Goal: Task Accomplishment & Management: Use online tool/utility

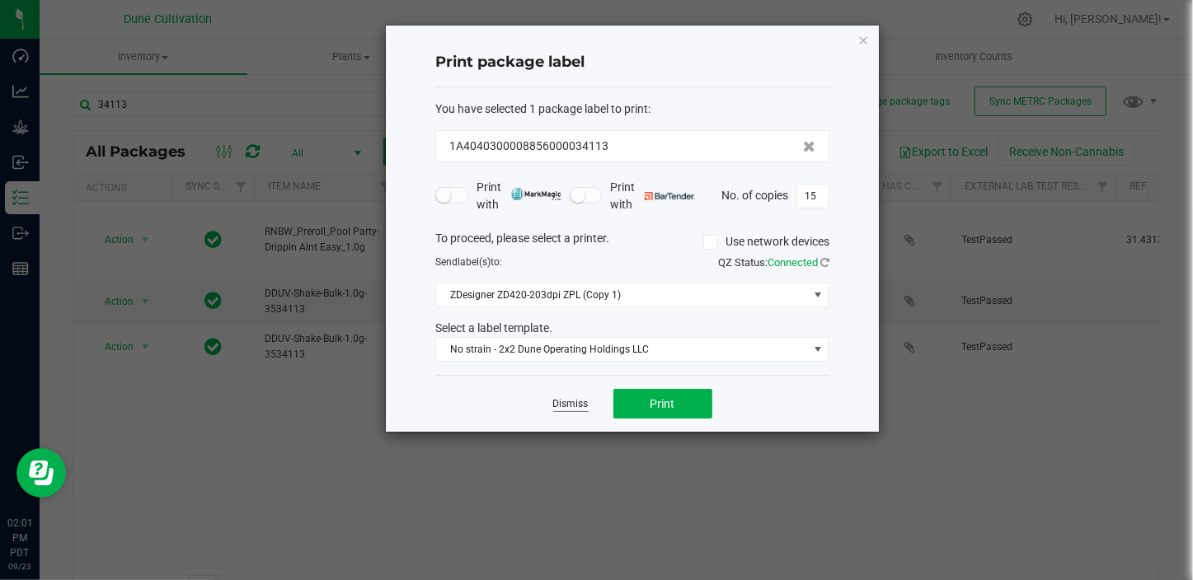
click at [566, 401] on link "Dismiss" at bounding box center [570, 404] width 35 height 14
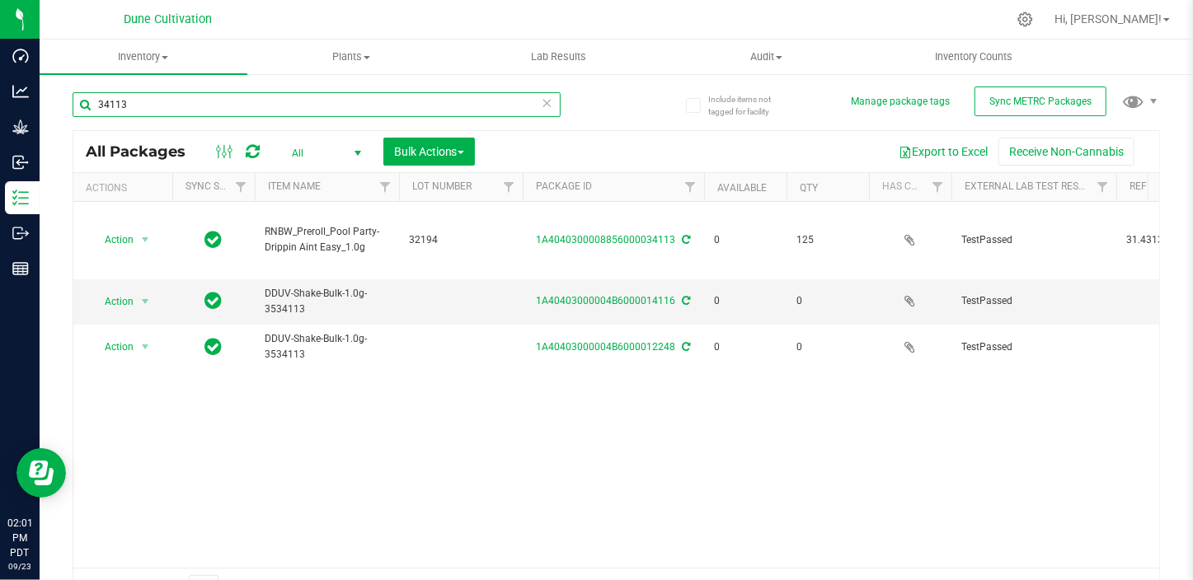
click at [148, 108] on input "34113" at bounding box center [317, 104] width 488 height 25
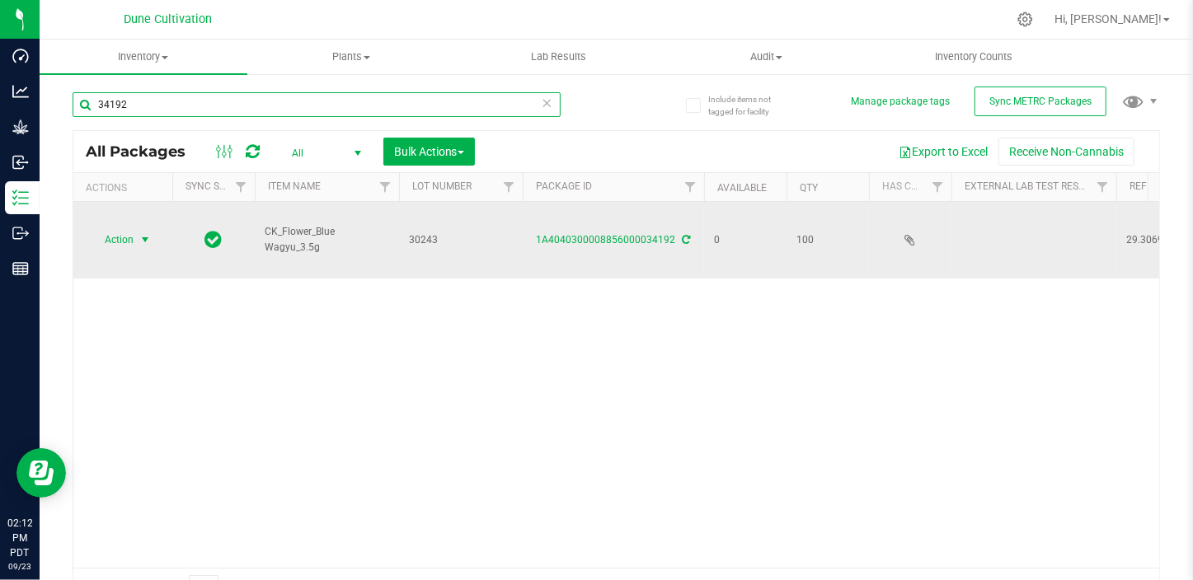
type input "34192"
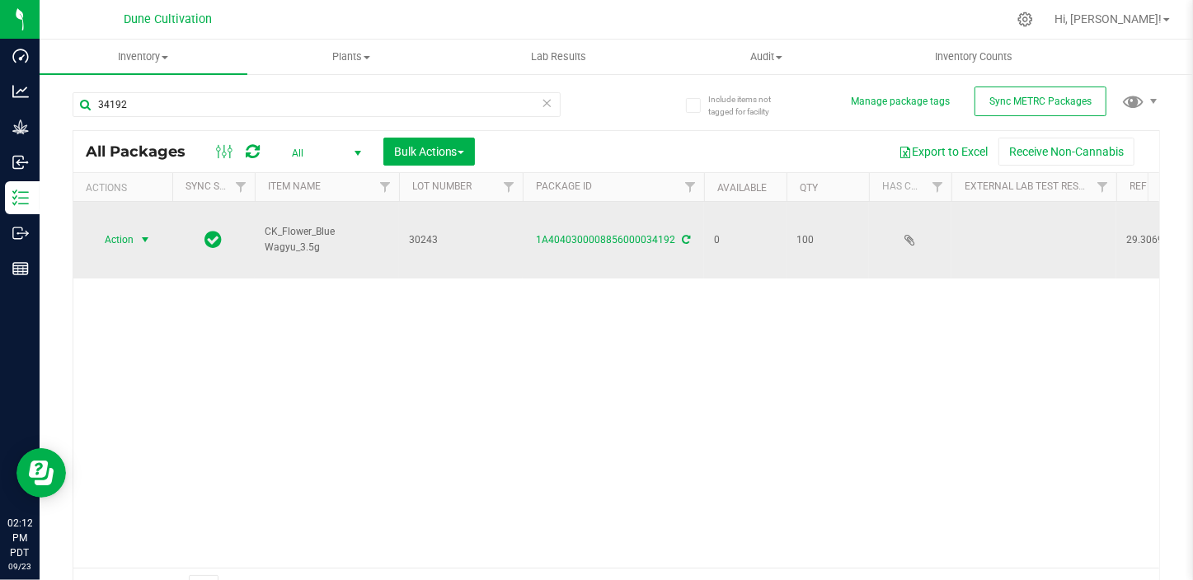
click at [148, 233] on span "select" at bounding box center [144, 239] width 13 height 13
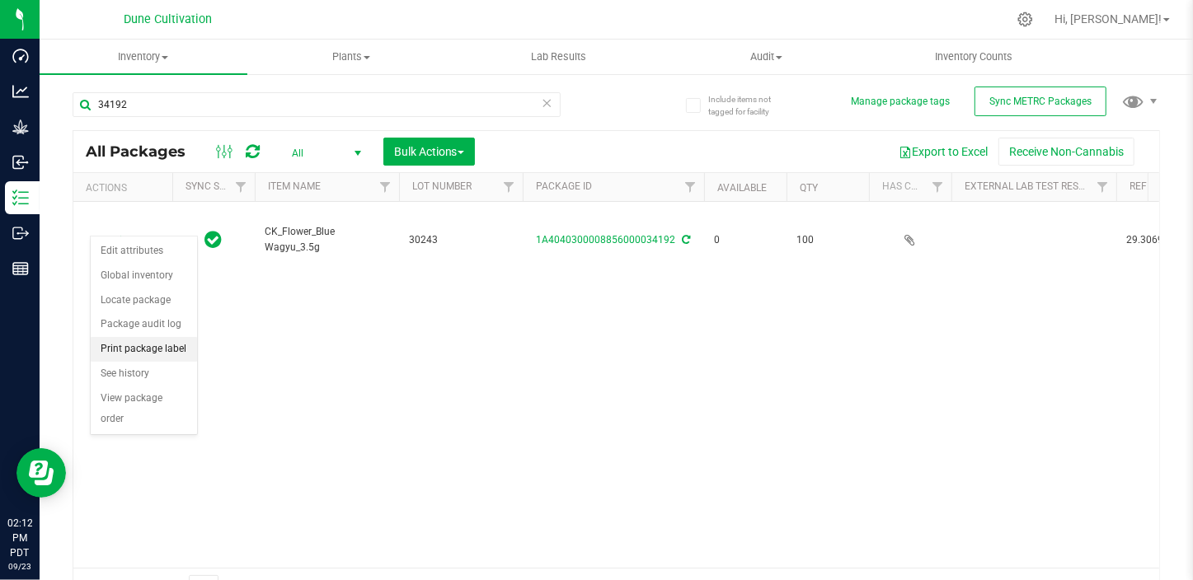
click at [175, 354] on li "Print package label" at bounding box center [144, 349] width 106 height 25
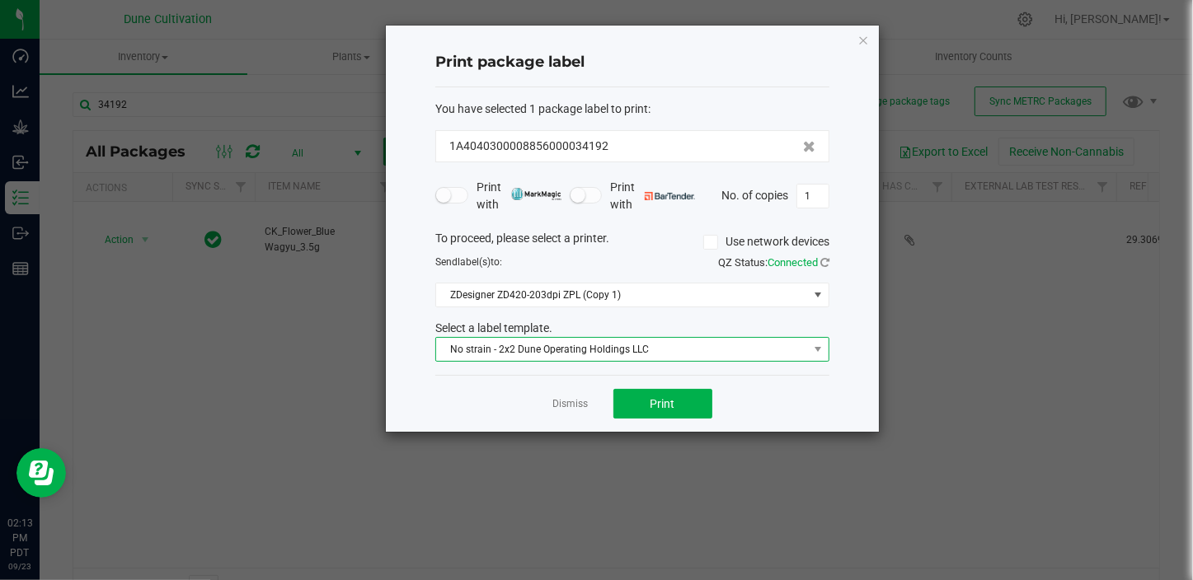
click at [511, 342] on span "No strain - 2x2 Dune Operating Holdings LLC" at bounding box center [622, 349] width 372 height 23
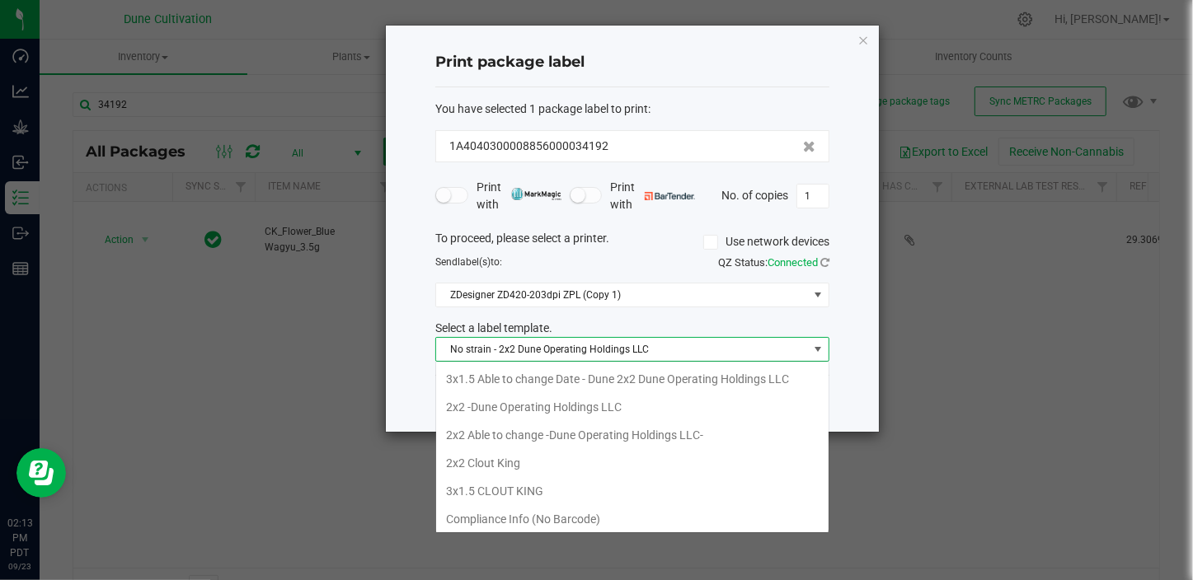
scroll to position [25, 394]
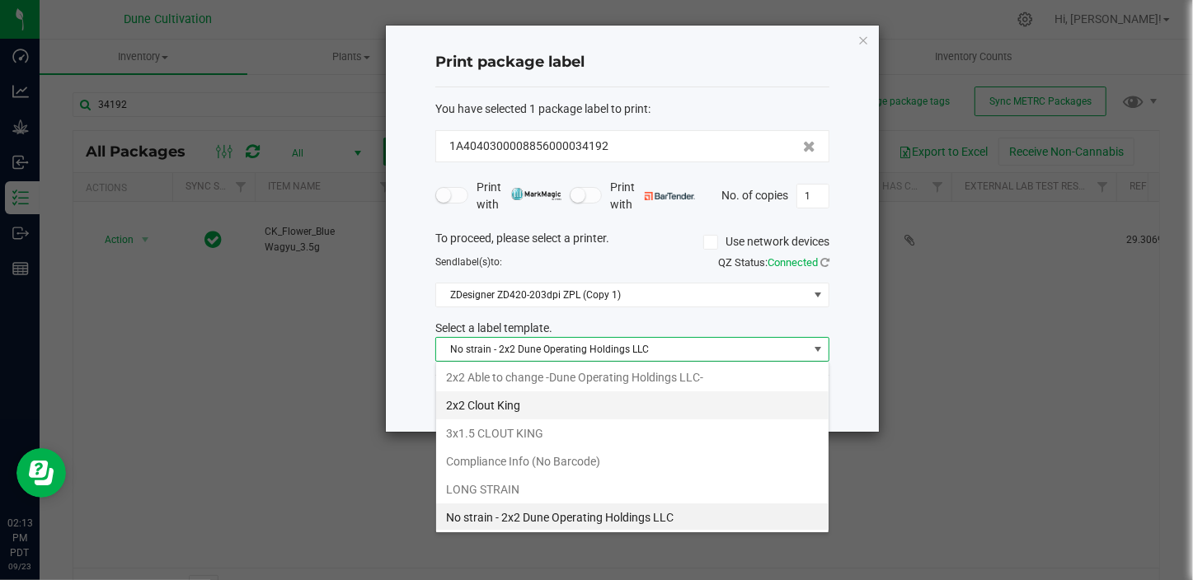
click at [502, 393] on li "2x2 Clout King" at bounding box center [632, 406] width 392 height 28
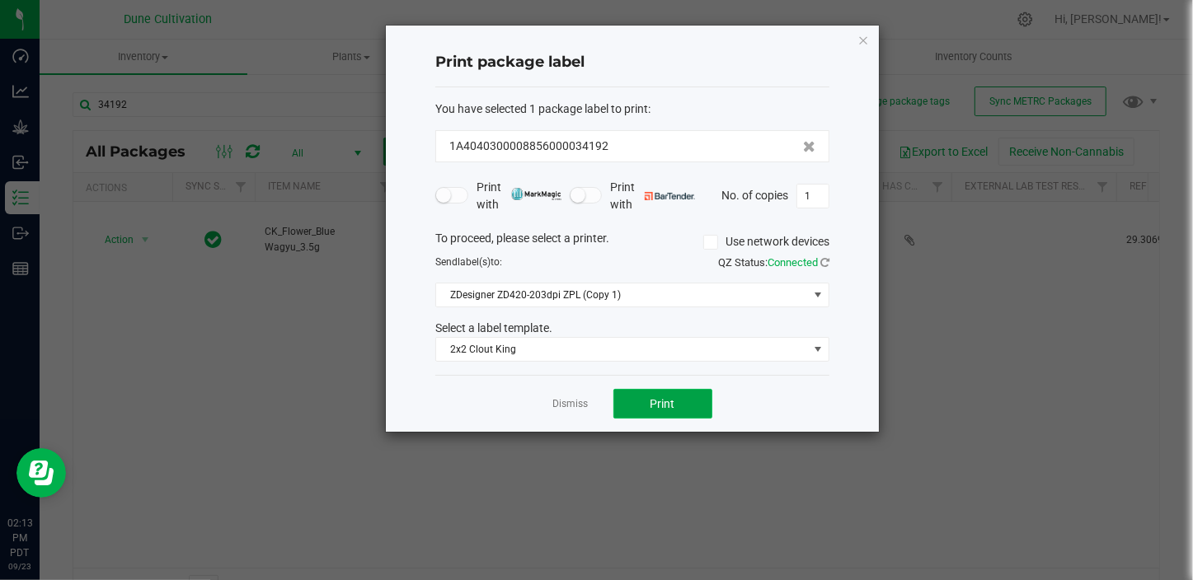
click at [653, 407] on span "Print" at bounding box center [662, 403] width 25 height 13
click at [815, 199] on input "1" at bounding box center [812, 196] width 31 height 23
type input "100"
click at [668, 401] on span "Print" at bounding box center [662, 403] width 25 height 13
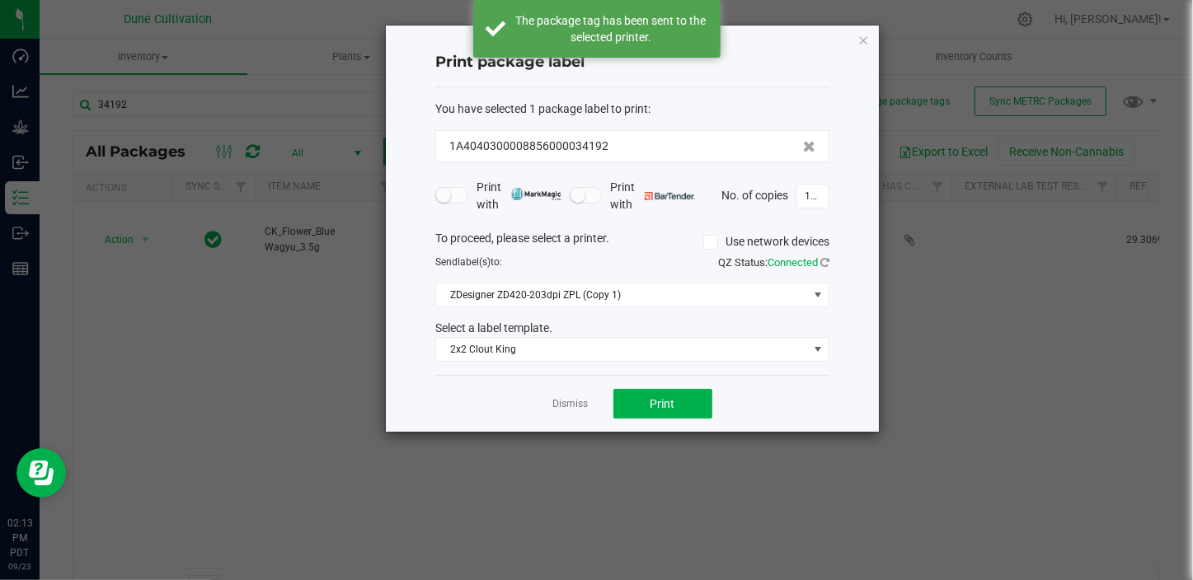
click at [559, 403] on link "Dismiss" at bounding box center [570, 404] width 35 height 14
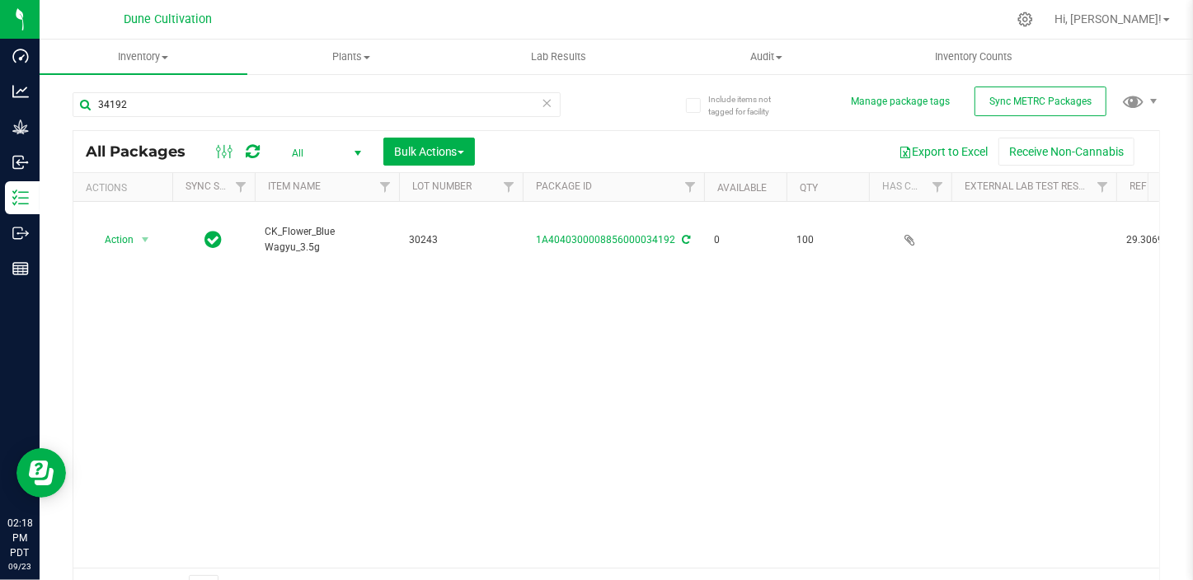
drag, startPoint x: 561, startPoint y: 402, endPoint x: 431, endPoint y: 357, distance: 137.1
click at [431, 357] on div "Action Action Edit attributes Global inventory Locate package Package audit log…" at bounding box center [616, 385] width 1086 height 366
click at [190, 165] on div "All Packages All Active Only Lab Samples Locked All External Internal Bulk Acti…" at bounding box center [616, 151] width 1086 height 41
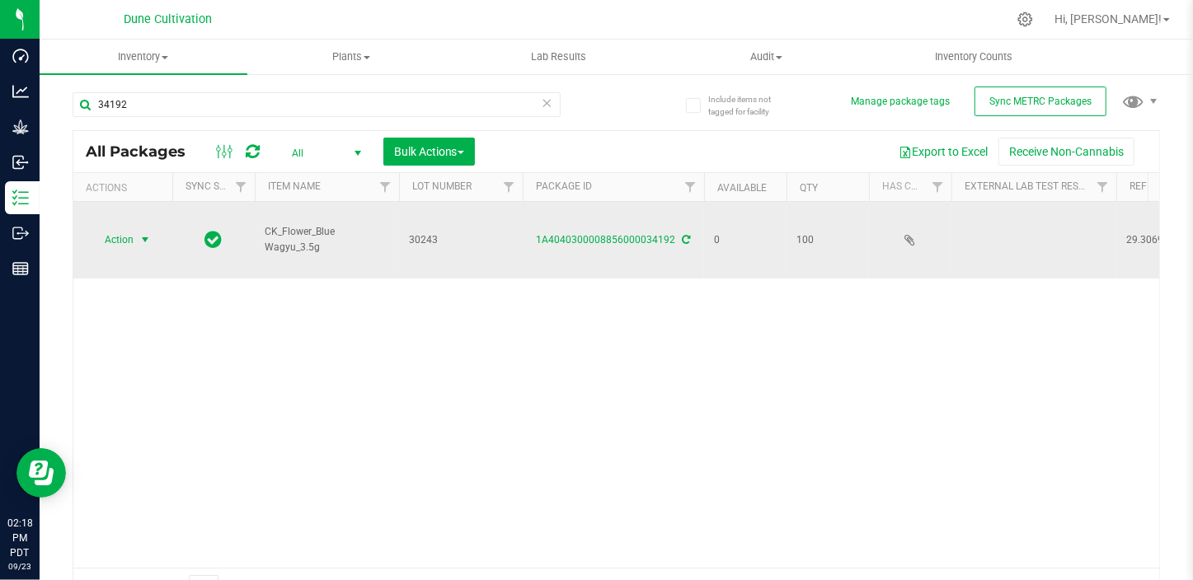
click at [145, 233] on span "select" at bounding box center [144, 239] width 13 height 13
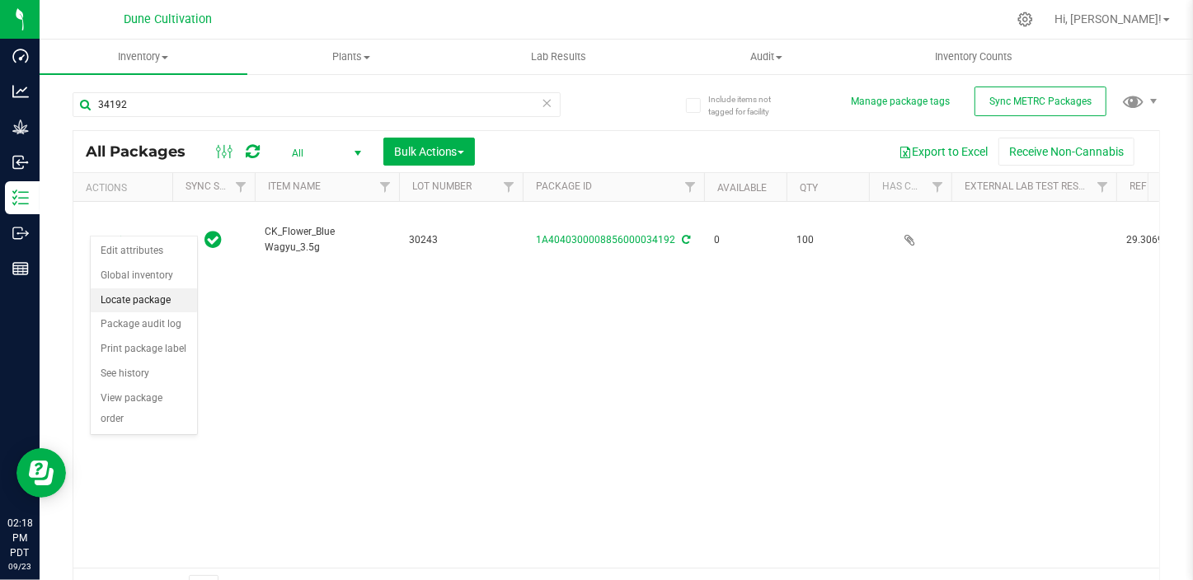
click at [182, 290] on li "Locate package" at bounding box center [144, 301] width 106 height 25
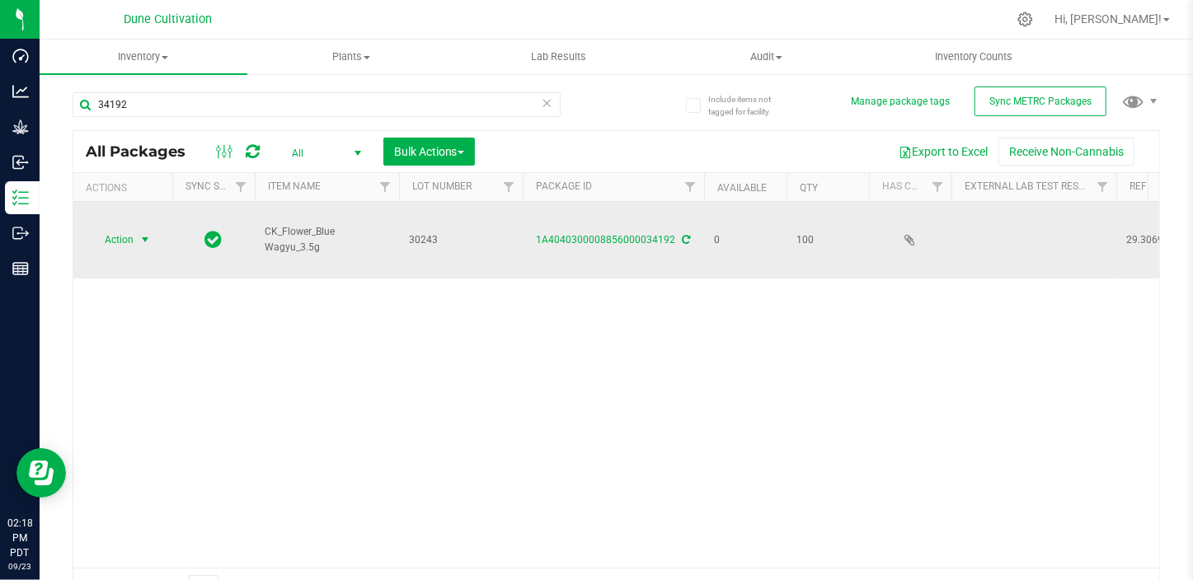
click at [144, 233] on span "select" at bounding box center [144, 239] width 13 height 13
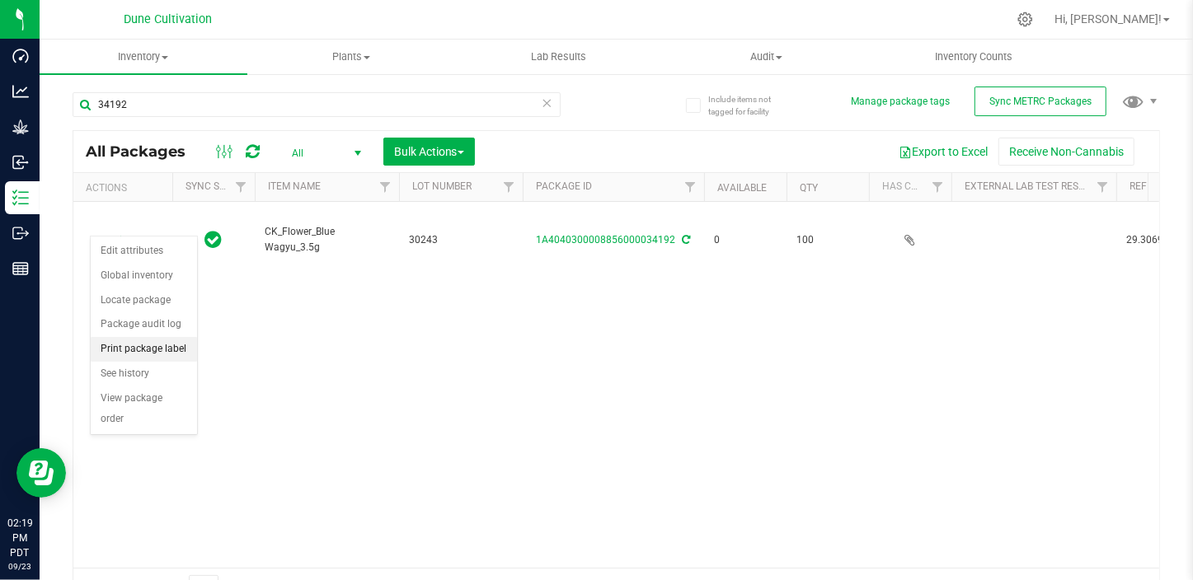
click at [152, 351] on li "Print package label" at bounding box center [144, 349] width 106 height 25
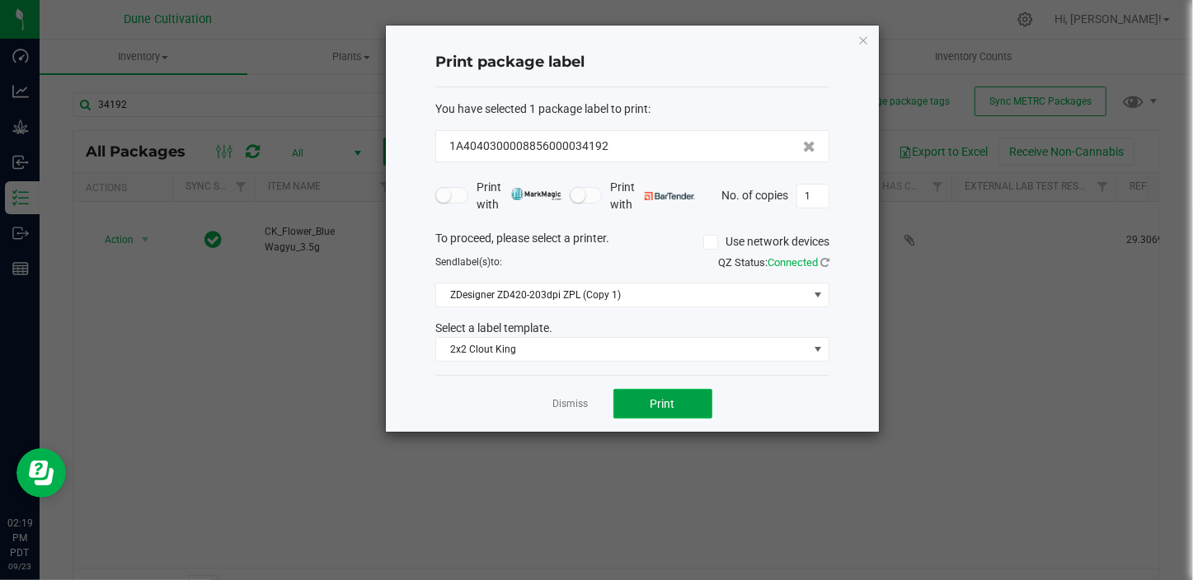
click at [658, 400] on span "Print" at bounding box center [662, 403] width 25 height 13
drag, startPoint x: 72, startPoint y: 1, endPoint x: 288, endPoint y: 17, distance: 216.6
click at [288, 17] on ngb-modal-window "Print package label You have selected 1 package label to print : 1A404030000885…" at bounding box center [602, 290] width 1205 height 580
click at [618, 136] on div "1A4040300008856000034192" at bounding box center [632, 146] width 394 height 32
click at [569, 403] on link "Dismiss" at bounding box center [570, 404] width 35 height 14
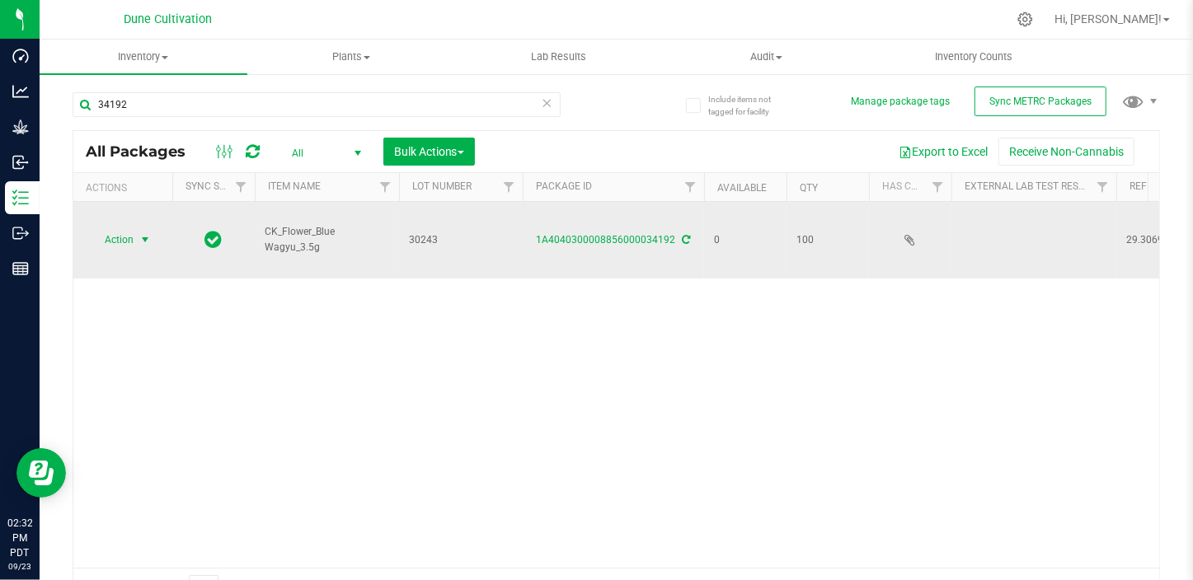
click at [143, 233] on span "select" at bounding box center [144, 239] width 13 height 13
click at [143, 234] on span "select" at bounding box center [144, 240] width 13 height 13
click at [143, 233] on span "select" at bounding box center [144, 239] width 13 height 13
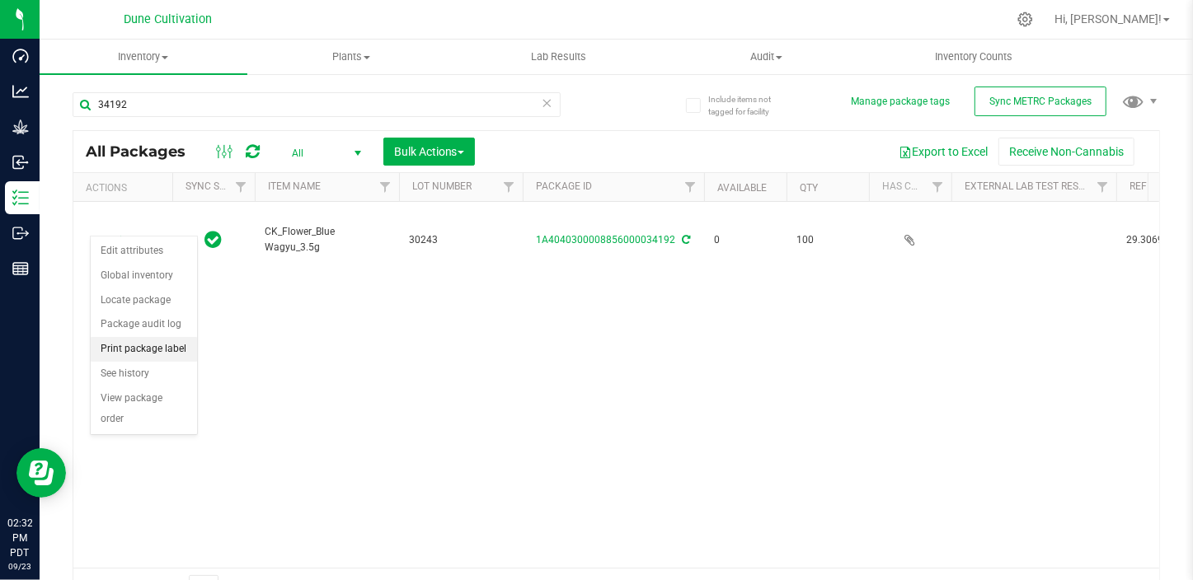
click at [138, 346] on li "Print package label" at bounding box center [144, 349] width 106 height 25
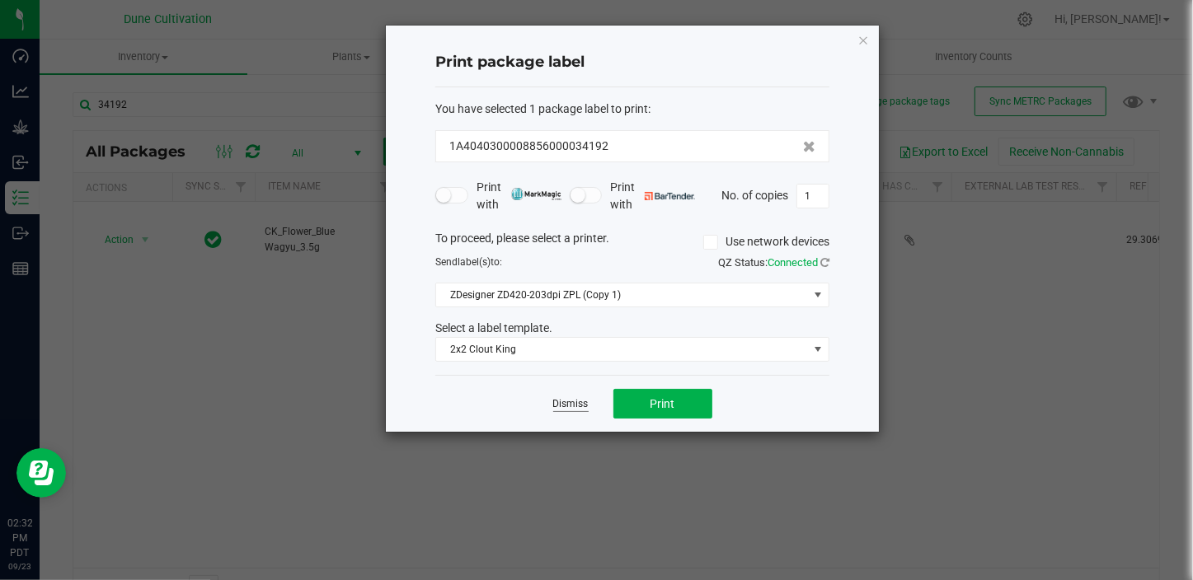
click at [579, 402] on link "Dismiss" at bounding box center [570, 404] width 35 height 14
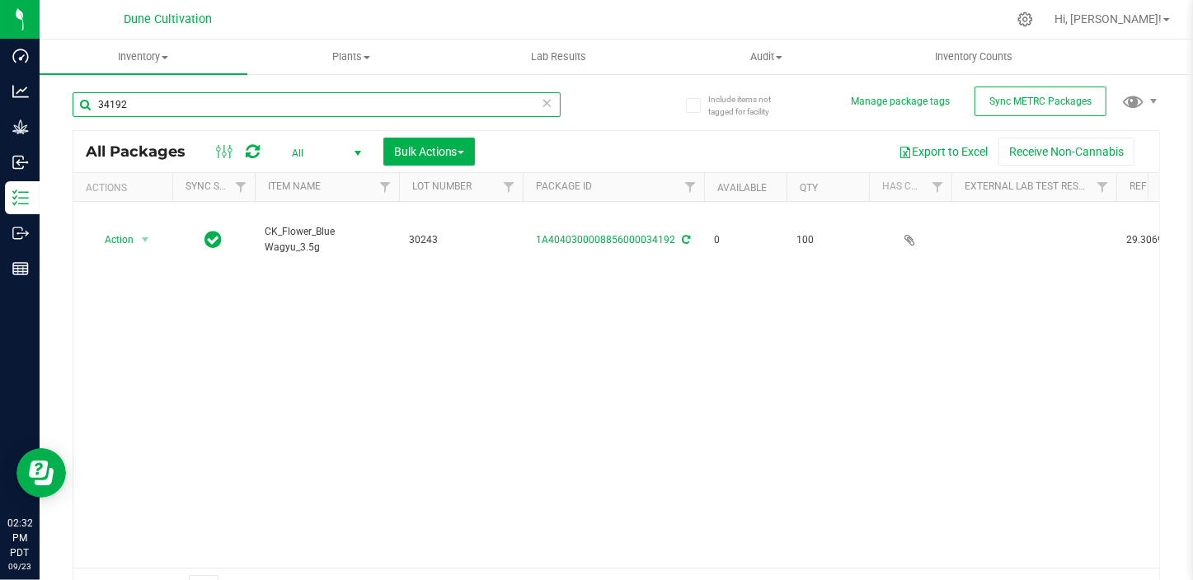
click at [127, 106] on input "34192" at bounding box center [317, 104] width 488 height 25
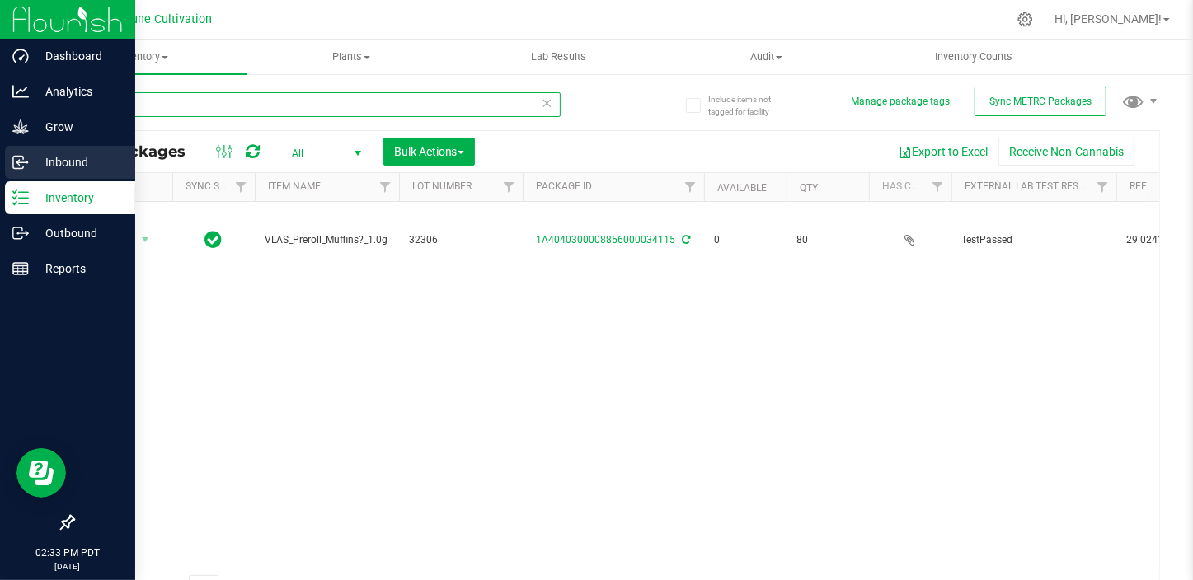
type input "34115"
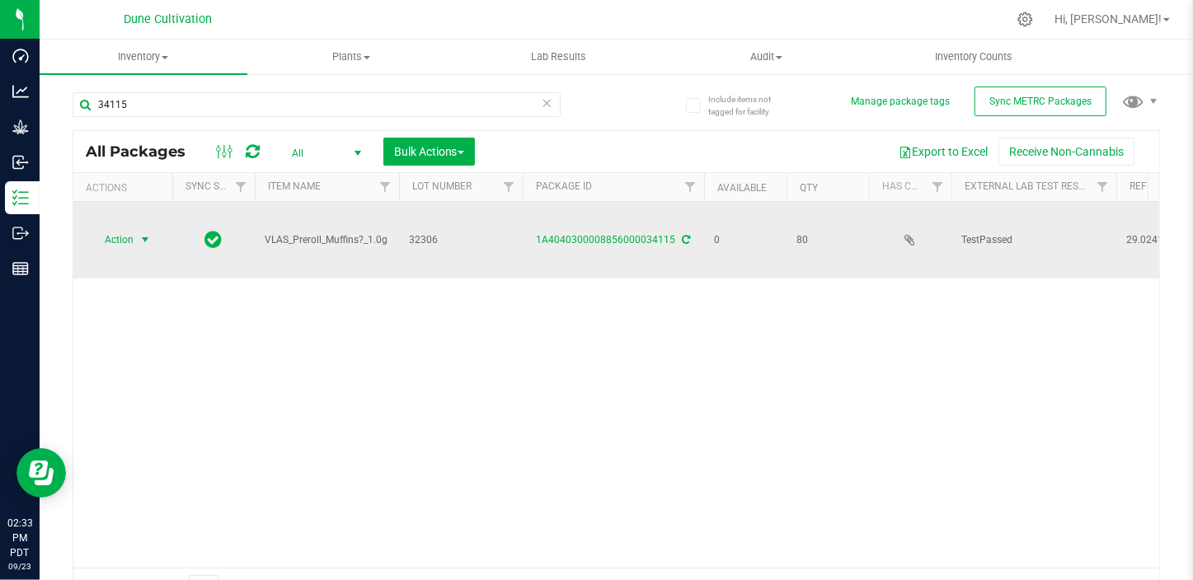
click at [147, 233] on span "select" at bounding box center [144, 239] width 13 height 13
click at [147, 234] on span "select" at bounding box center [144, 240] width 13 height 13
click at [147, 233] on span "select" at bounding box center [144, 239] width 13 height 13
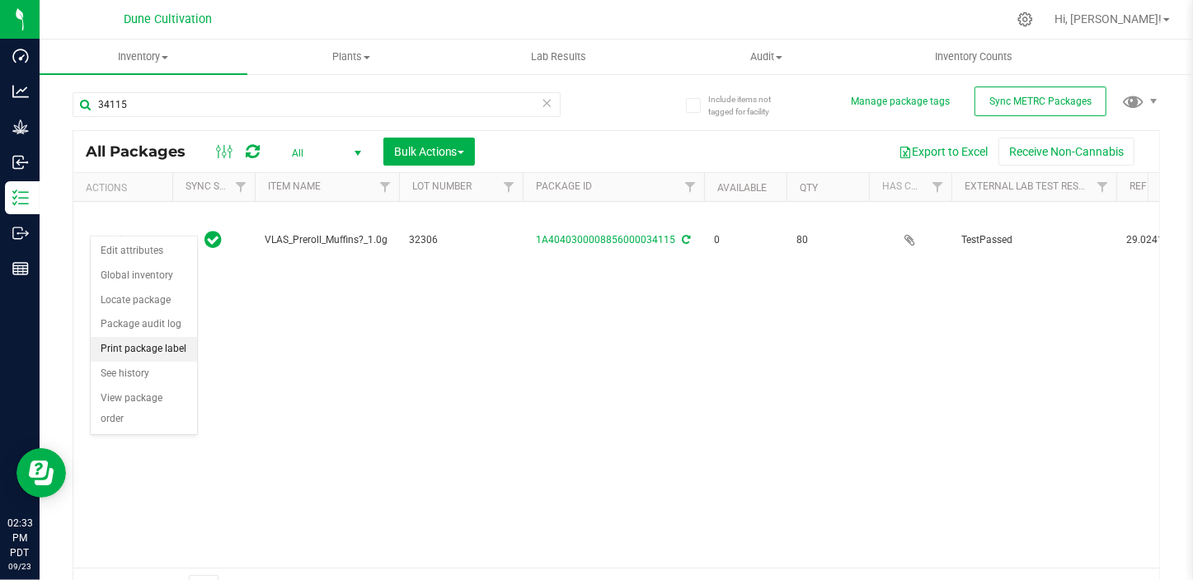
click at [143, 346] on li "Print package label" at bounding box center [144, 349] width 106 height 25
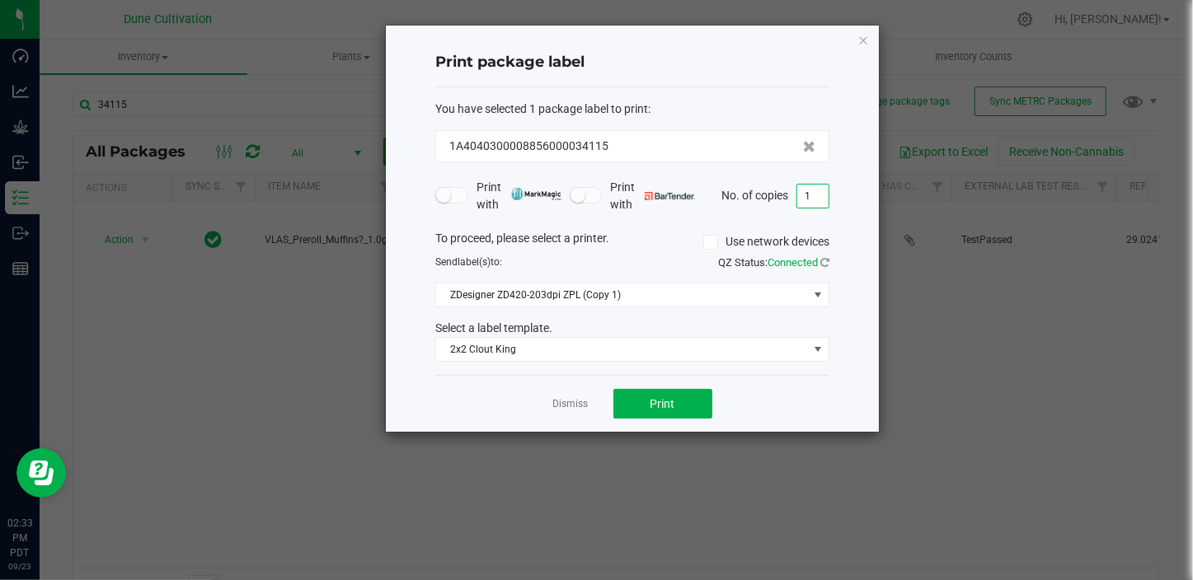
click at [809, 194] on input "1" at bounding box center [812, 196] width 31 height 23
type input "33"
click at [660, 402] on span "Print" at bounding box center [662, 403] width 25 height 13
drag, startPoint x: 660, startPoint y: 402, endPoint x: 560, endPoint y: 326, distance: 126.0
click at [553, 402] on link "Dismiss" at bounding box center [570, 404] width 35 height 14
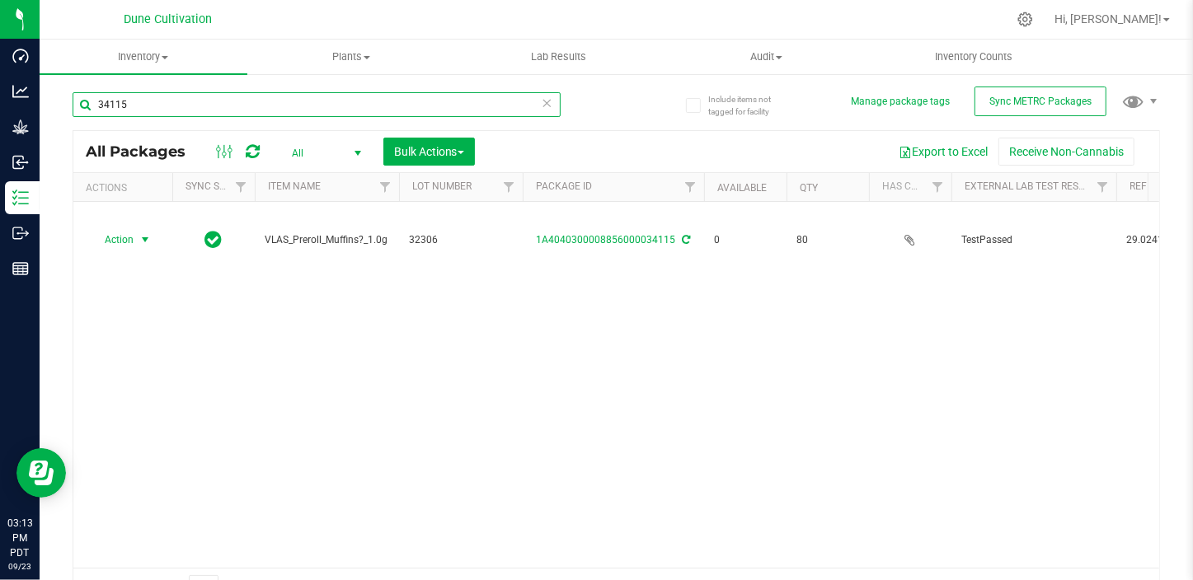
click at [162, 111] on input "34115" at bounding box center [317, 104] width 488 height 25
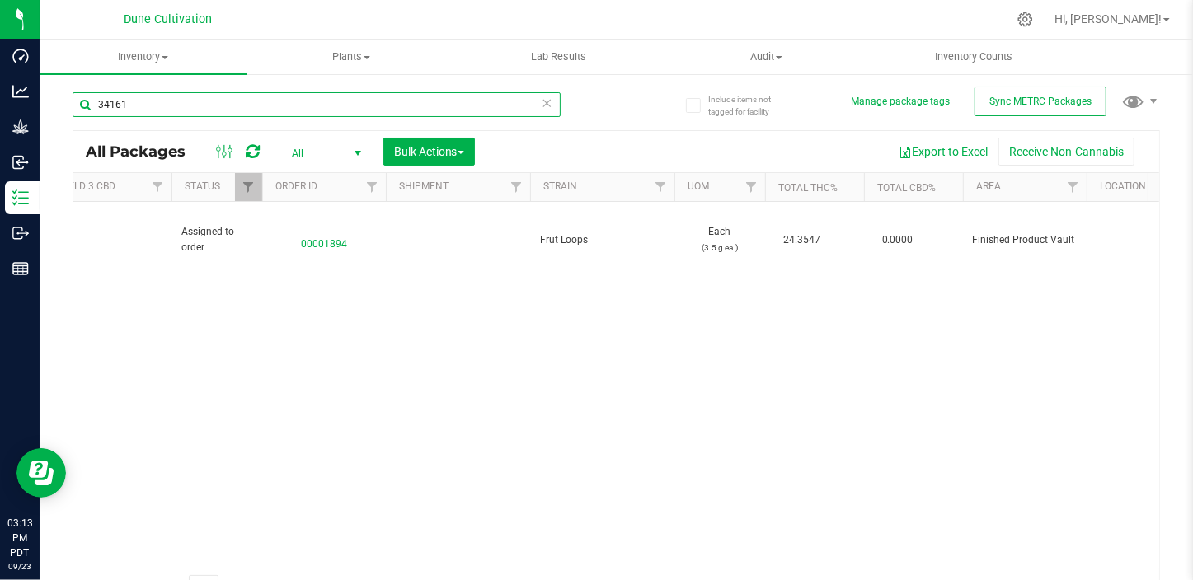
scroll to position [0, 1276]
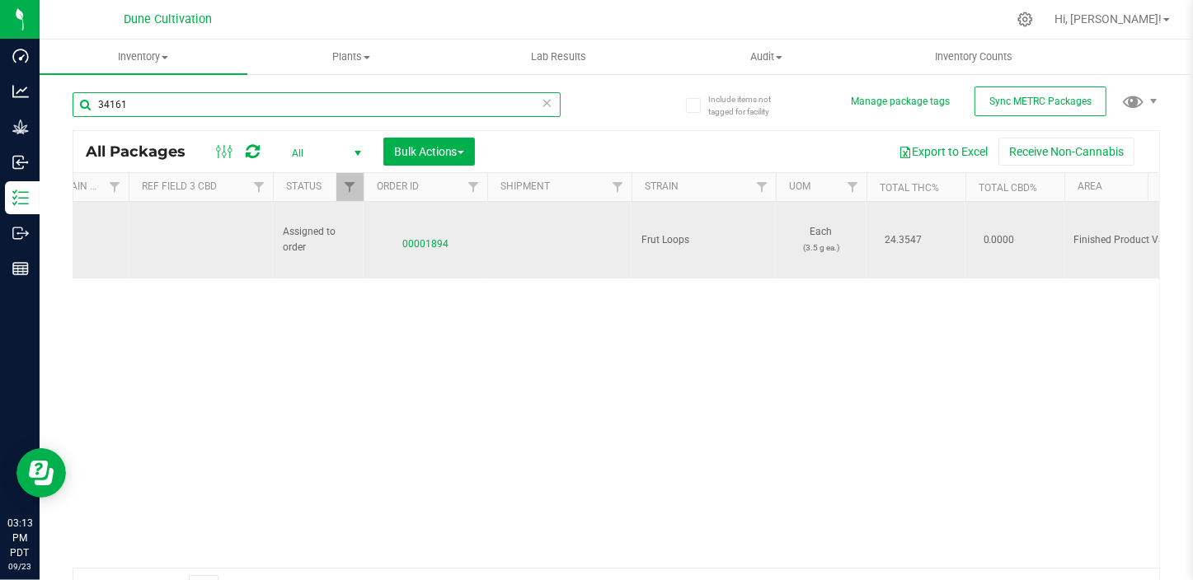
type input "34161"
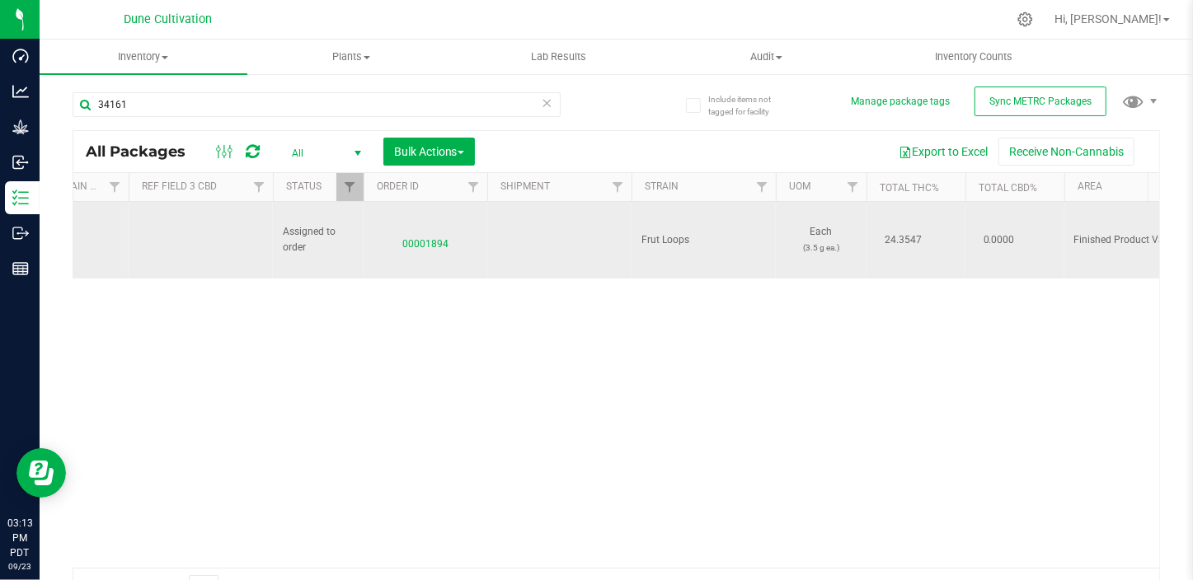
click at [417, 232] on span "00001894" at bounding box center [425, 240] width 104 height 24
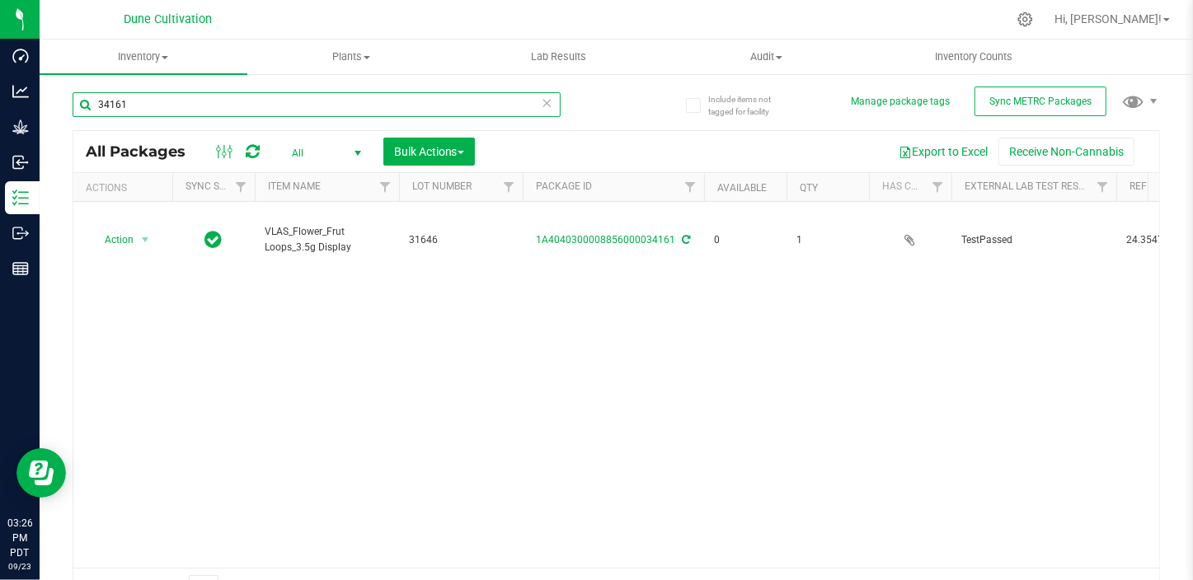
click at [176, 101] on input "34161" at bounding box center [317, 104] width 488 height 25
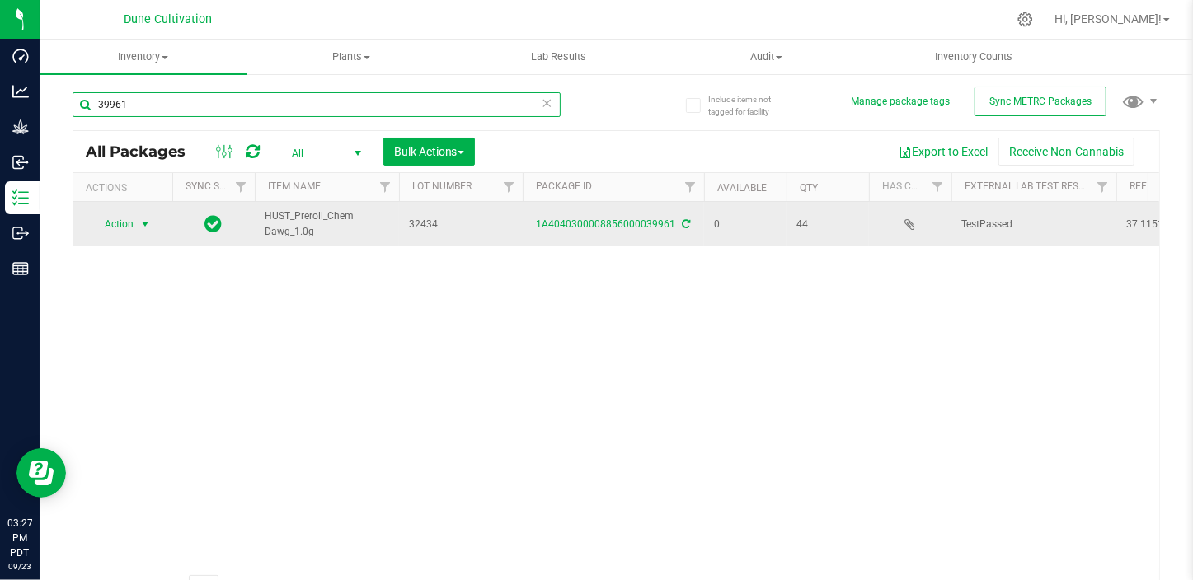
type input "39961"
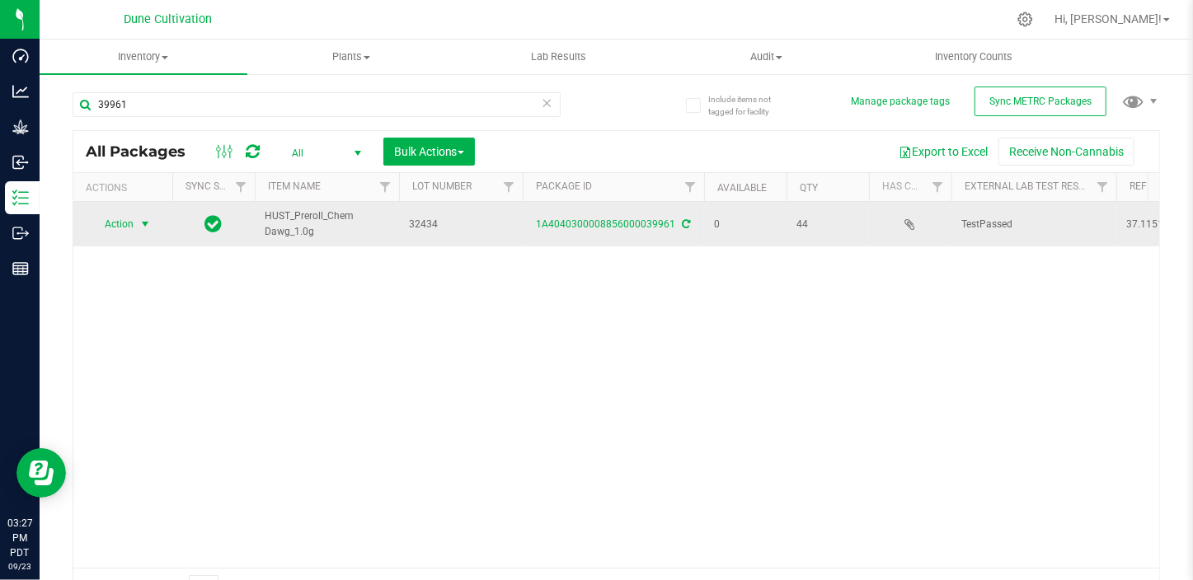
click at [137, 222] on span "select" at bounding box center [145, 224] width 21 height 23
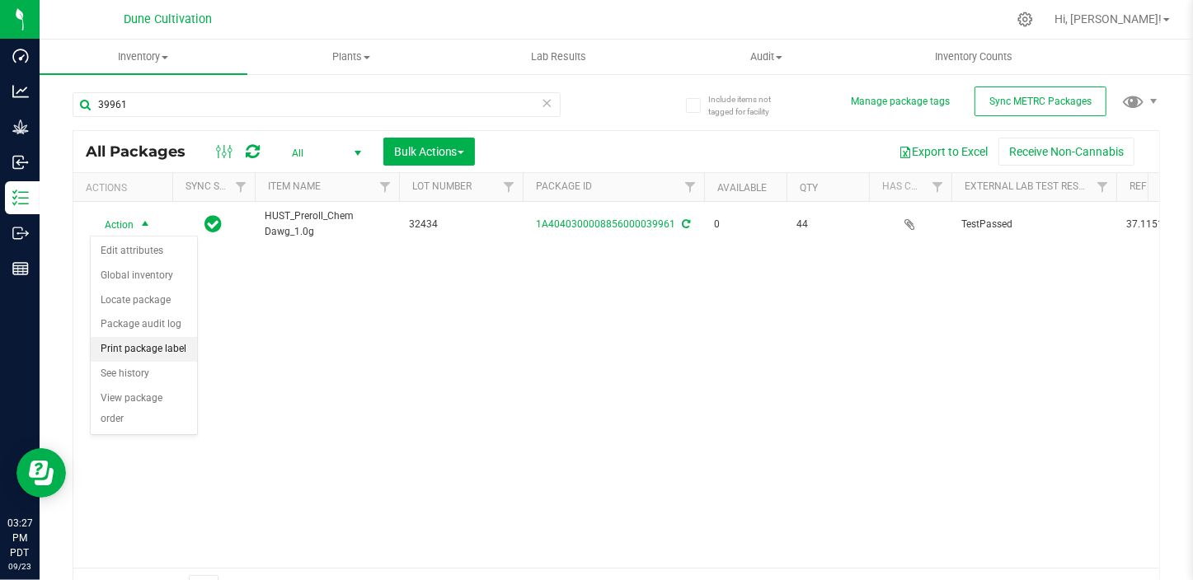
click at [179, 359] on li "Print package label" at bounding box center [144, 349] width 106 height 25
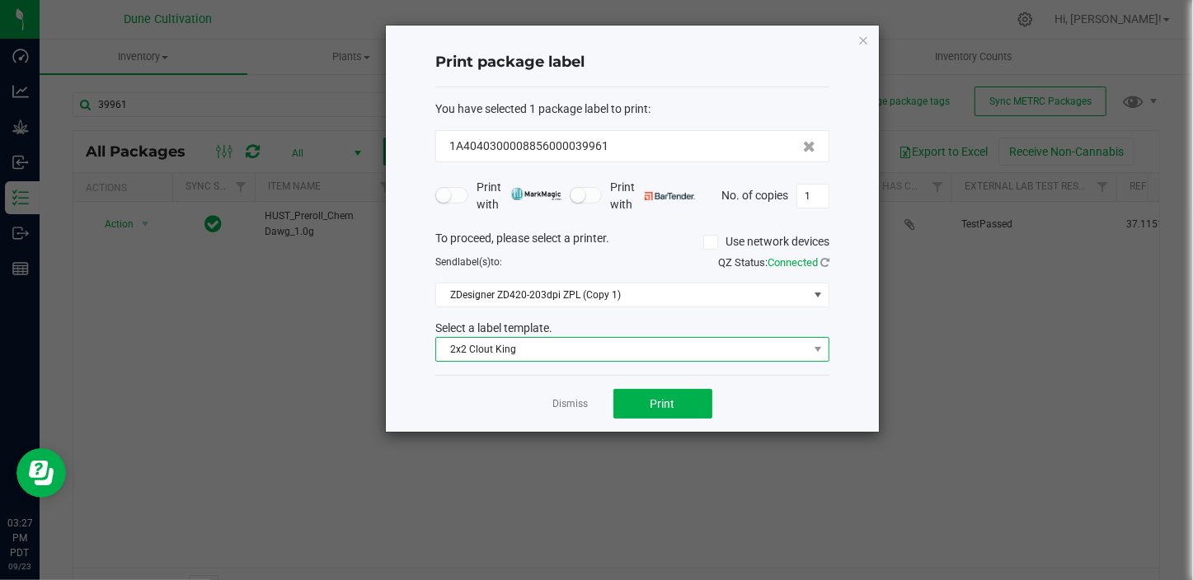
click at [649, 342] on span "2x2 Clout King" at bounding box center [622, 349] width 372 height 23
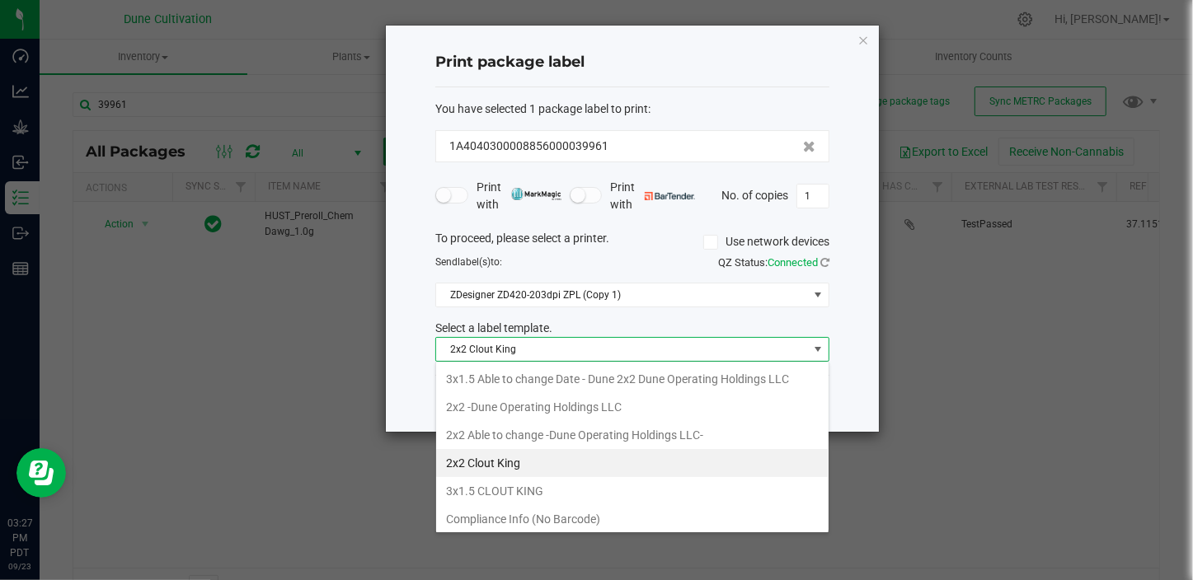
scroll to position [74, 0]
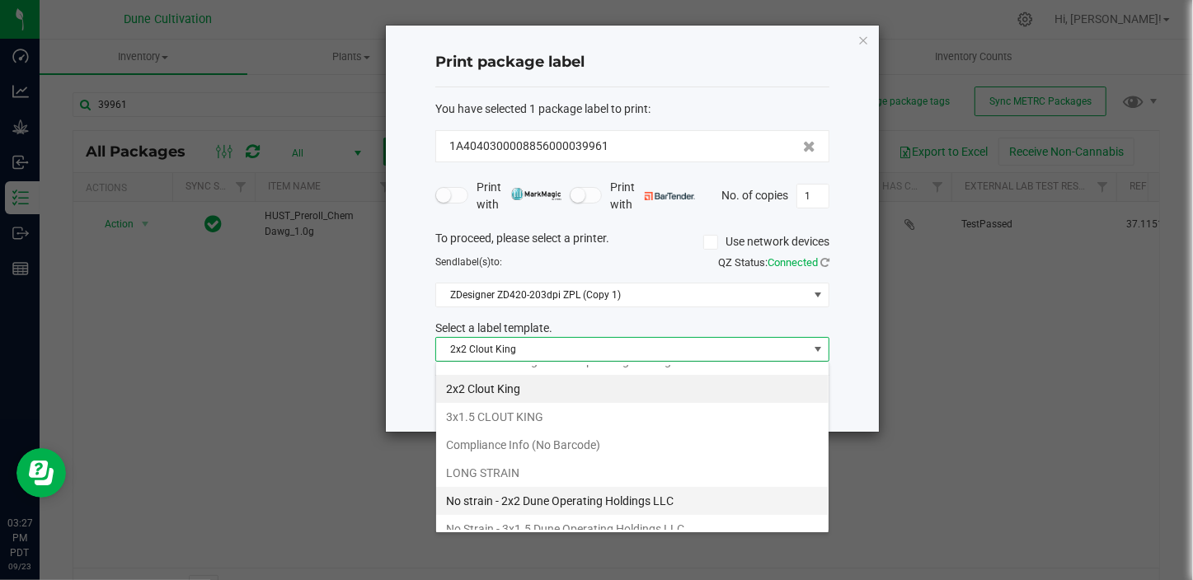
click at [551, 504] on li "No strain - 2x2 Dune Operating Holdings LLC" at bounding box center [632, 501] width 392 height 28
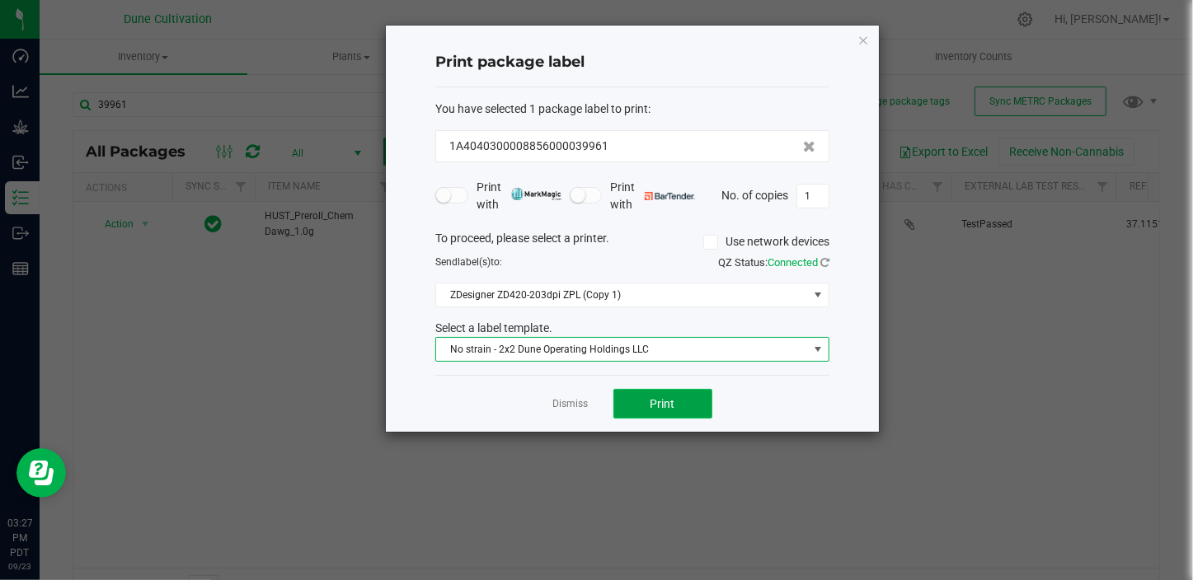
click at [638, 407] on button "Print" at bounding box center [662, 404] width 99 height 30
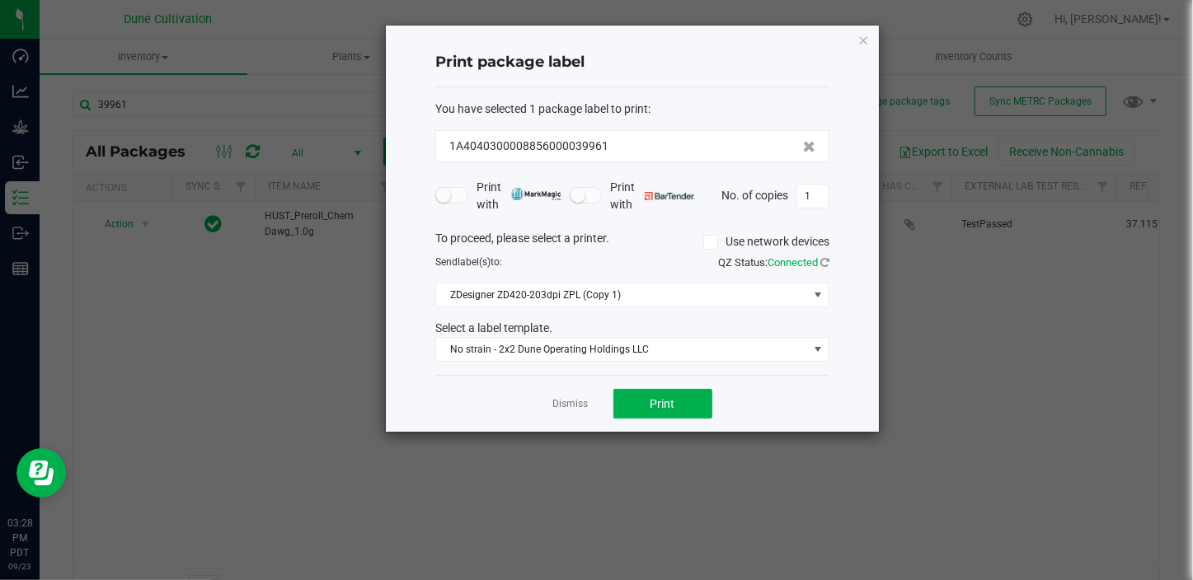
click at [569, 396] on app-cancel-button "Dismiss" at bounding box center [570, 404] width 35 height 17
click at [567, 401] on link "Dismiss" at bounding box center [570, 404] width 35 height 14
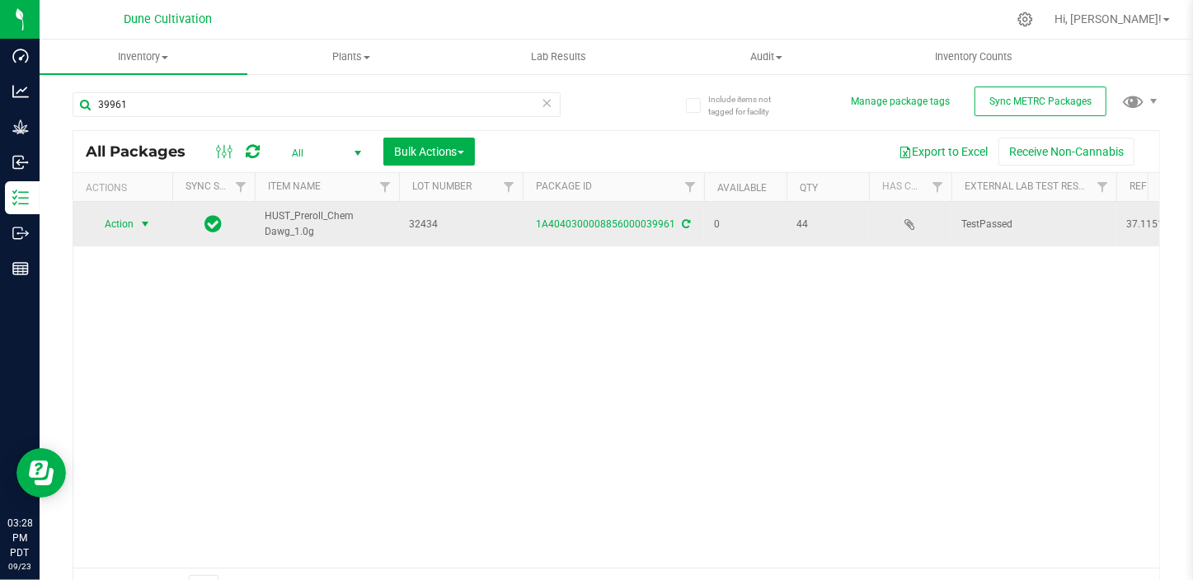
click at [130, 215] on span "Action" at bounding box center [112, 224] width 45 height 23
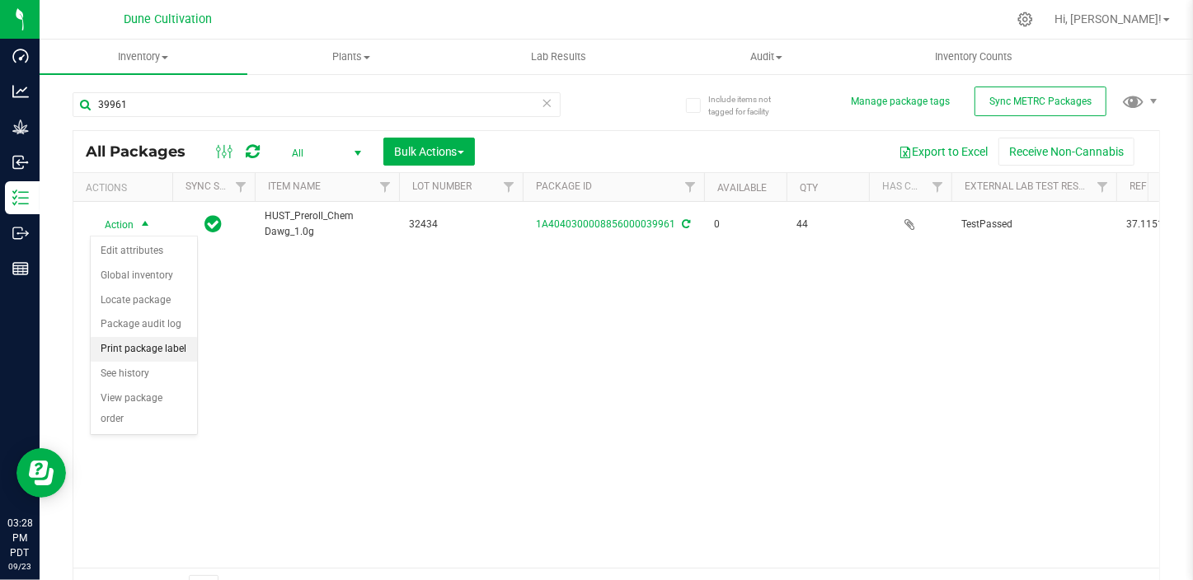
click at [160, 347] on li "Print package label" at bounding box center [144, 349] width 106 height 25
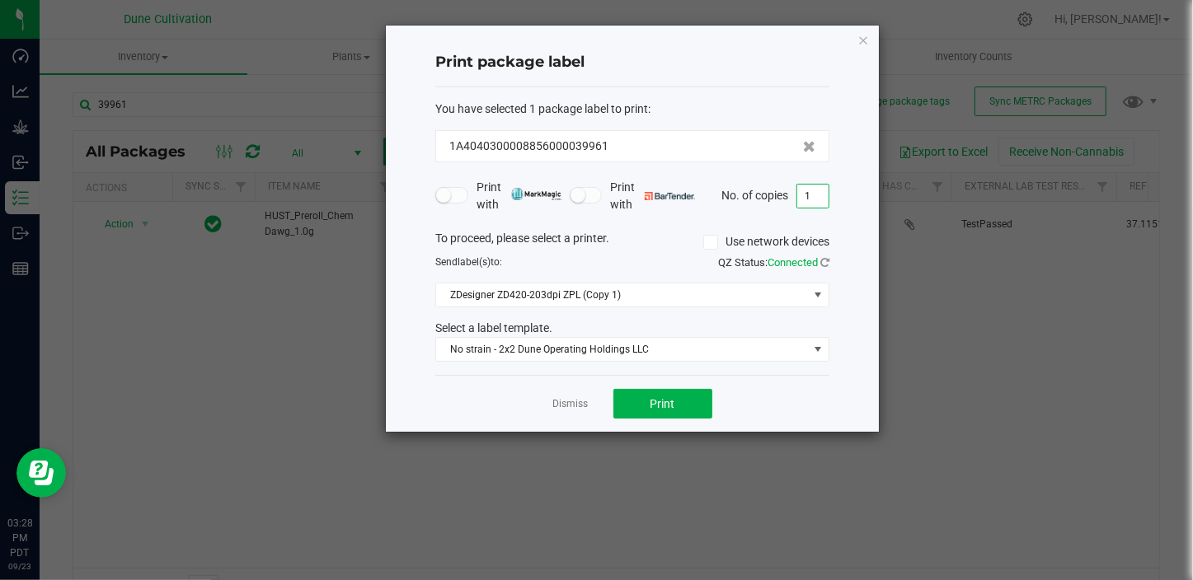
click at [821, 199] on input "1" at bounding box center [812, 196] width 31 height 23
type input "44"
drag, startPoint x: 663, startPoint y: 412, endPoint x: 623, endPoint y: 460, distance: 62.1
click at [662, 412] on button "Print" at bounding box center [662, 404] width 99 height 30
click at [564, 396] on app-cancel-button "Dismiss" at bounding box center [570, 404] width 35 height 17
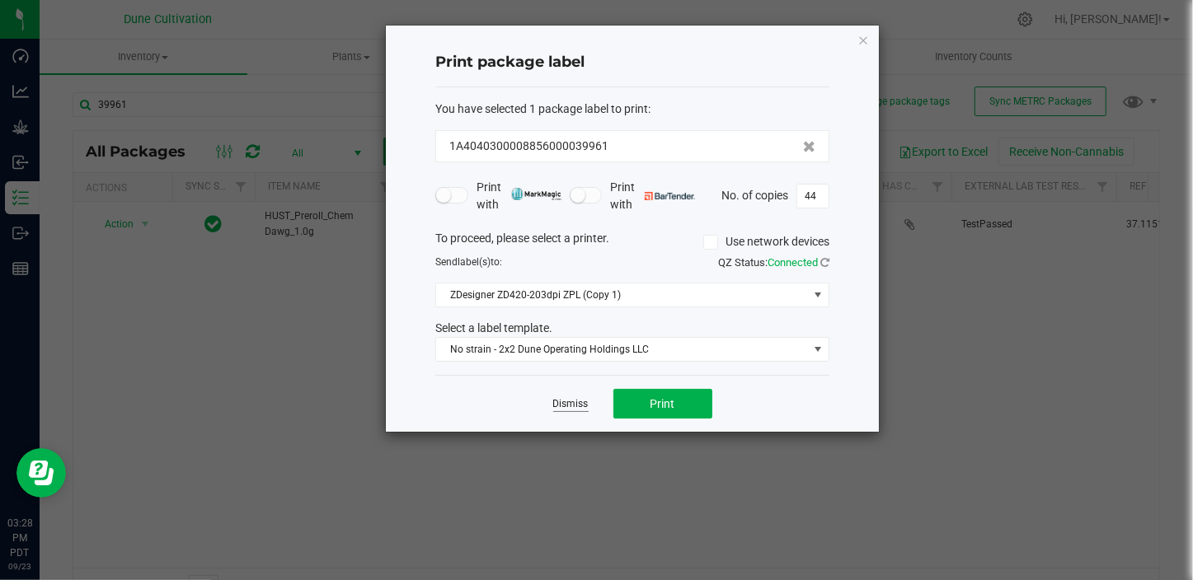
click at [564, 403] on link "Dismiss" at bounding box center [570, 404] width 35 height 14
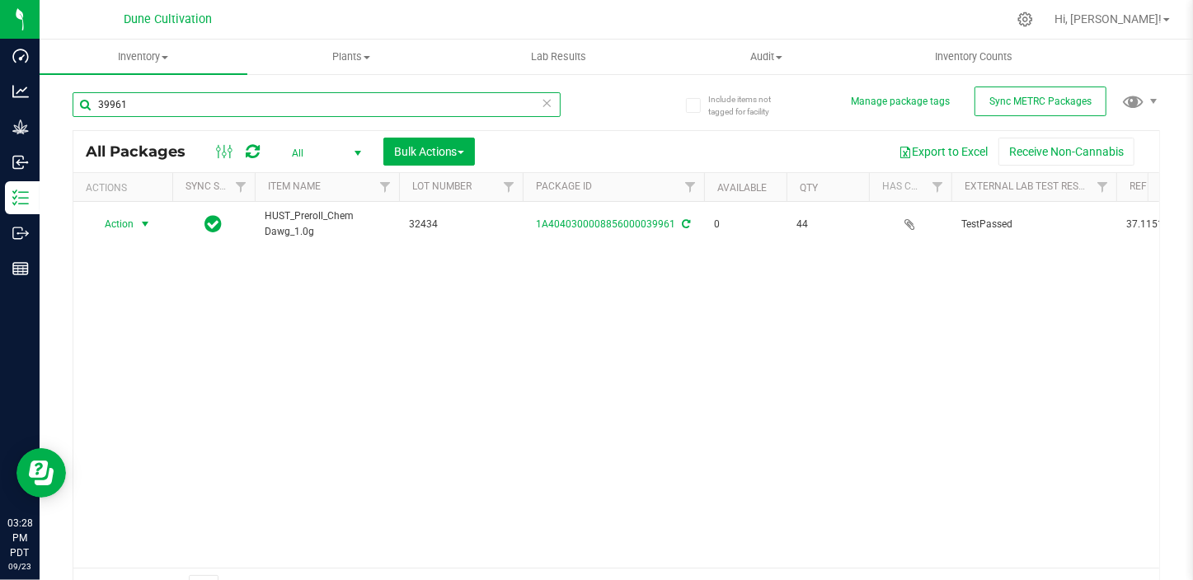
click at [224, 109] on input "39961" at bounding box center [317, 104] width 488 height 25
type input "3"
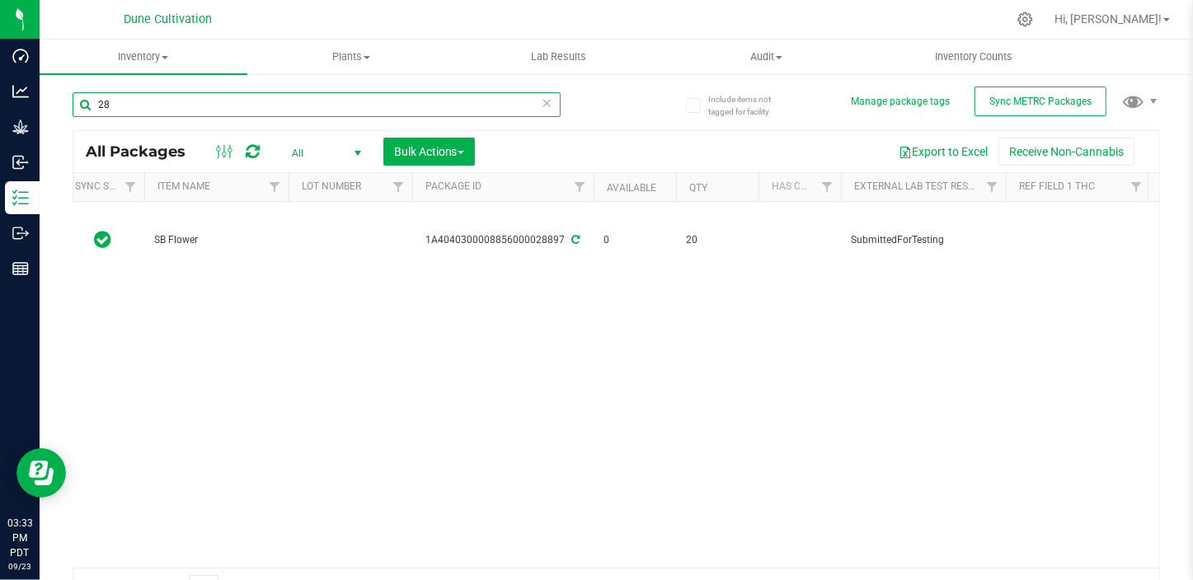
type input "2"
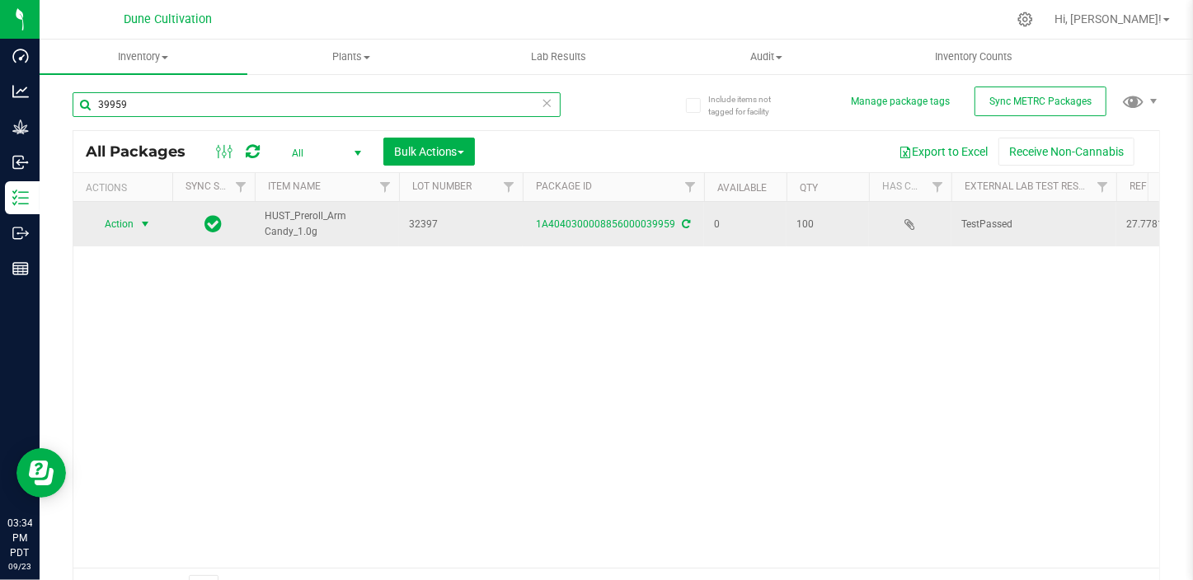
type input "39959"
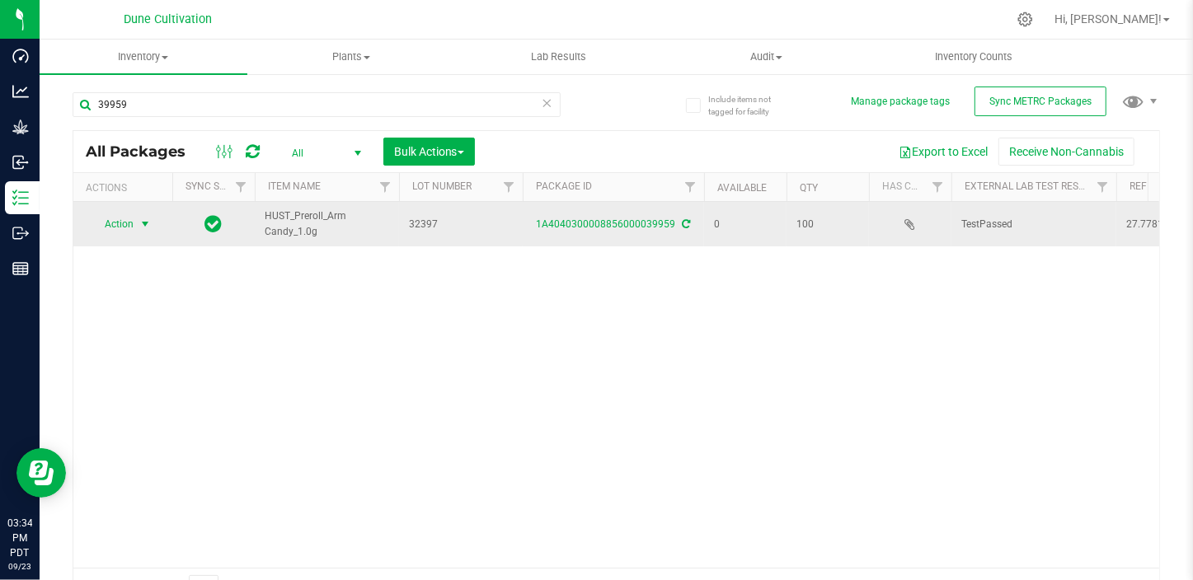
click at [145, 225] on span "select" at bounding box center [144, 224] width 13 height 13
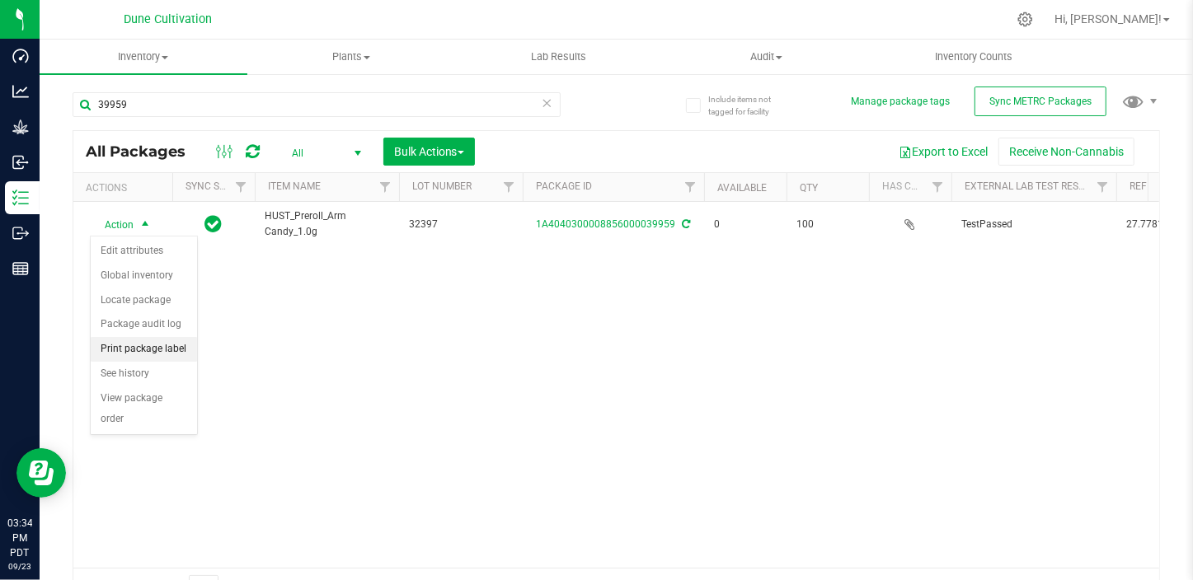
click at [148, 342] on li "Print package label" at bounding box center [144, 349] width 106 height 25
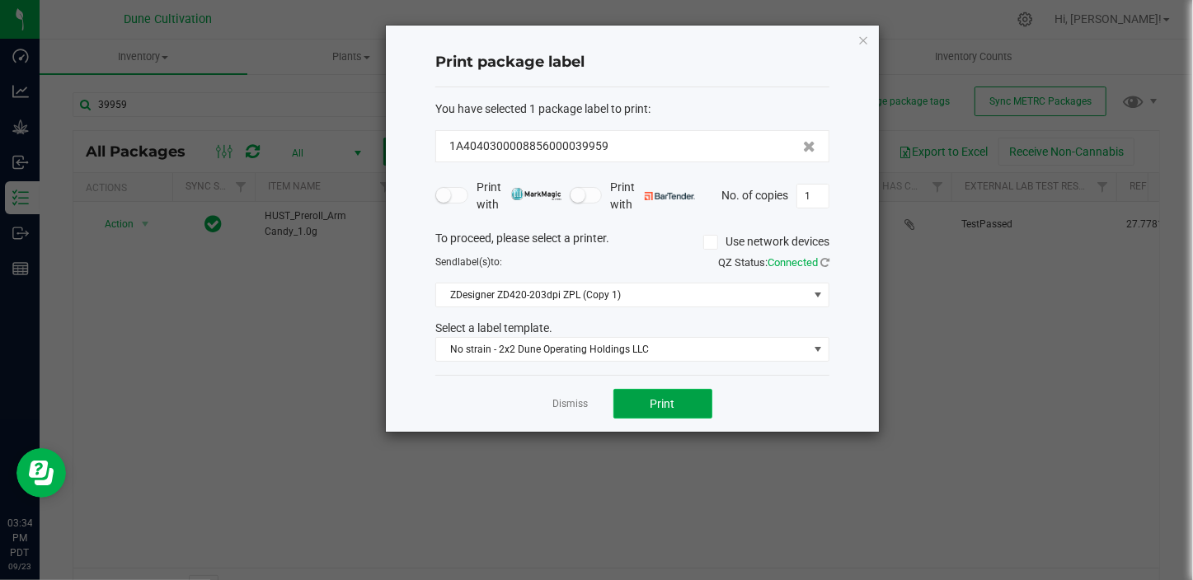
click at [673, 394] on button "Print" at bounding box center [662, 404] width 99 height 30
click at [578, 398] on link "Dismiss" at bounding box center [570, 404] width 35 height 14
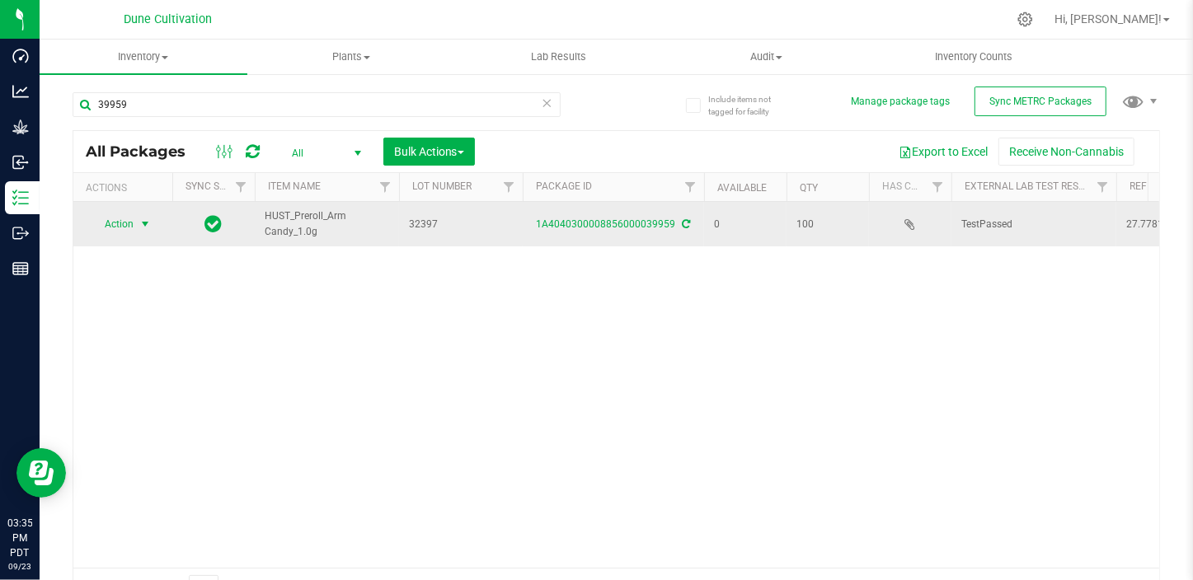
click at [115, 231] on span "Action" at bounding box center [112, 224] width 45 height 23
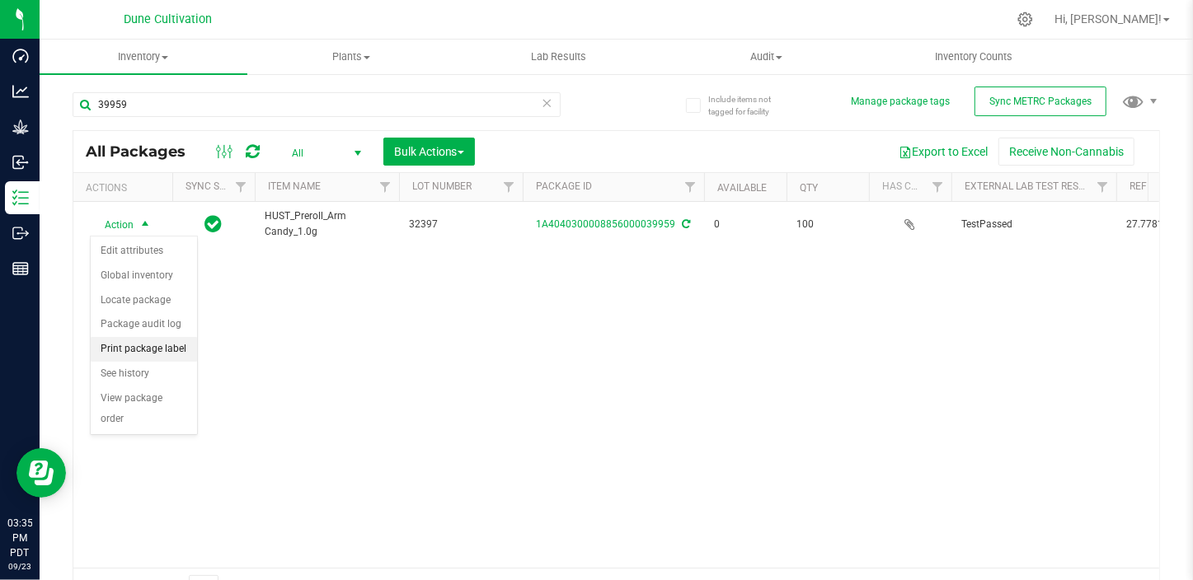
click at [157, 349] on li "Print package label" at bounding box center [144, 349] width 106 height 25
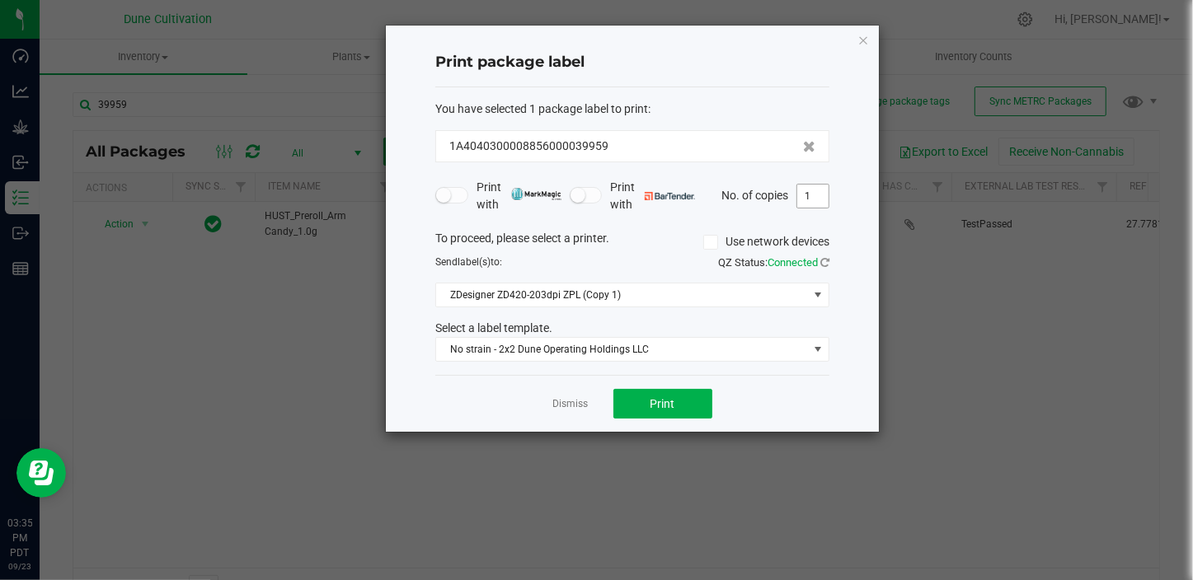
click at [813, 200] on input "1" at bounding box center [812, 196] width 31 height 23
type input "100"
click at [698, 409] on button "Print" at bounding box center [662, 404] width 99 height 30
click at [559, 406] on link "Dismiss" at bounding box center [570, 404] width 35 height 14
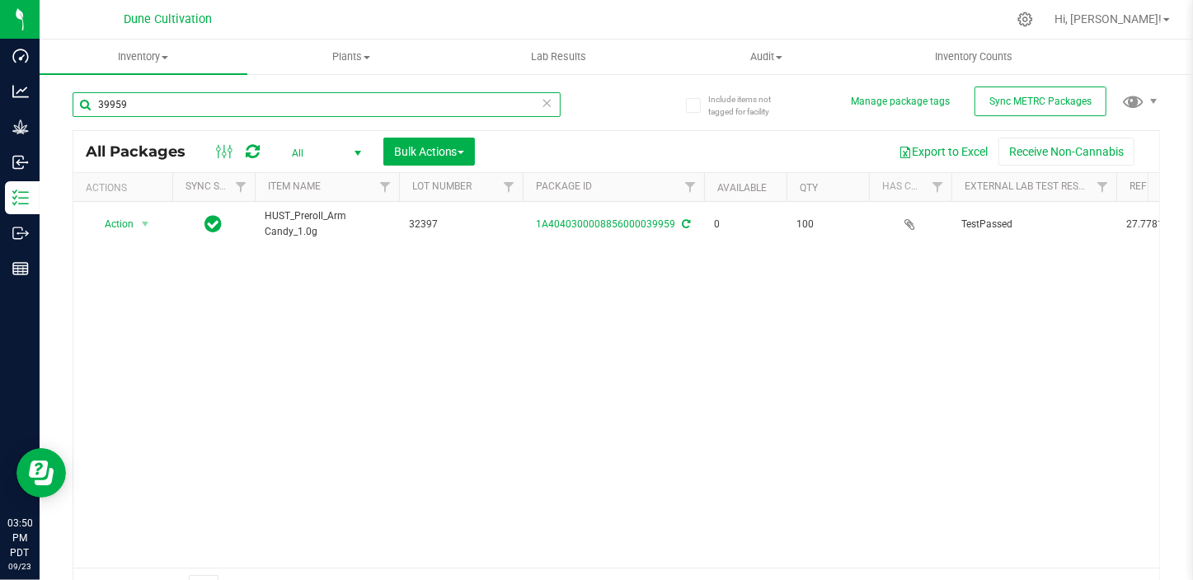
click at [137, 104] on input "39959" at bounding box center [317, 104] width 488 height 25
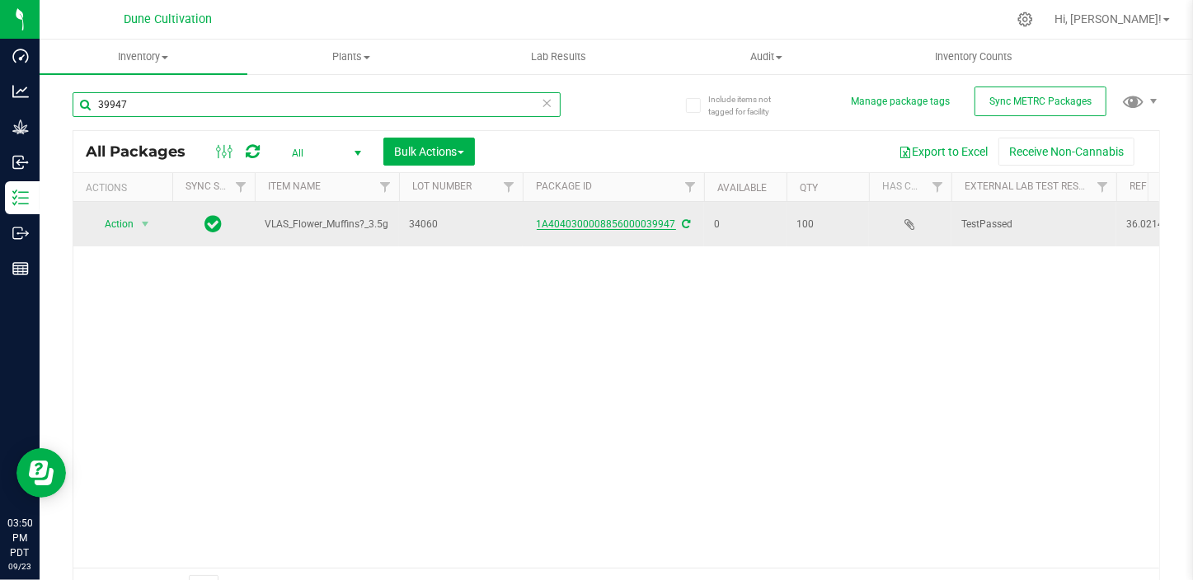
type input "39947"
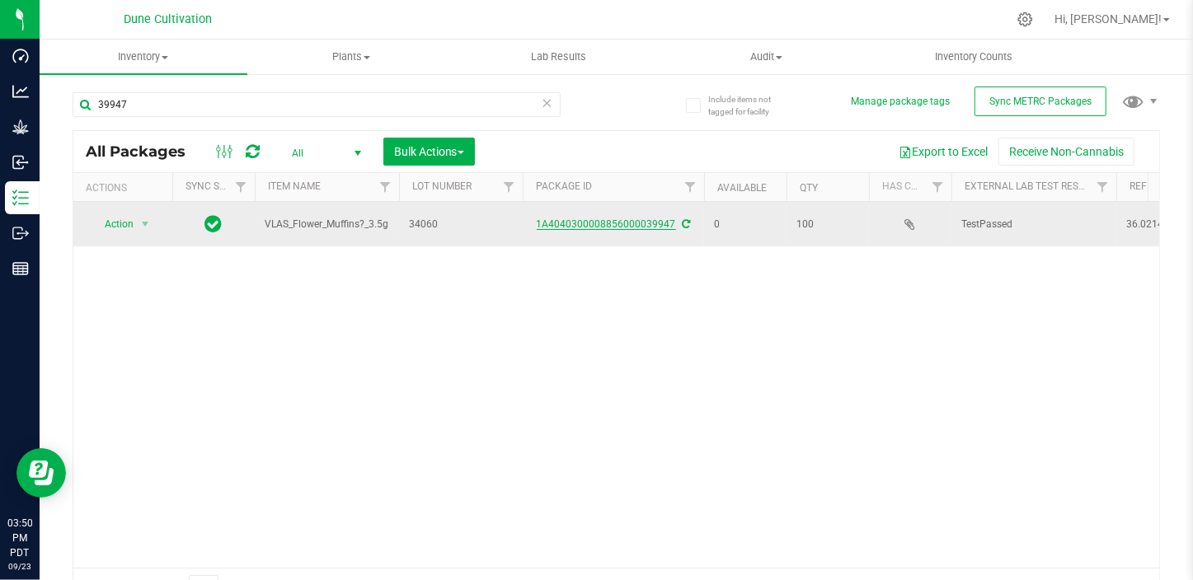
click at [580, 227] on link "1A4040300008856000039947" at bounding box center [606, 224] width 139 height 12
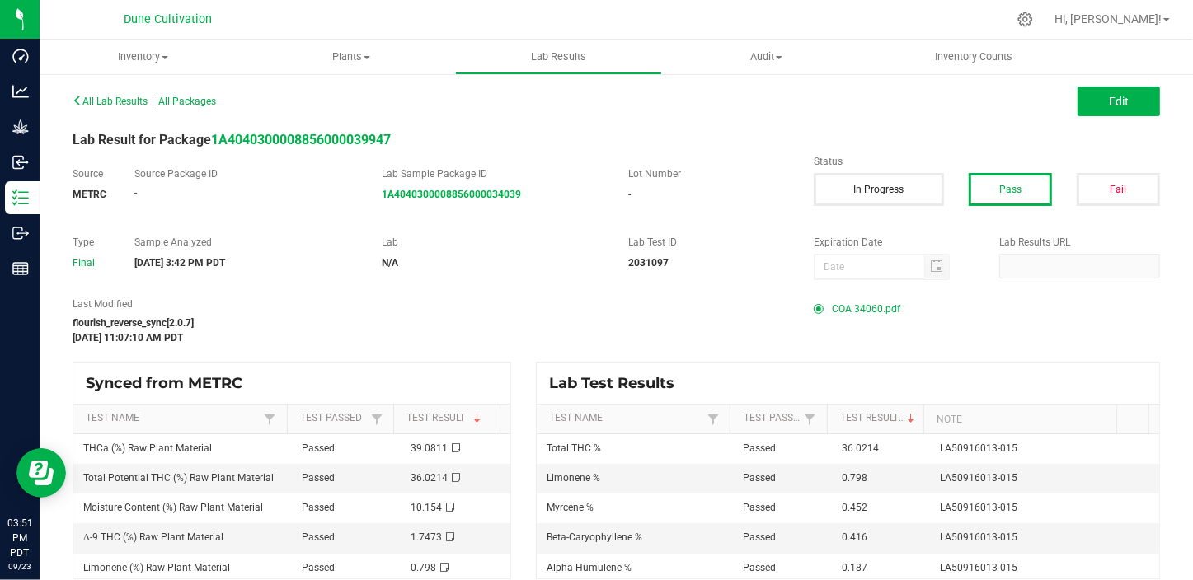
click at [841, 312] on span "COA 34060.pdf" at bounding box center [866, 309] width 68 height 25
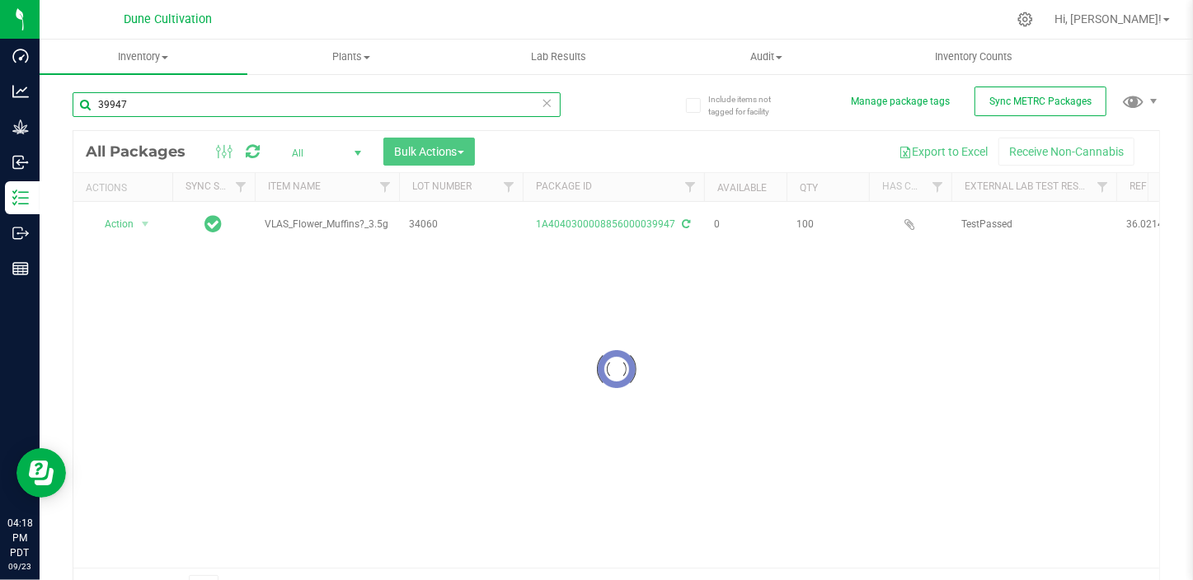
click at [154, 100] on input "39947" at bounding box center [317, 104] width 488 height 25
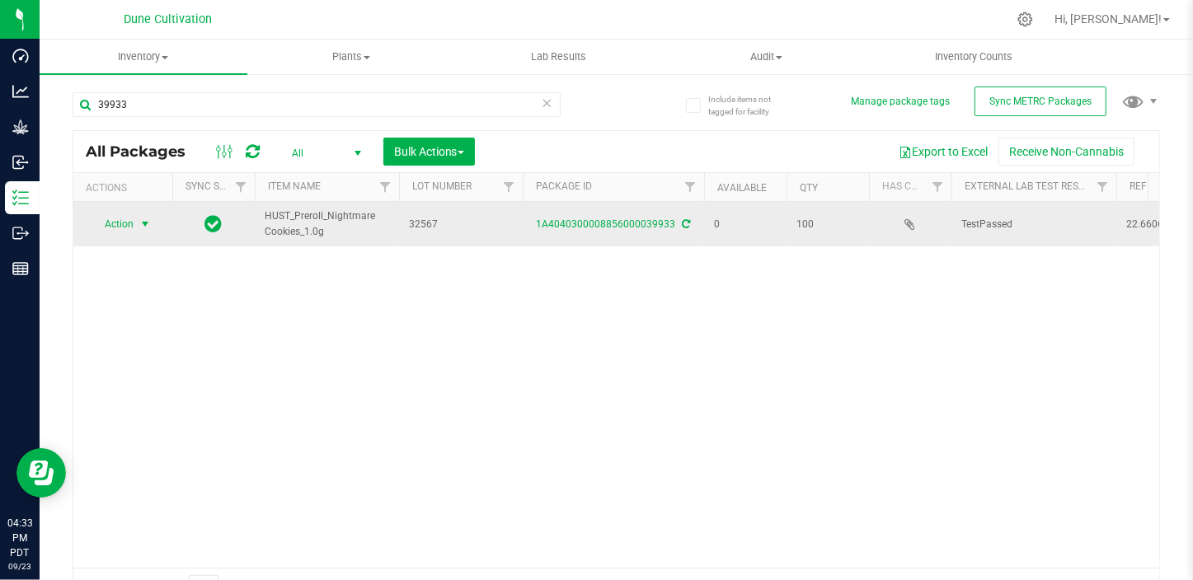
click at [148, 223] on span "select" at bounding box center [144, 224] width 13 height 13
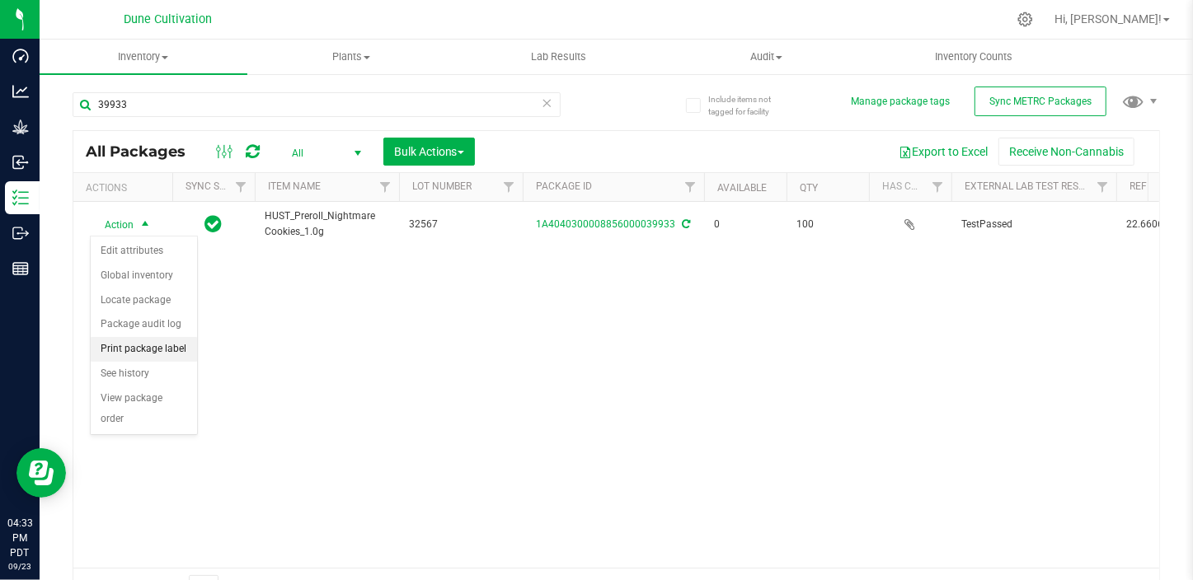
click at [159, 353] on li "Print package label" at bounding box center [144, 349] width 106 height 25
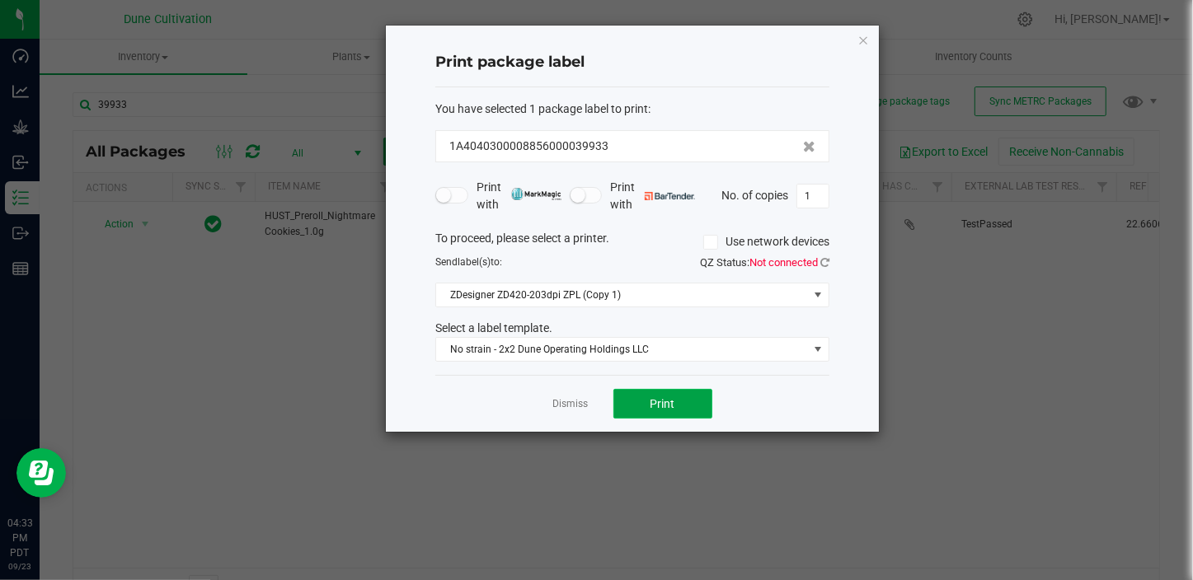
click at [639, 393] on button "Print" at bounding box center [662, 404] width 99 height 30
click at [569, 413] on div "Dismiss Print" at bounding box center [632, 403] width 394 height 57
click at [570, 398] on link "Dismiss" at bounding box center [570, 404] width 35 height 14
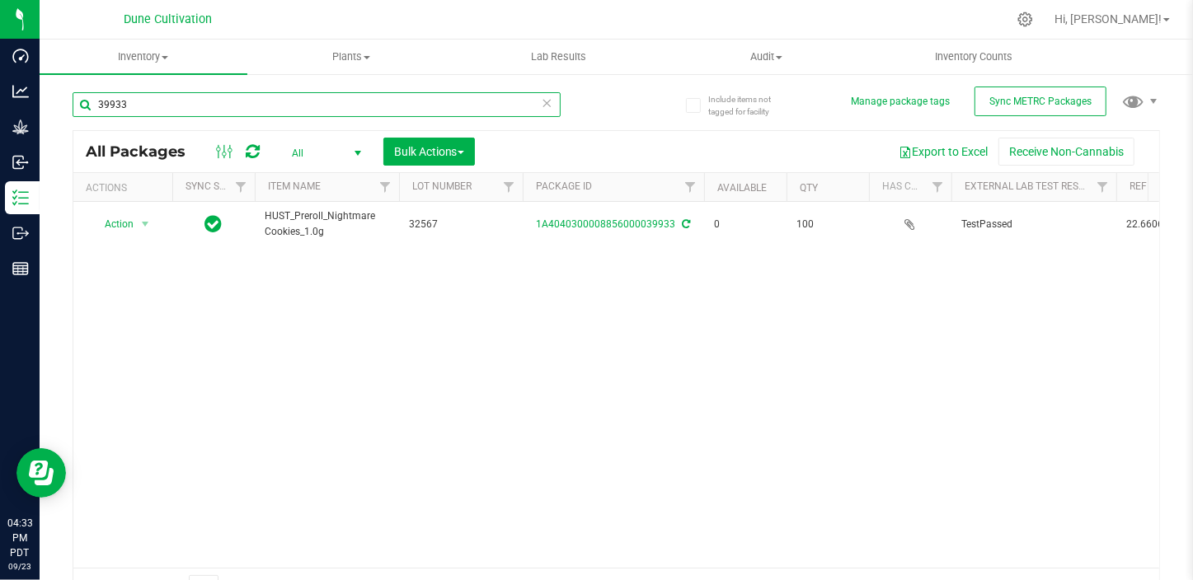
click at [289, 103] on input "39933" at bounding box center [317, 104] width 488 height 25
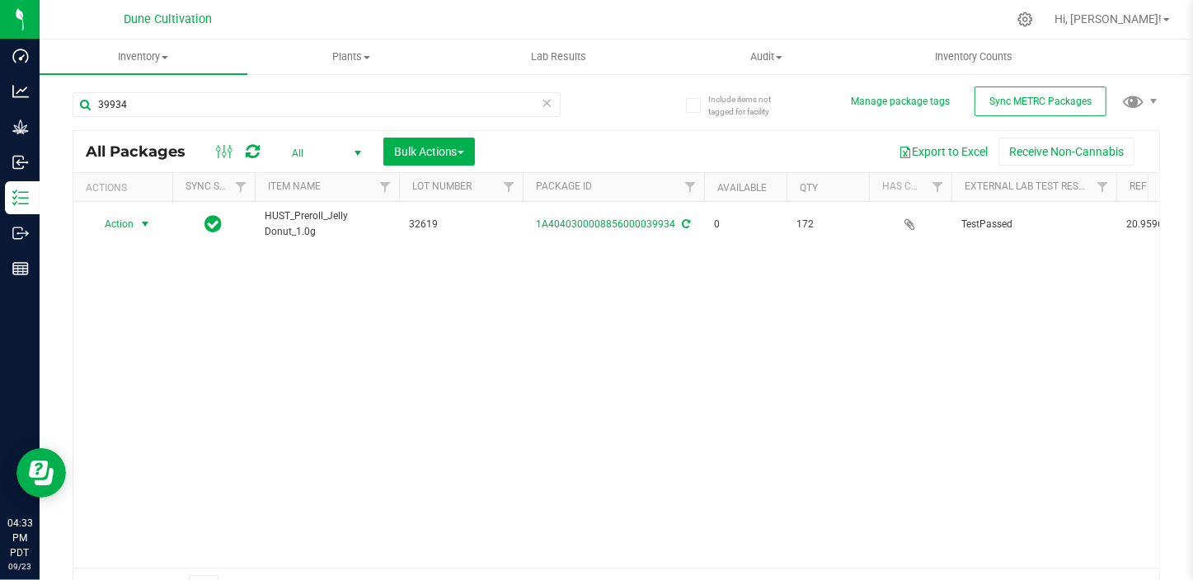
click at [138, 223] on span "select" at bounding box center [144, 224] width 13 height 13
click at [158, 344] on li "Print package label" at bounding box center [144, 349] width 106 height 25
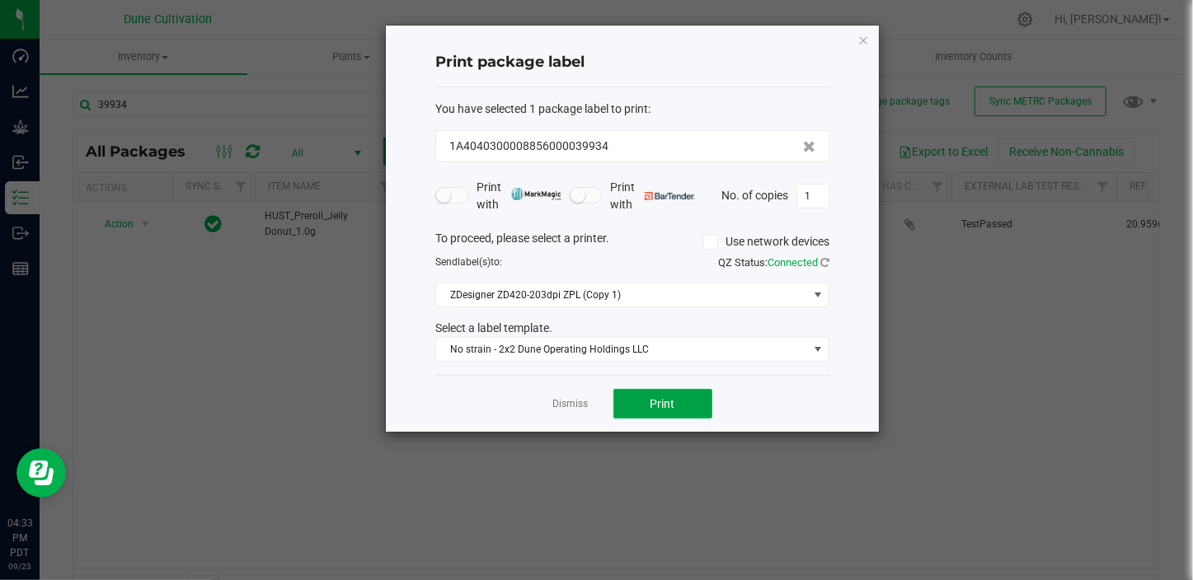
click at [672, 405] on span "Print" at bounding box center [662, 403] width 25 height 13
click at [570, 392] on div "Dismiss Print" at bounding box center [632, 403] width 394 height 57
click at [569, 404] on link "Dismiss" at bounding box center [570, 404] width 35 height 14
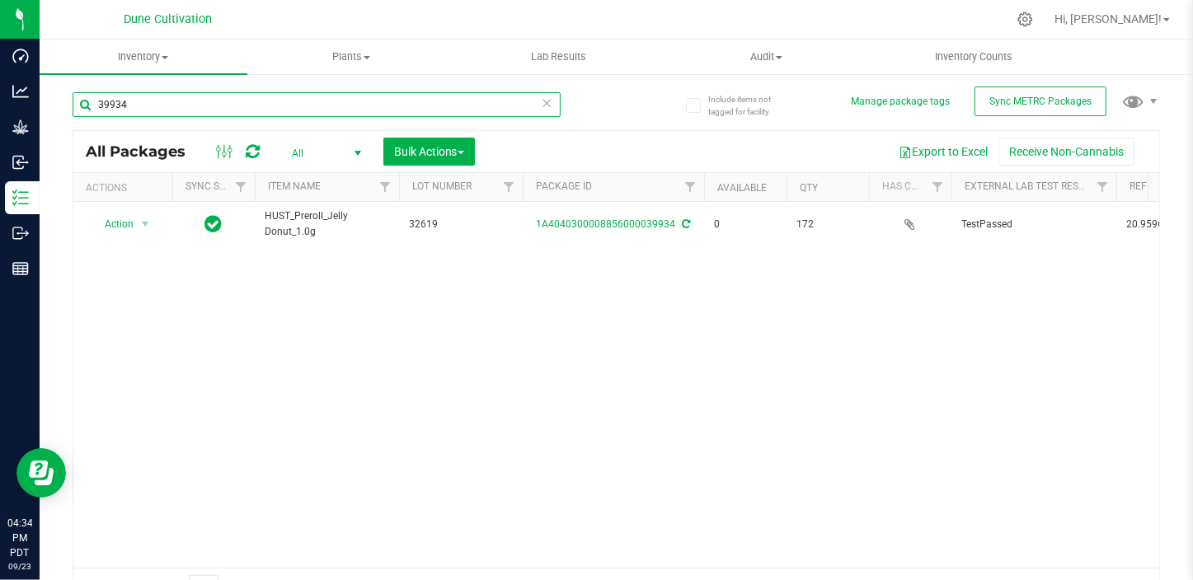
click at [196, 110] on input "39934" at bounding box center [317, 104] width 488 height 25
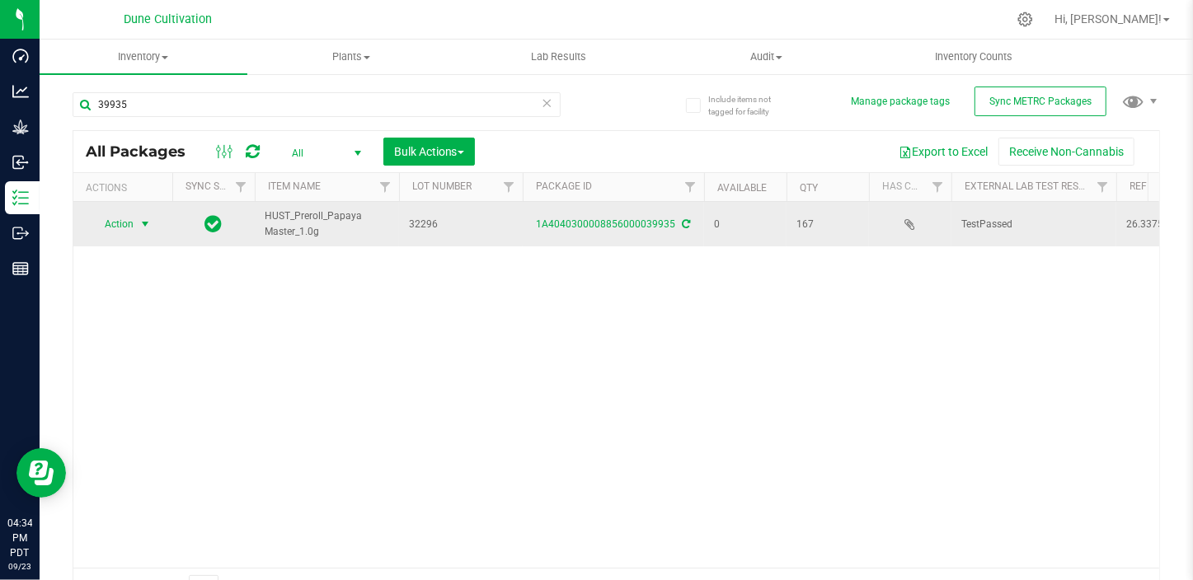
click at [140, 223] on span "select" at bounding box center [144, 224] width 13 height 13
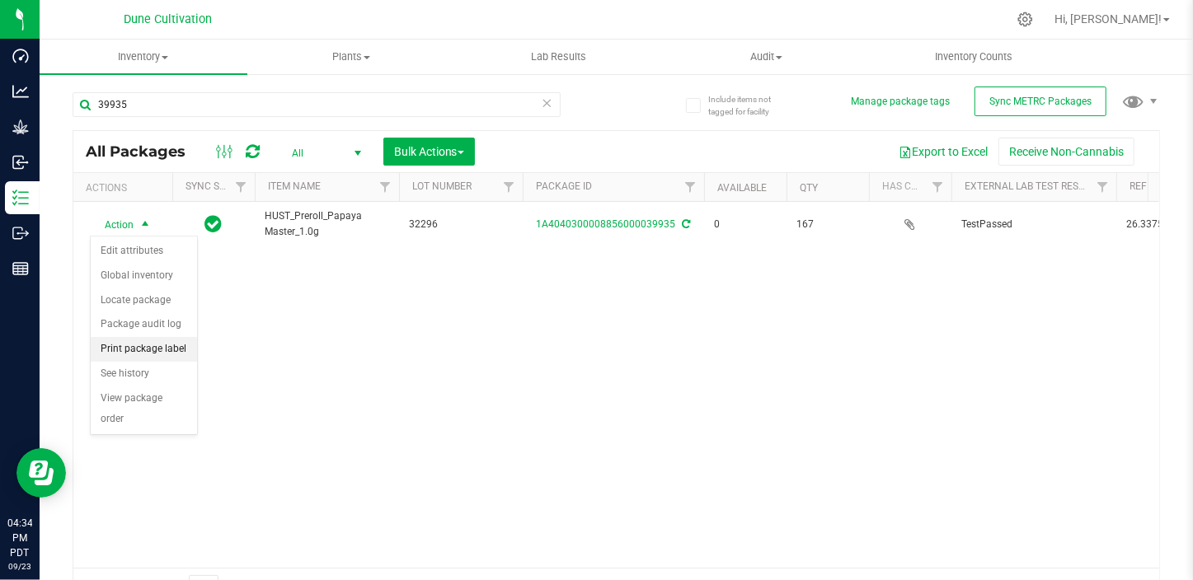
click at [165, 343] on li "Print package label" at bounding box center [144, 349] width 106 height 25
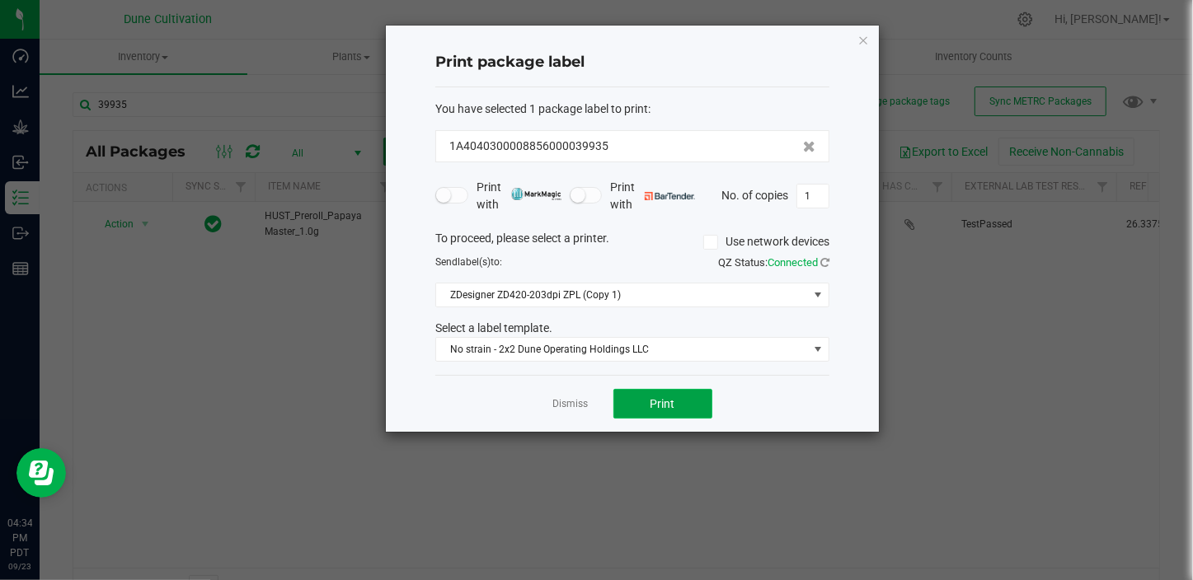
click at [673, 403] on span "Print" at bounding box center [662, 403] width 25 height 13
click at [563, 401] on link "Dismiss" at bounding box center [570, 404] width 35 height 14
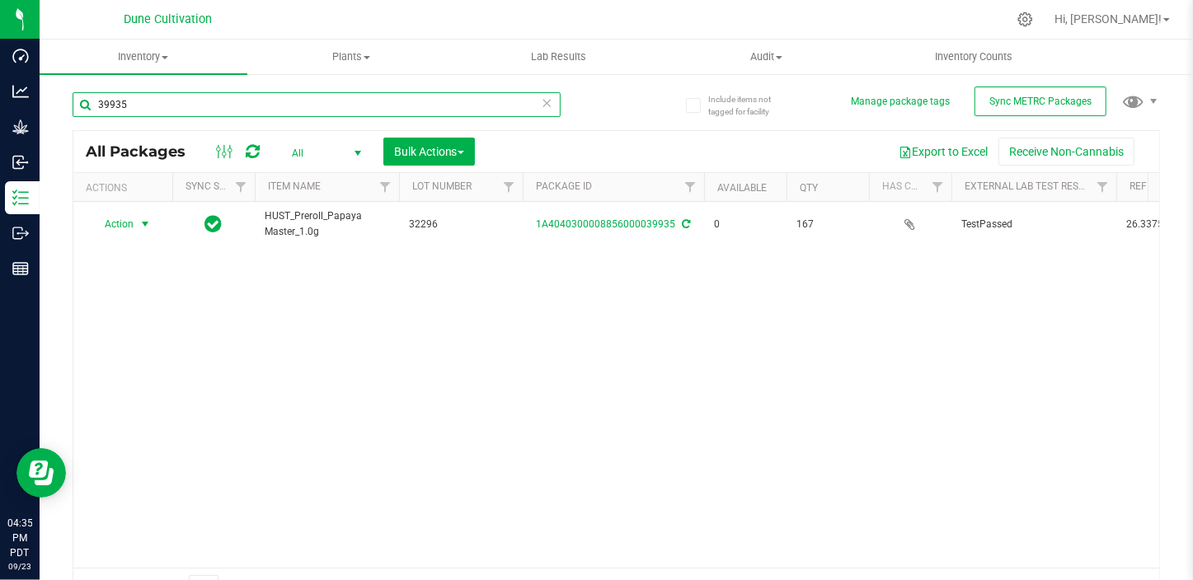
click at [154, 95] on input "39935" at bounding box center [317, 104] width 488 height 25
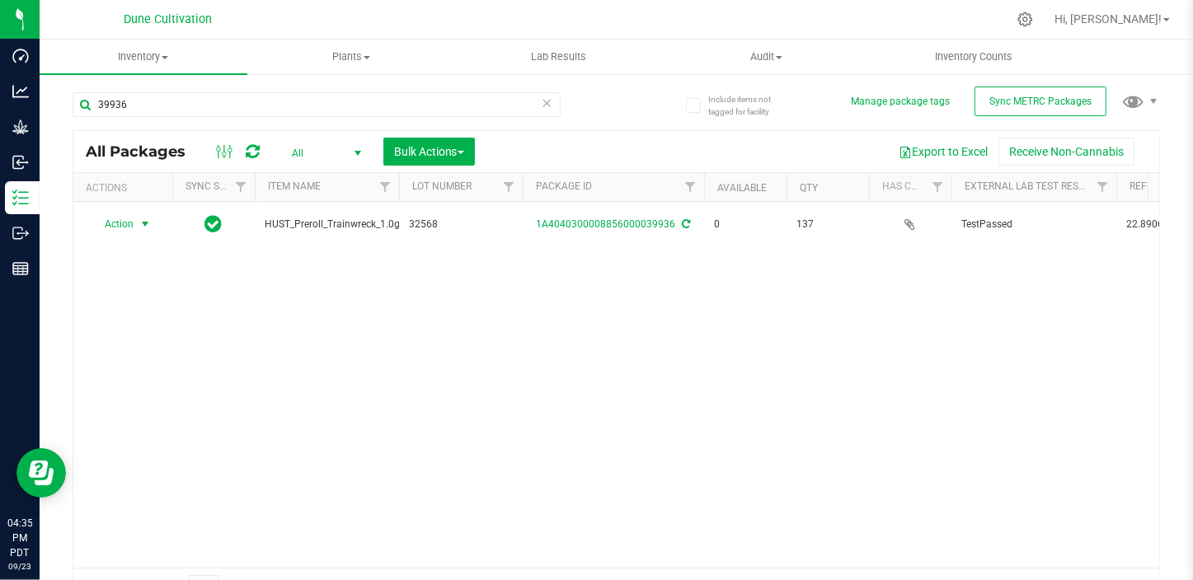
click at [134, 221] on span "Action" at bounding box center [112, 224] width 45 height 23
click at [134, 340] on li "Print package label" at bounding box center [144, 349] width 106 height 25
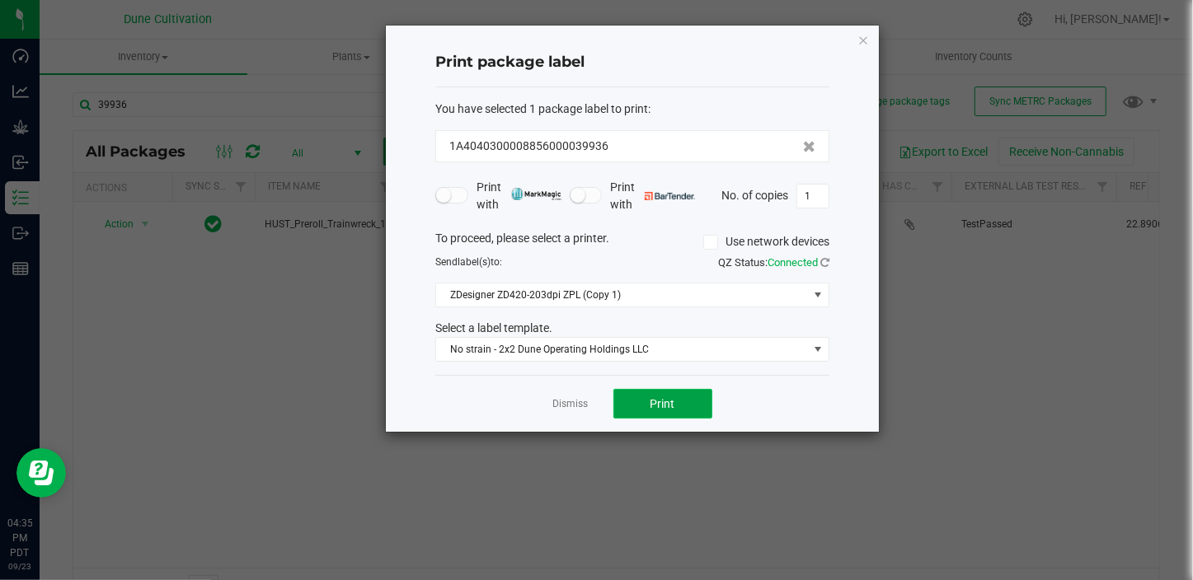
click at [645, 392] on button "Print" at bounding box center [662, 404] width 99 height 30
click at [563, 410] on link "Dismiss" at bounding box center [570, 404] width 35 height 14
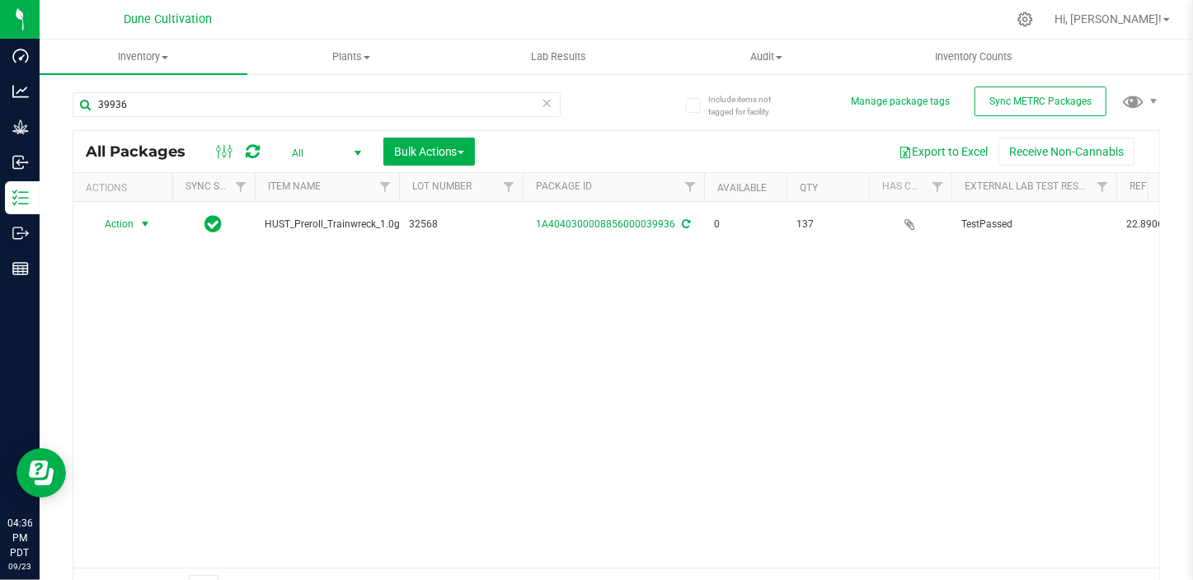
drag, startPoint x: 135, startPoint y: 126, endPoint x: 138, endPoint y: 147, distance: 20.8
click at [138, 144] on div "39936 All Packages All Active Only Lab Samples Locked All External Internal Bul…" at bounding box center [616, 342] width 1087 height 531
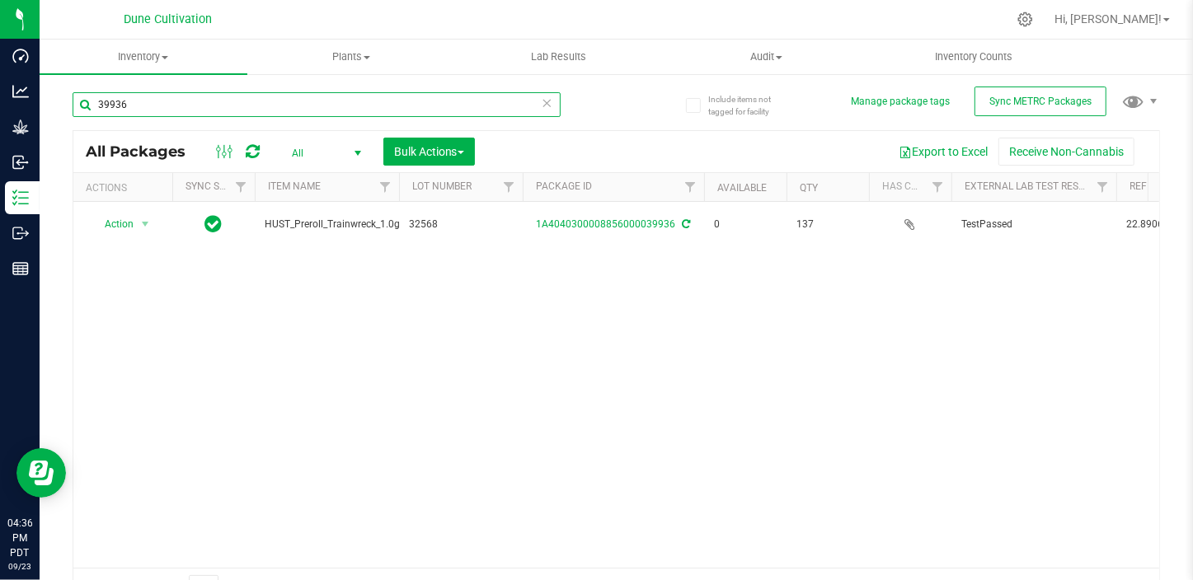
drag, startPoint x: 138, startPoint y: 147, endPoint x: 134, endPoint y: 101, distance: 45.5
click at [134, 101] on input "39936" at bounding box center [317, 104] width 488 height 25
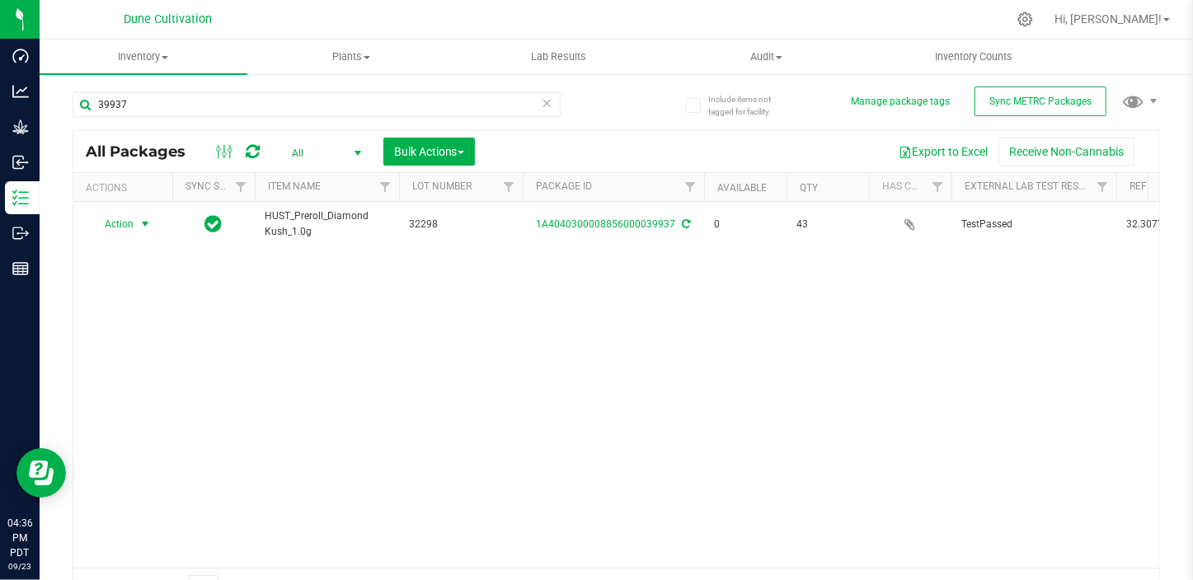
click at [123, 223] on span "Action" at bounding box center [112, 224] width 45 height 23
click at [160, 345] on li "Print package label" at bounding box center [144, 349] width 106 height 25
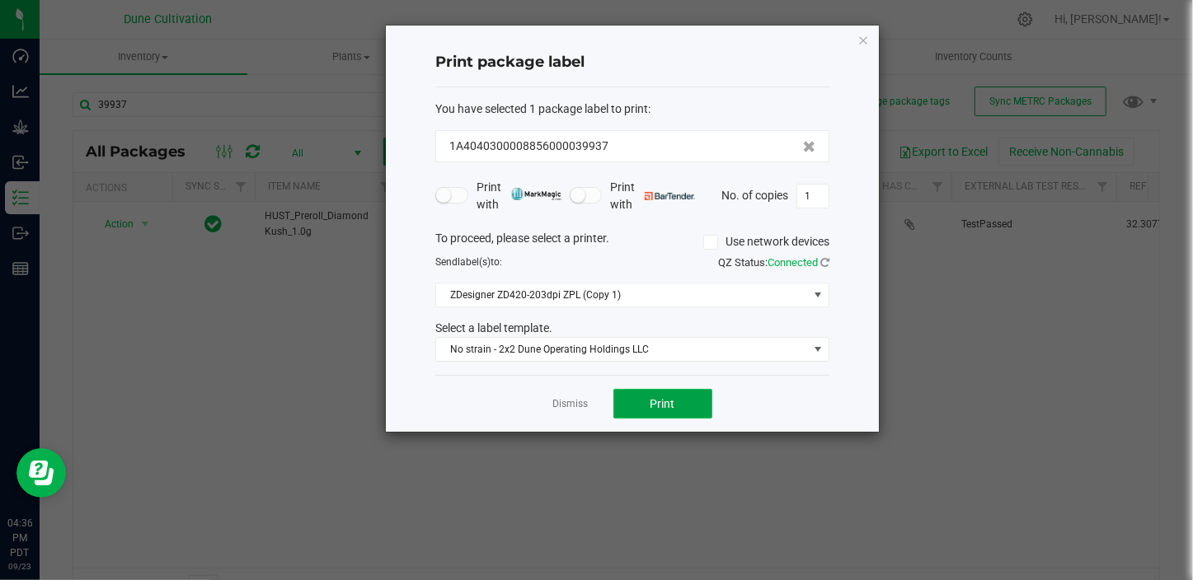
click at [638, 413] on button "Print" at bounding box center [662, 404] width 99 height 30
drag, startPoint x: 542, startPoint y: 425, endPoint x: 537, endPoint y: 406, distance: 19.6
click at [541, 424] on div "Dismiss Print" at bounding box center [632, 403] width 394 height 57
click at [570, 399] on link "Dismiss" at bounding box center [570, 404] width 35 height 14
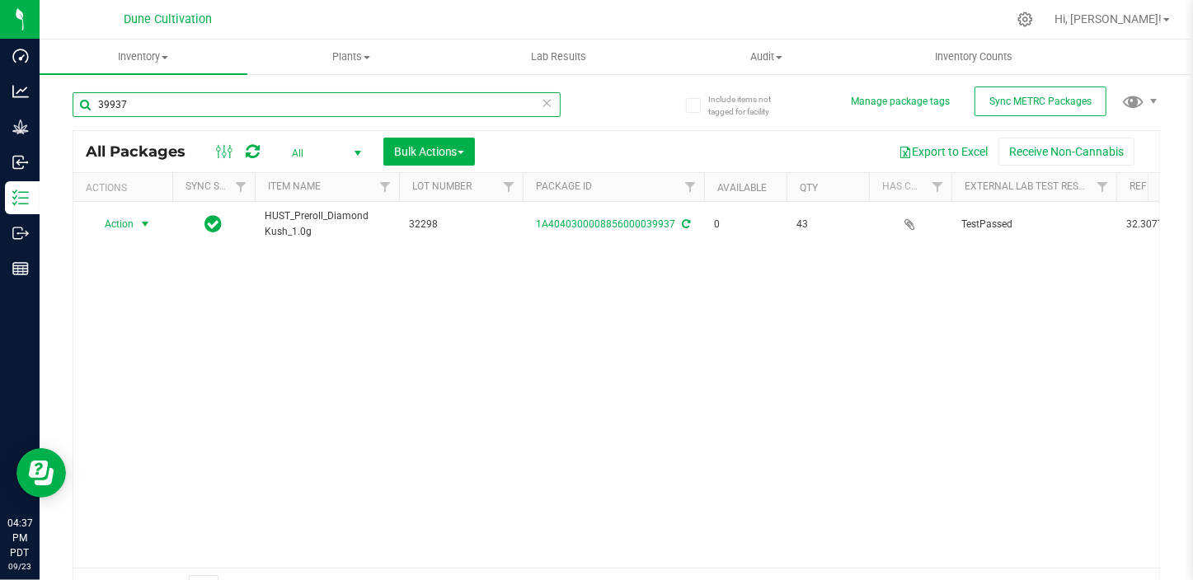
click at [137, 110] on input "39937" at bounding box center [317, 104] width 488 height 25
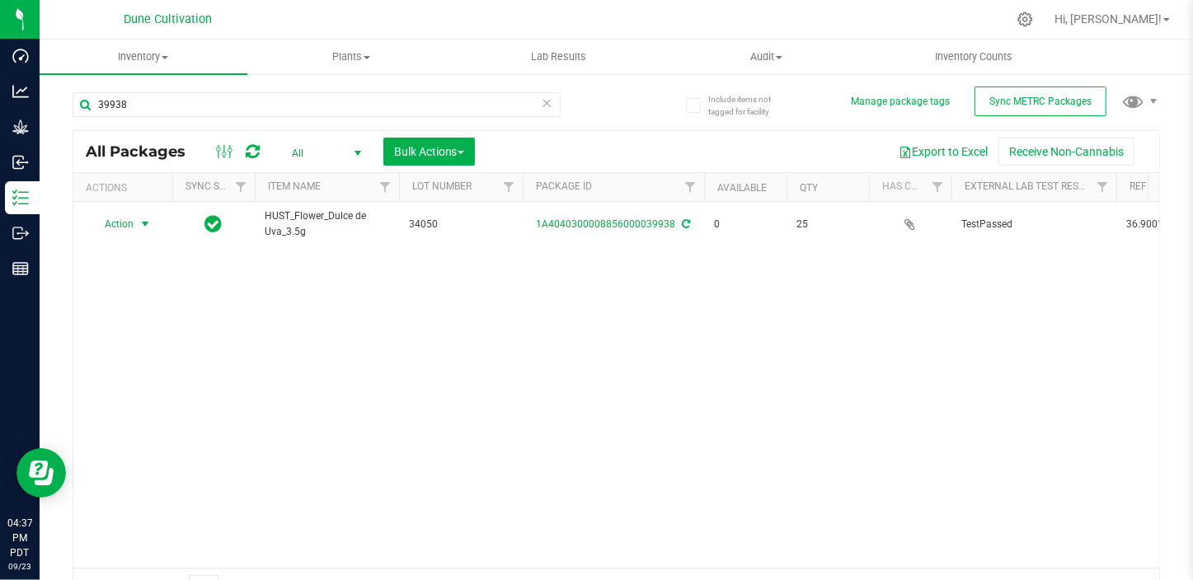
click at [129, 224] on span "Action" at bounding box center [112, 224] width 45 height 23
click at [140, 344] on li "Print package label" at bounding box center [144, 349] width 106 height 25
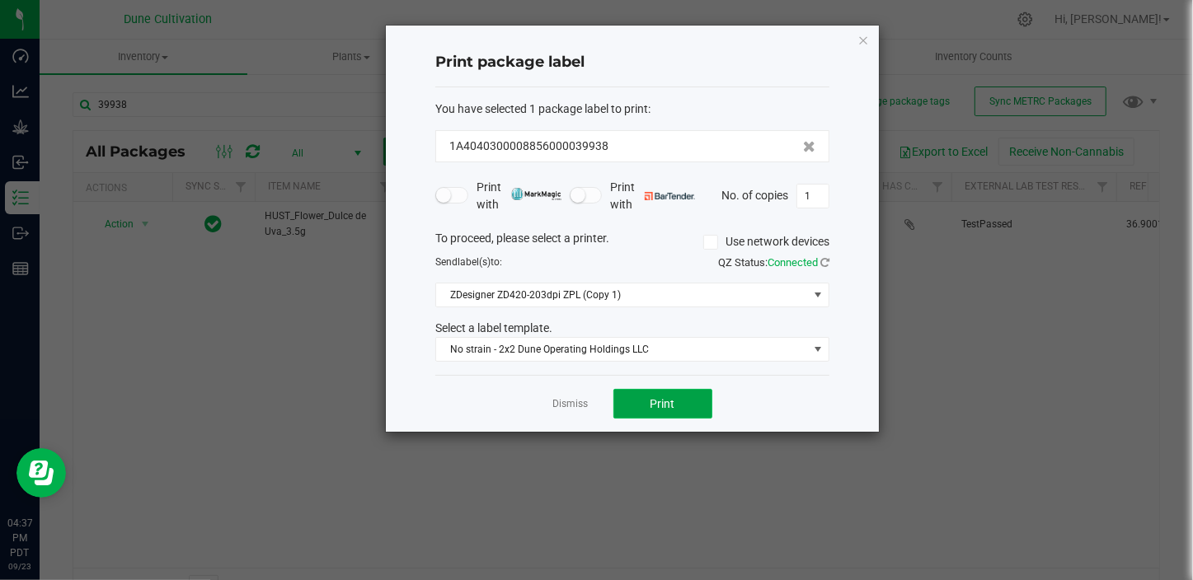
click at [657, 408] on span "Print" at bounding box center [662, 403] width 25 height 13
click at [573, 407] on link "Dismiss" at bounding box center [570, 404] width 35 height 14
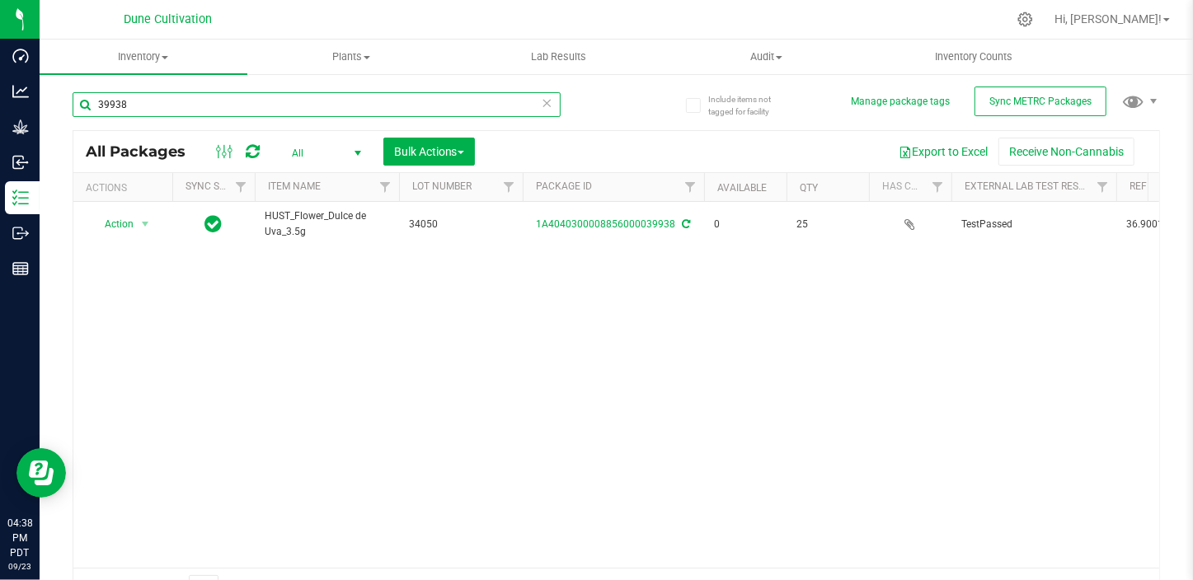
click at [177, 115] on input "39938" at bounding box center [317, 104] width 488 height 25
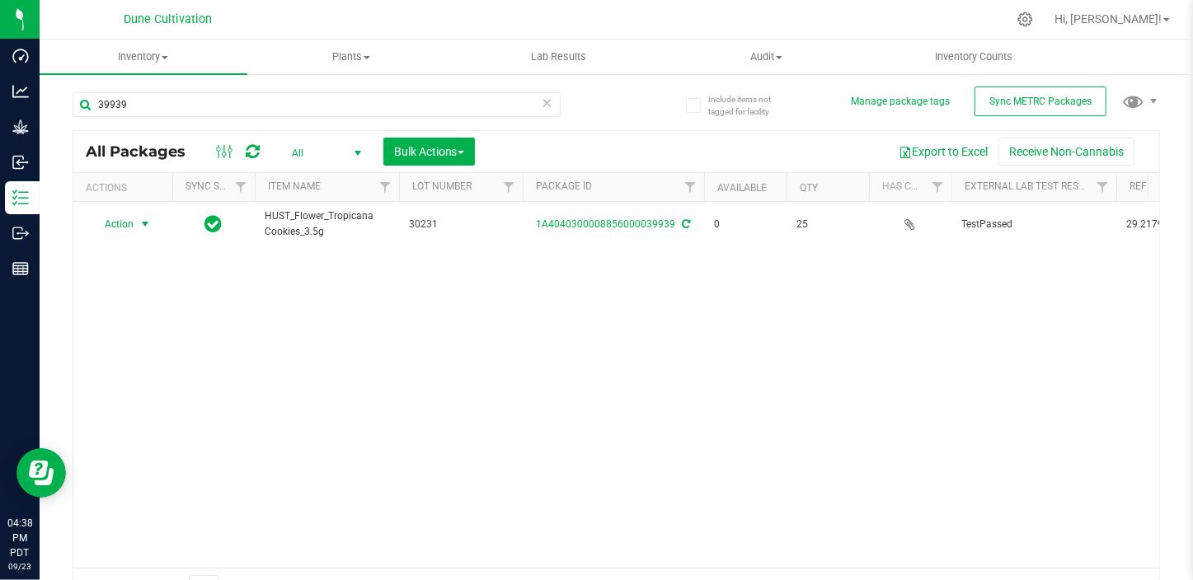
click at [140, 221] on span "select" at bounding box center [144, 224] width 13 height 13
click at [182, 351] on li "Print package label" at bounding box center [144, 349] width 106 height 25
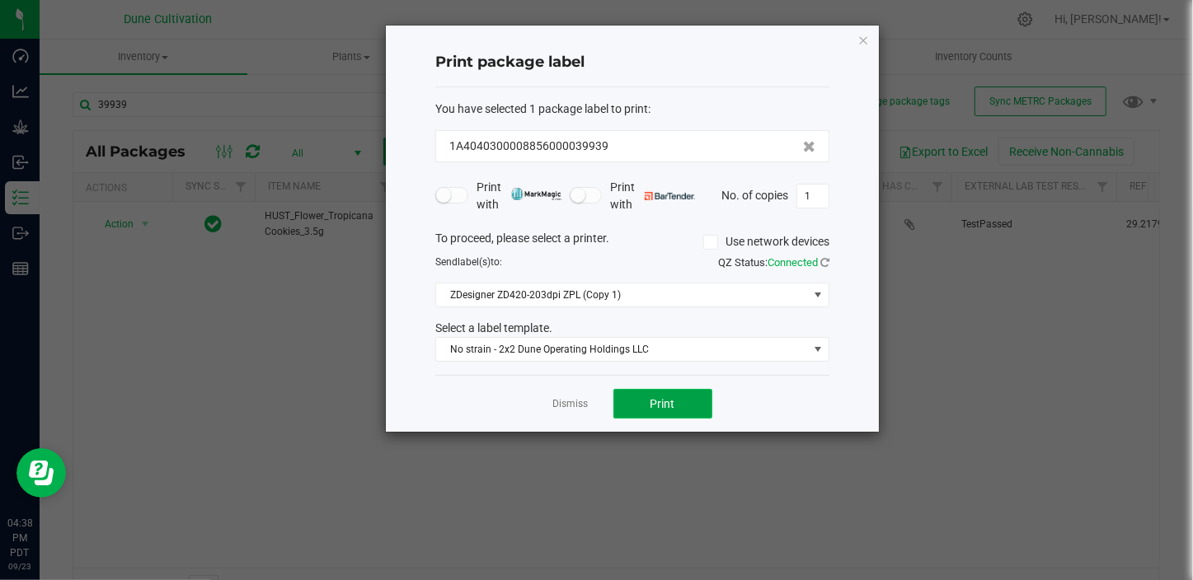
click at [643, 403] on button "Print" at bounding box center [662, 404] width 99 height 30
click at [576, 406] on link "Dismiss" at bounding box center [570, 404] width 35 height 14
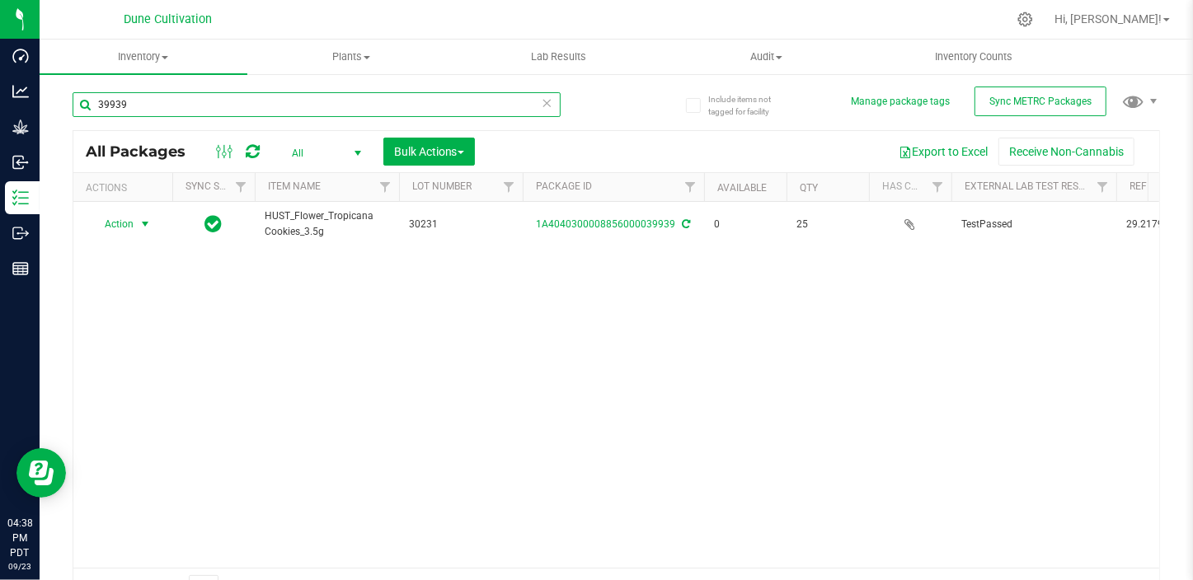
click at [271, 103] on input "39939" at bounding box center [317, 104] width 488 height 25
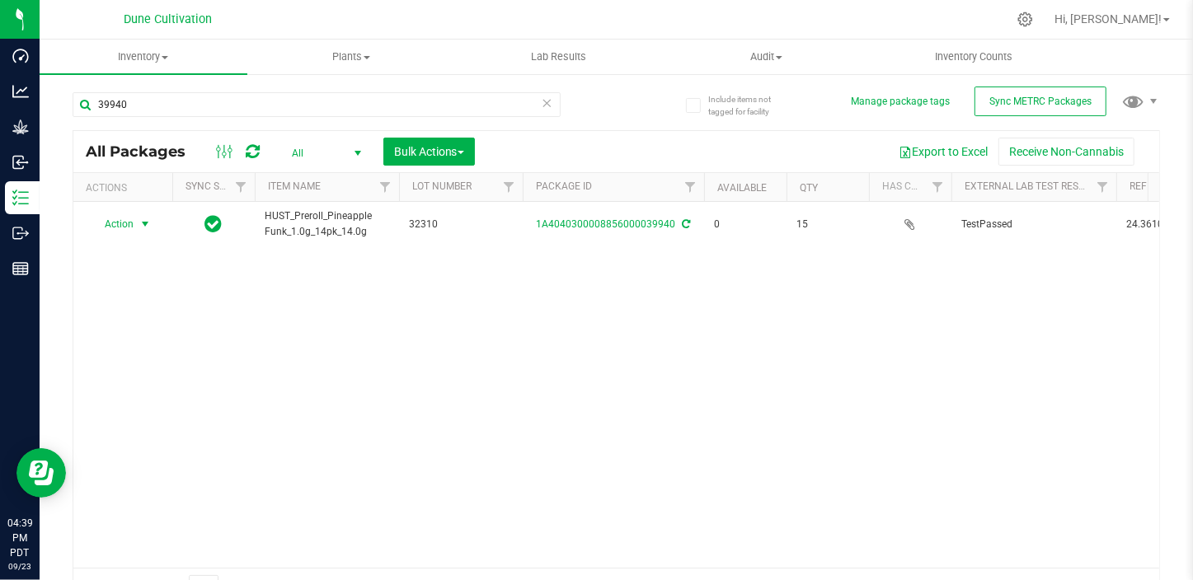
click at [134, 228] on span "Action" at bounding box center [112, 224] width 45 height 23
click at [148, 355] on li "Print package label" at bounding box center [144, 349] width 106 height 25
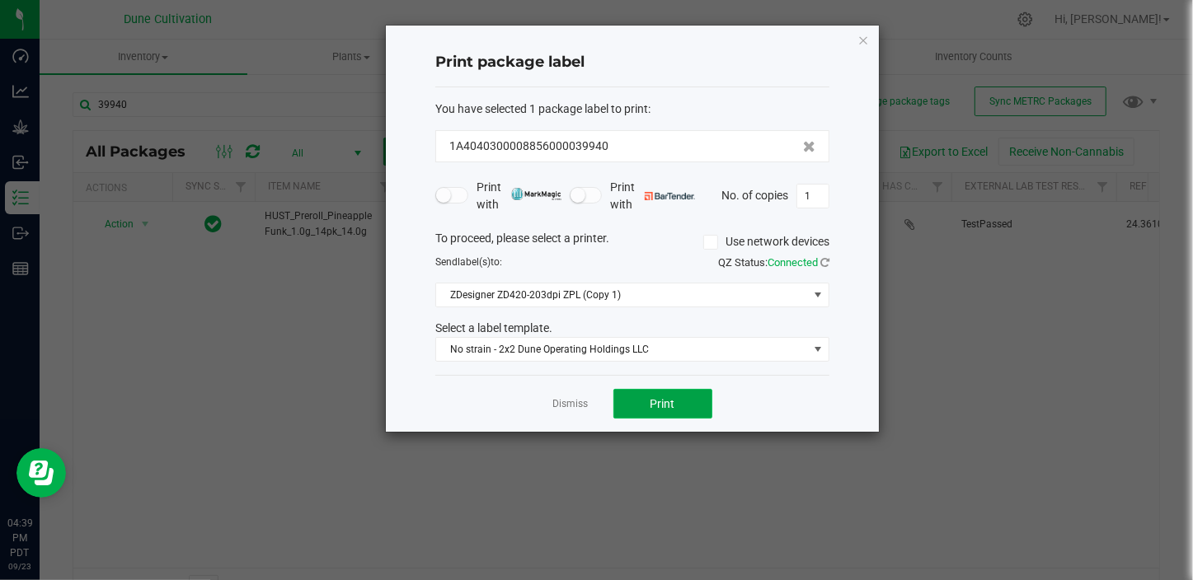
click at [677, 393] on button "Print" at bounding box center [662, 404] width 99 height 30
click at [573, 403] on link "Dismiss" at bounding box center [570, 404] width 35 height 14
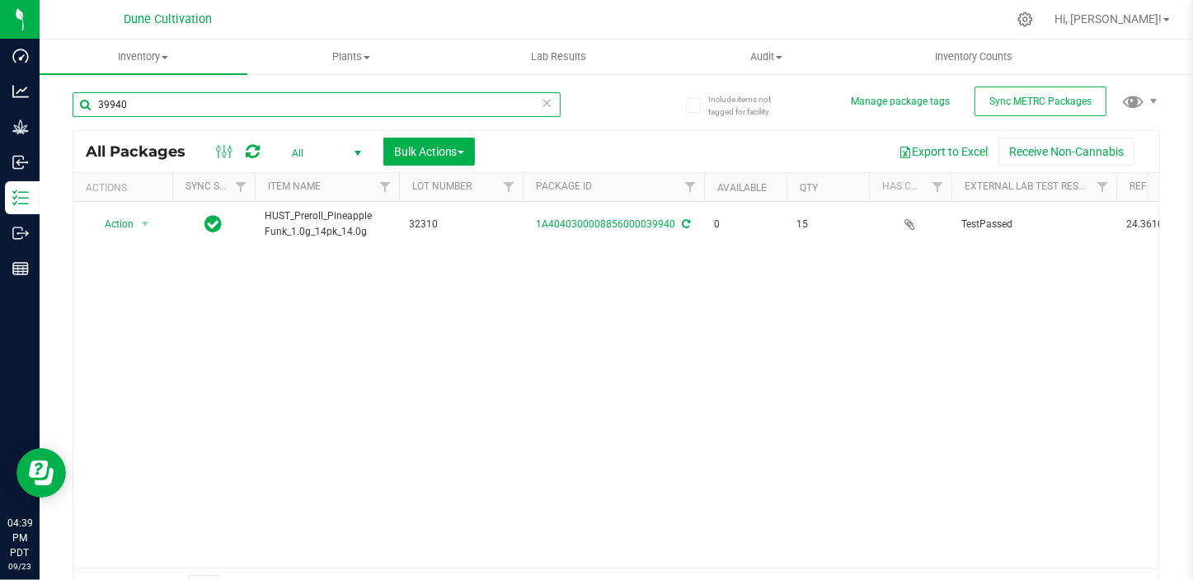
click at [204, 99] on input "39940" at bounding box center [317, 104] width 488 height 25
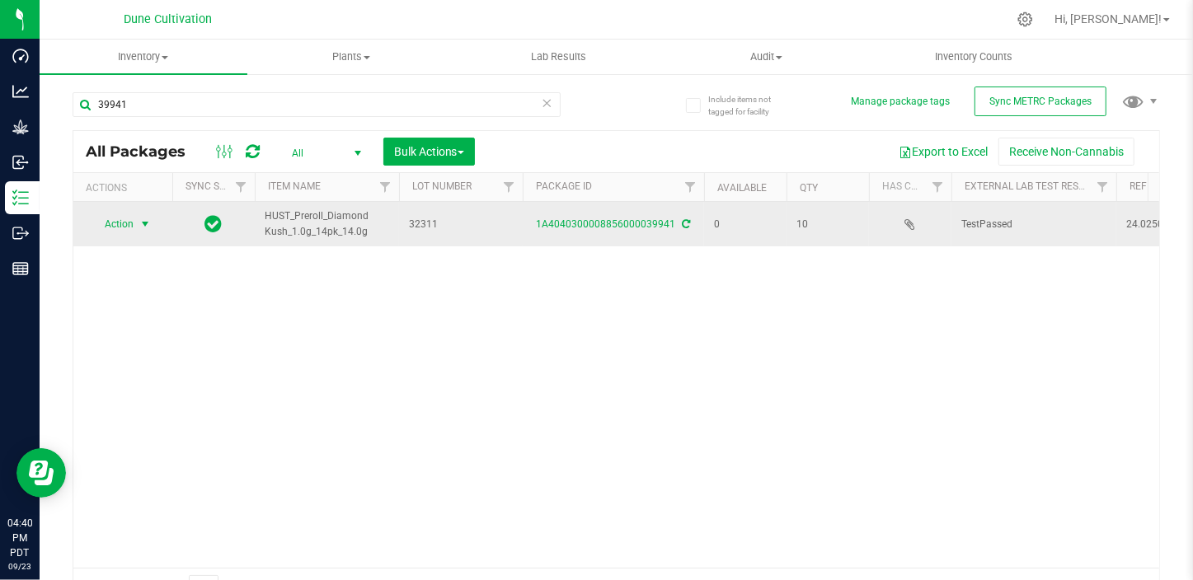
click at [138, 223] on span "select" at bounding box center [145, 224] width 21 height 23
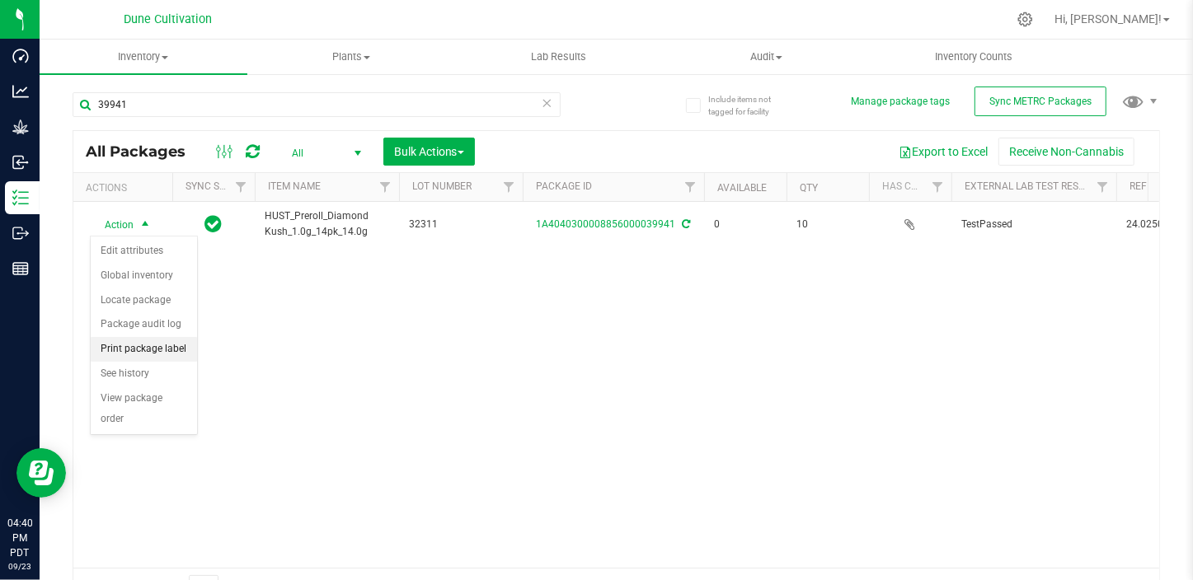
click at [165, 349] on li "Print package label" at bounding box center [144, 349] width 106 height 25
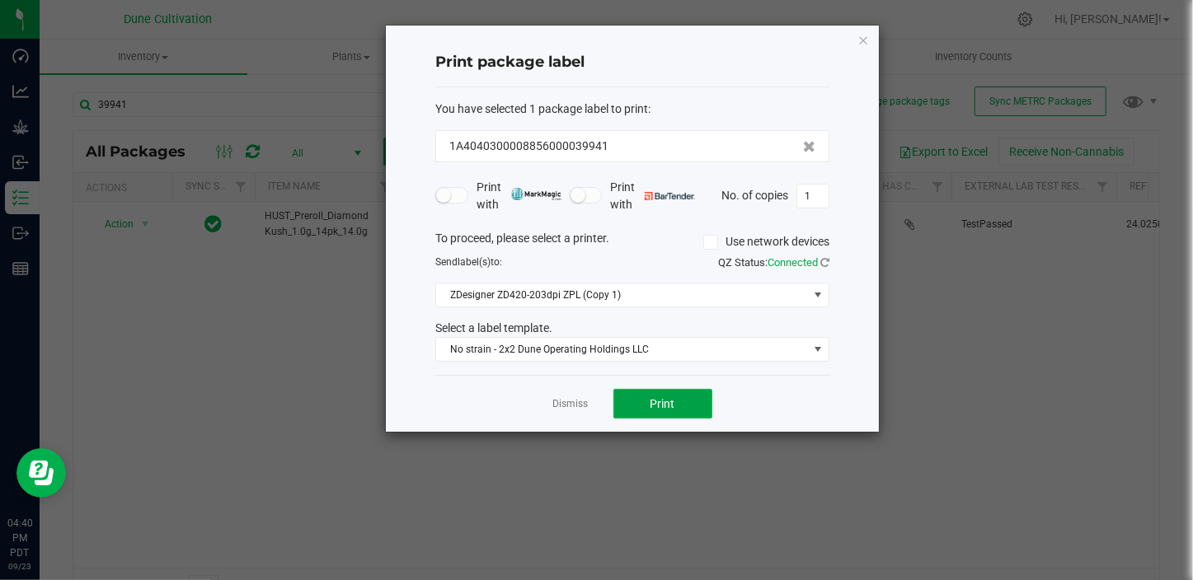
click at [676, 404] on button "Print" at bounding box center [662, 404] width 99 height 30
click at [577, 401] on link "Dismiss" at bounding box center [570, 404] width 35 height 14
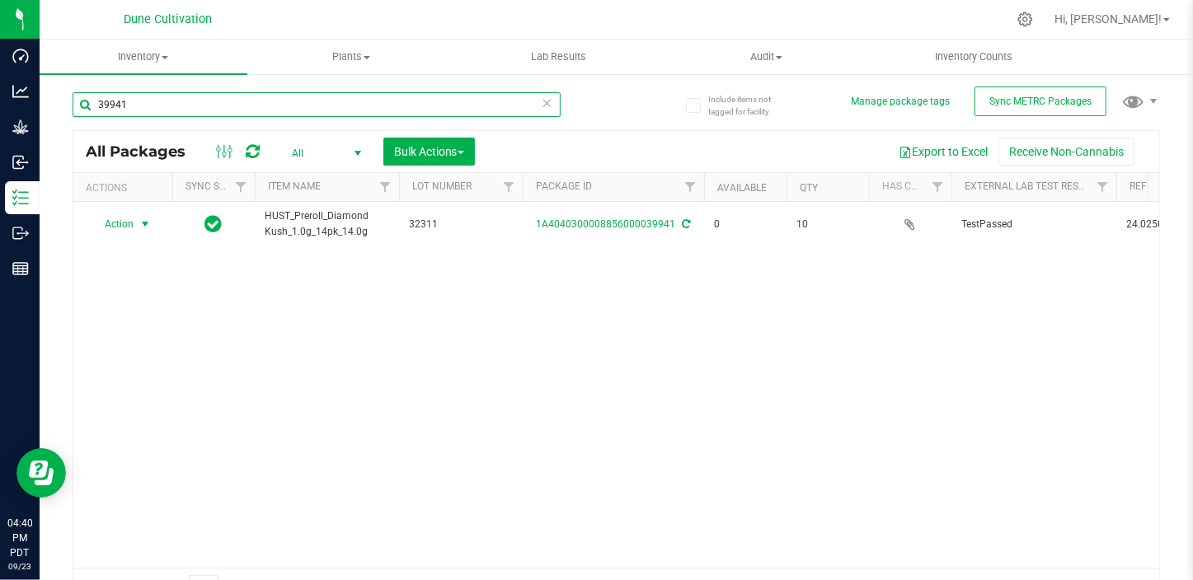
click at [165, 107] on input "39941" at bounding box center [317, 104] width 488 height 25
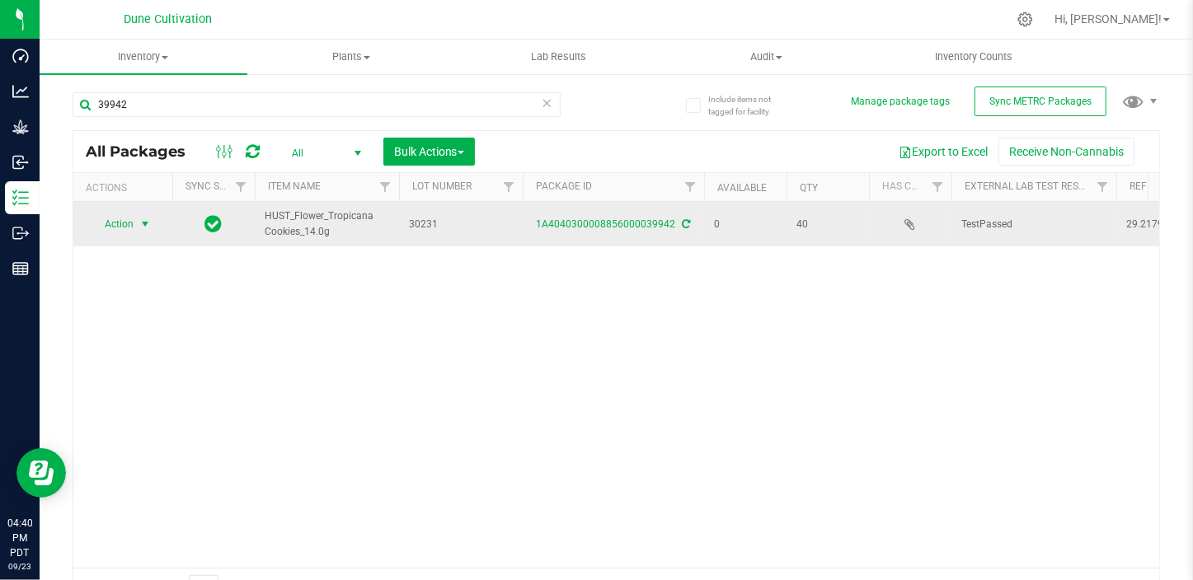
click at [130, 223] on span "Action" at bounding box center [112, 224] width 45 height 23
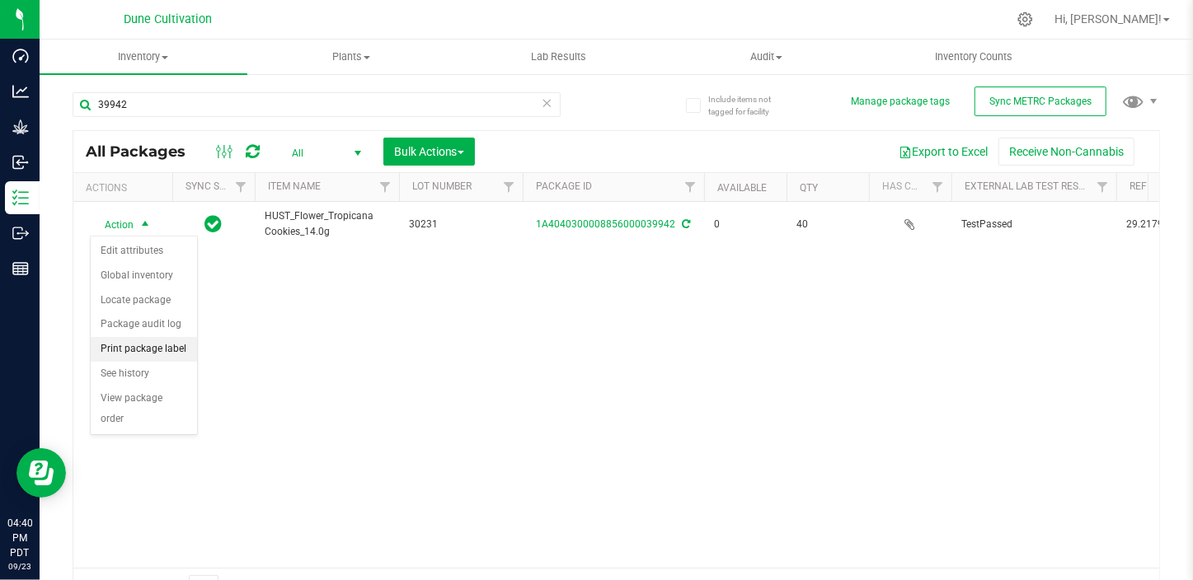
click at [140, 345] on li "Print package label" at bounding box center [144, 349] width 106 height 25
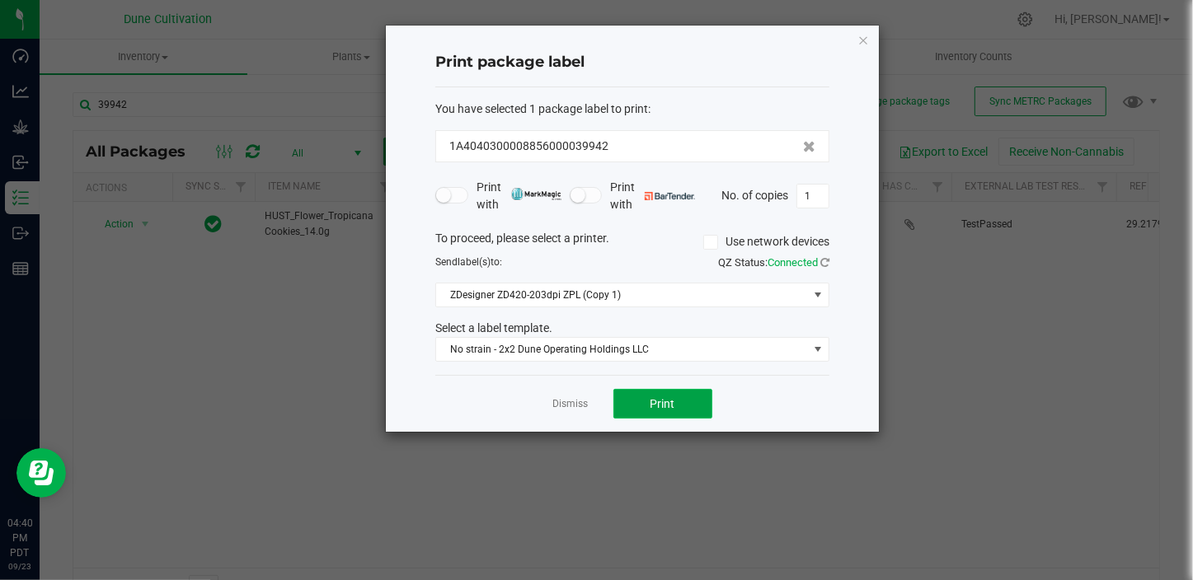
click at [622, 402] on button "Print" at bounding box center [662, 404] width 99 height 30
click at [568, 398] on link "Dismiss" at bounding box center [570, 404] width 35 height 14
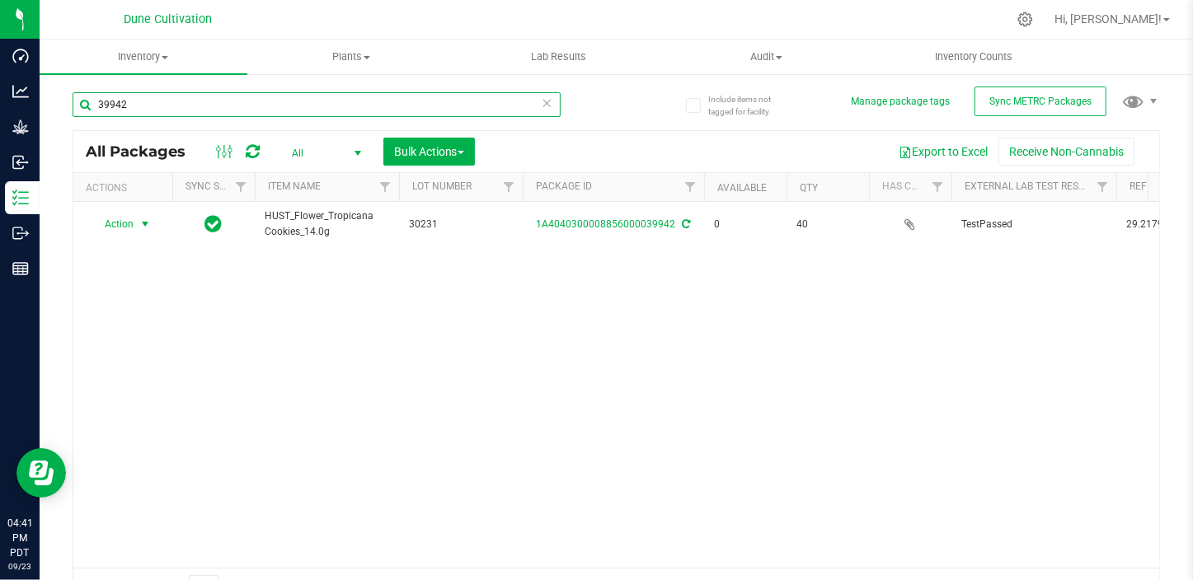
click at [219, 101] on input "39942" at bounding box center [317, 104] width 488 height 25
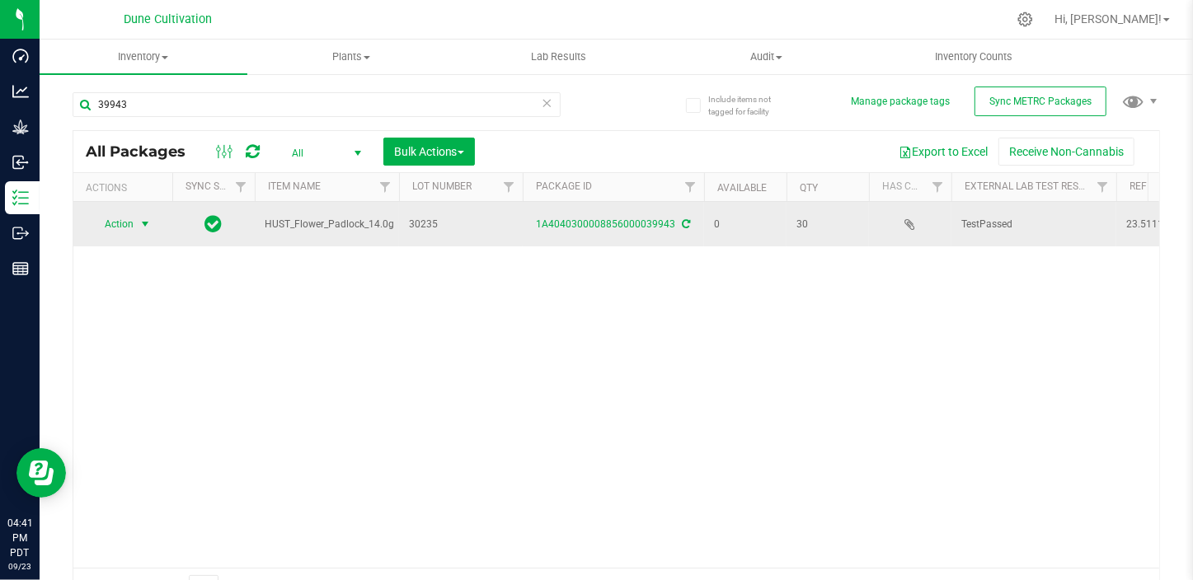
click at [115, 223] on span "Action" at bounding box center [112, 224] width 45 height 23
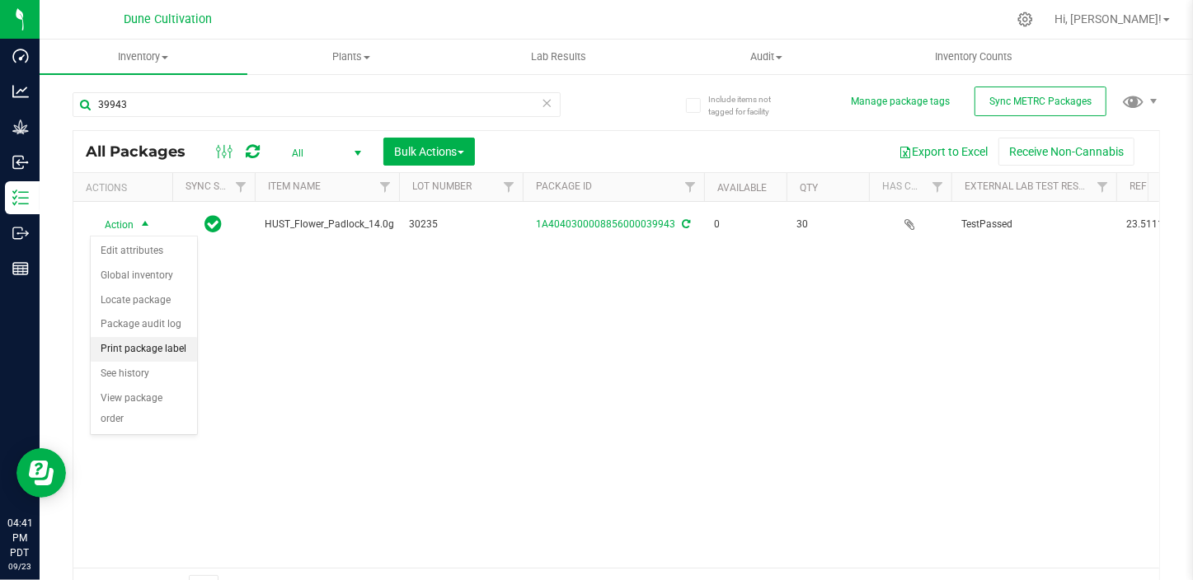
click at [138, 340] on li "Print package label" at bounding box center [144, 349] width 106 height 25
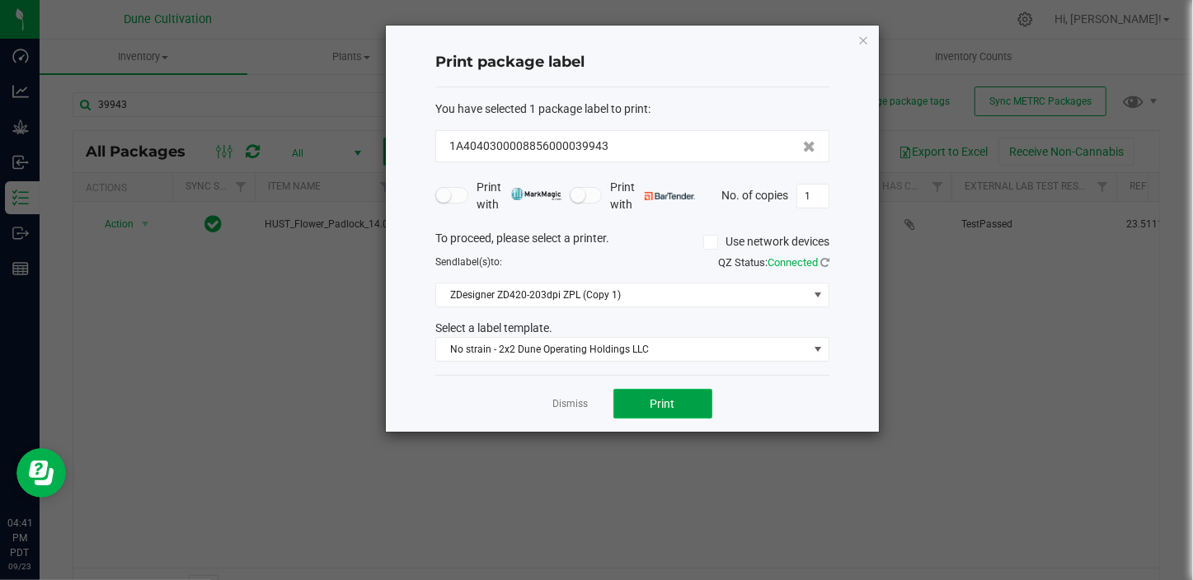
click at [673, 397] on span "Print" at bounding box center [662, 403] width 25 height 13
click at [569, 403] on link "Dismiss" at bounding box center [570, 404] width 35 height 14
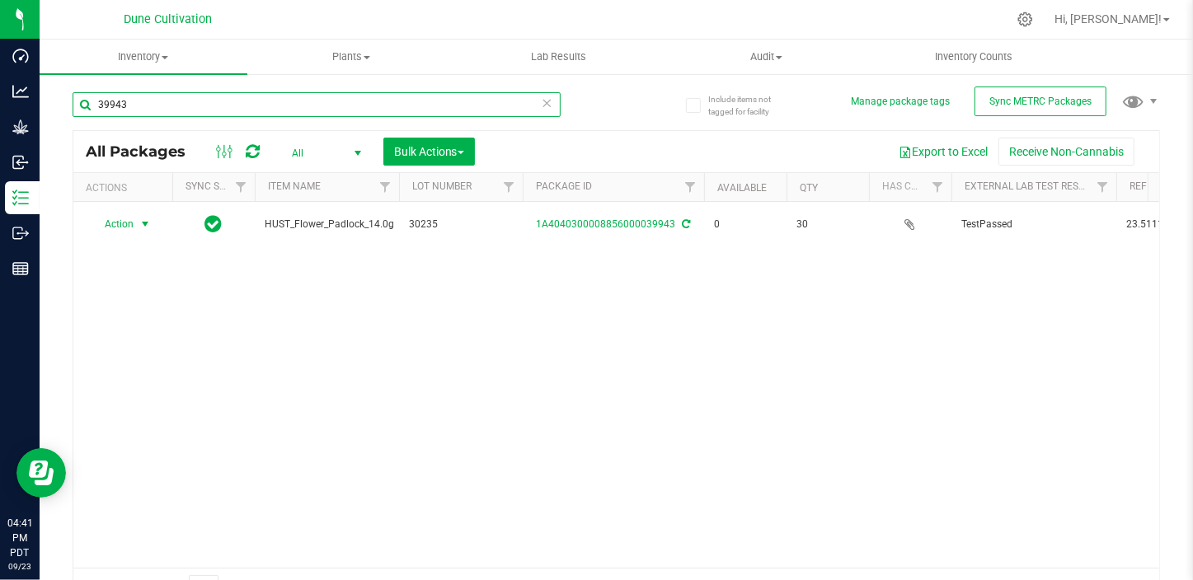
click at [270, 98] on input "39943" at bounding box center [317, 104] width 488 height 25
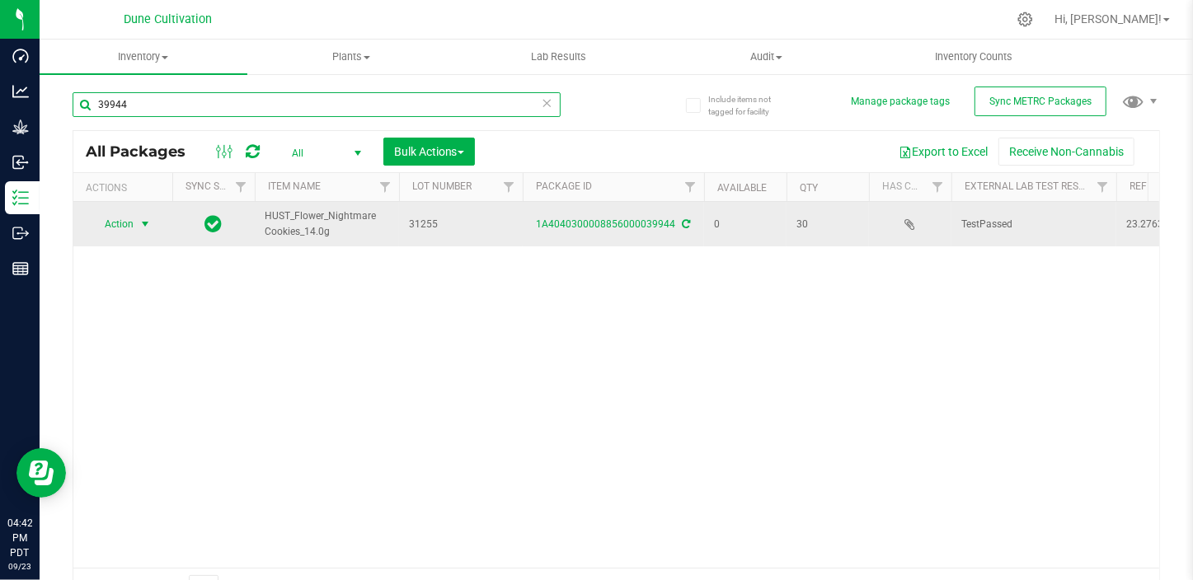
type input "39944"
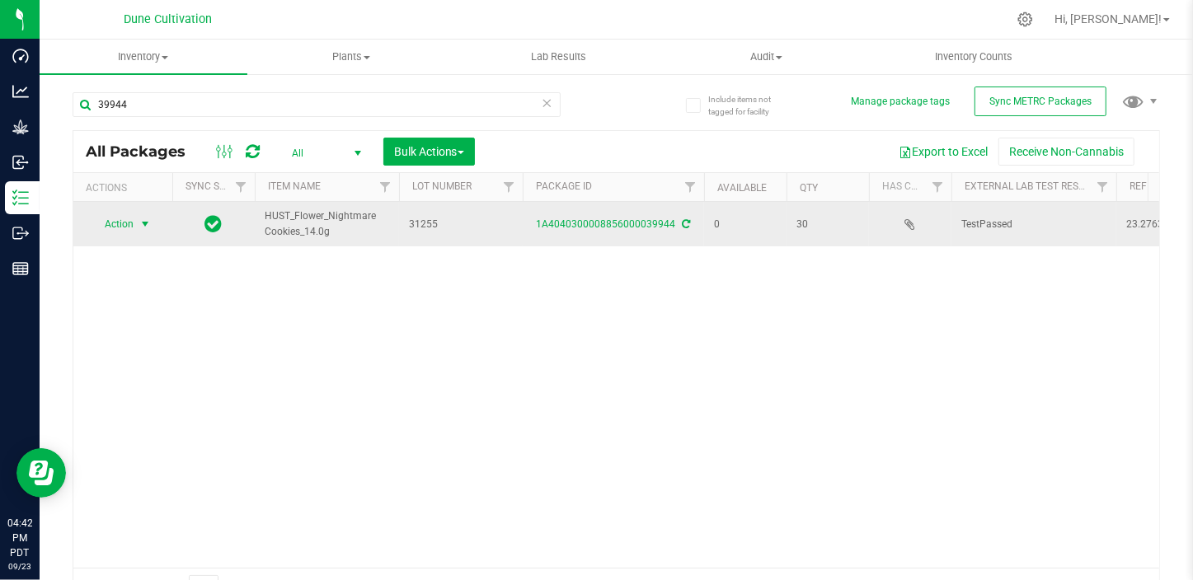
click at [117, 231] on span "Action" at bounding box center [112, 224] width 45 height 23
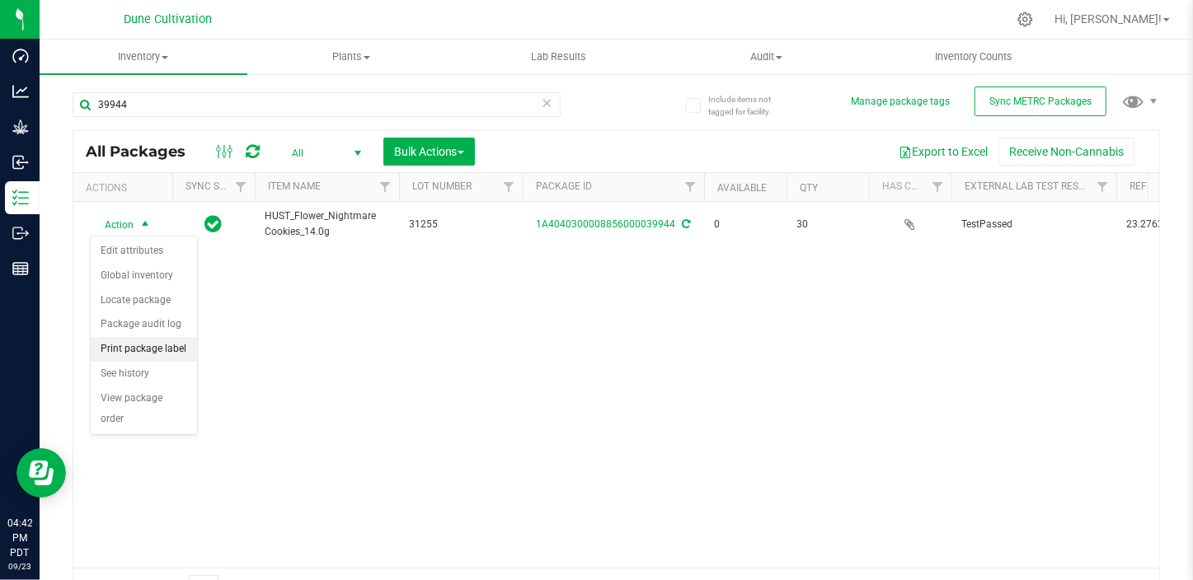
click at [165, 346] on li "Print package label" at bounding box center [144, 349] width 106 height 25
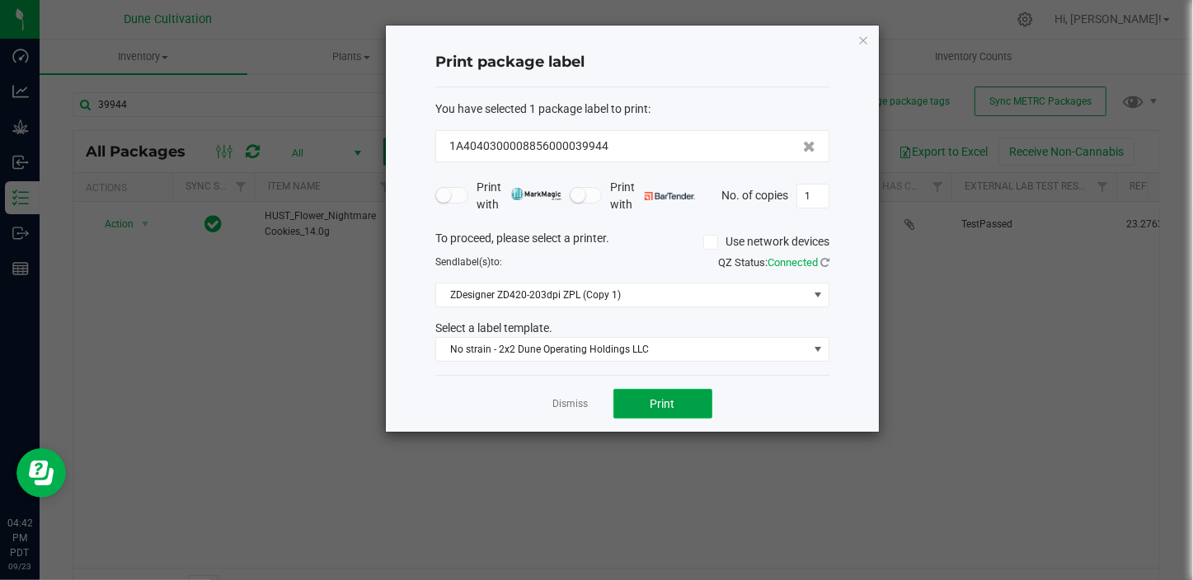
click at [652, 397] on span "Print" at bounding box center [662, 403] width 25 height 13
click at [579, 410] on link "Dismiss" at bounding box center [570, 404] width 35 height 14
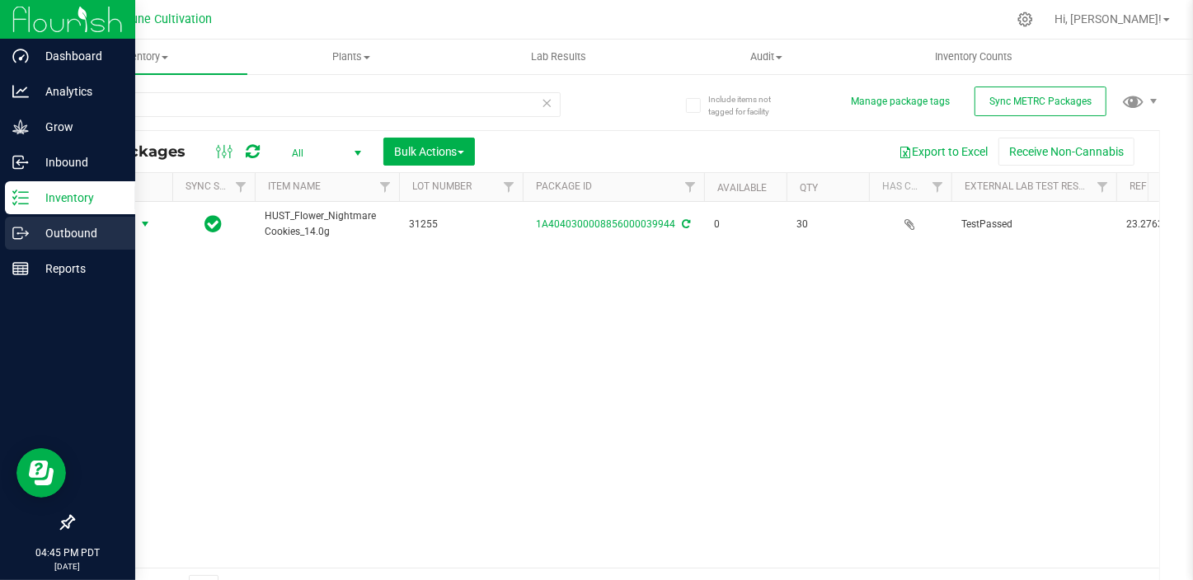
click at [85, 238] on p "Outbound" at bounding box center [78, 233] width 99 height 20
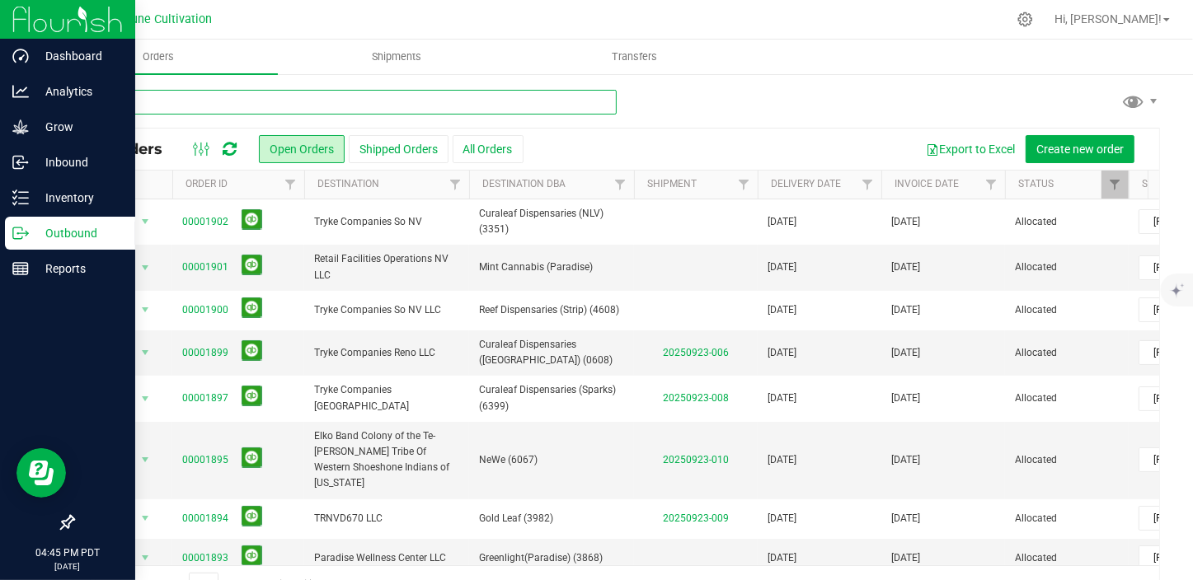
click at [244, 101] on input "text" at bounding box center [345, 102] width 544 height 25
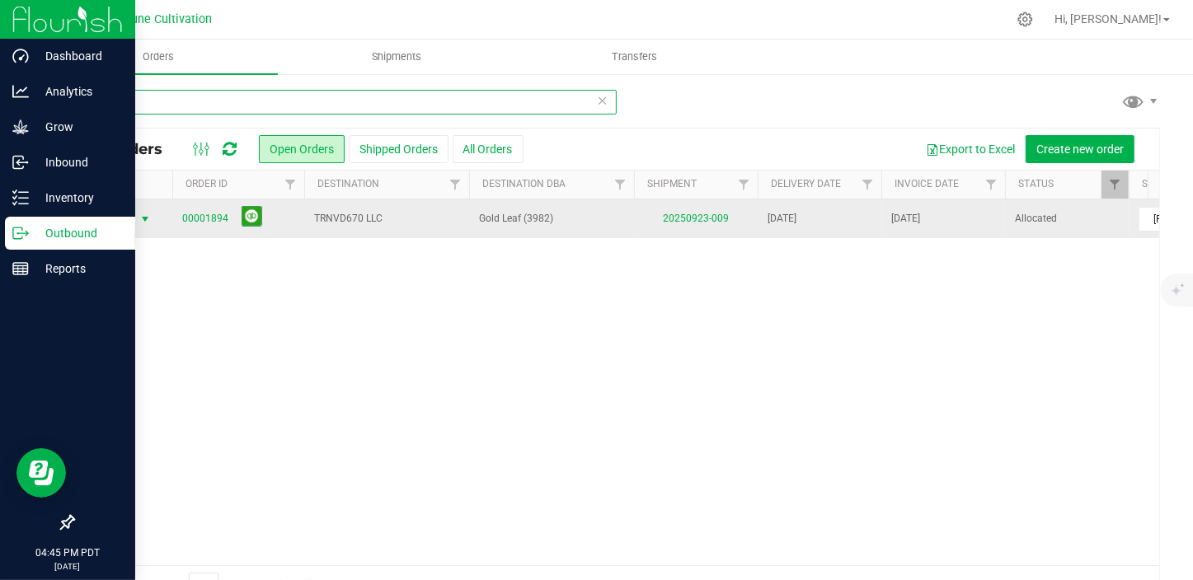
type input "gold"
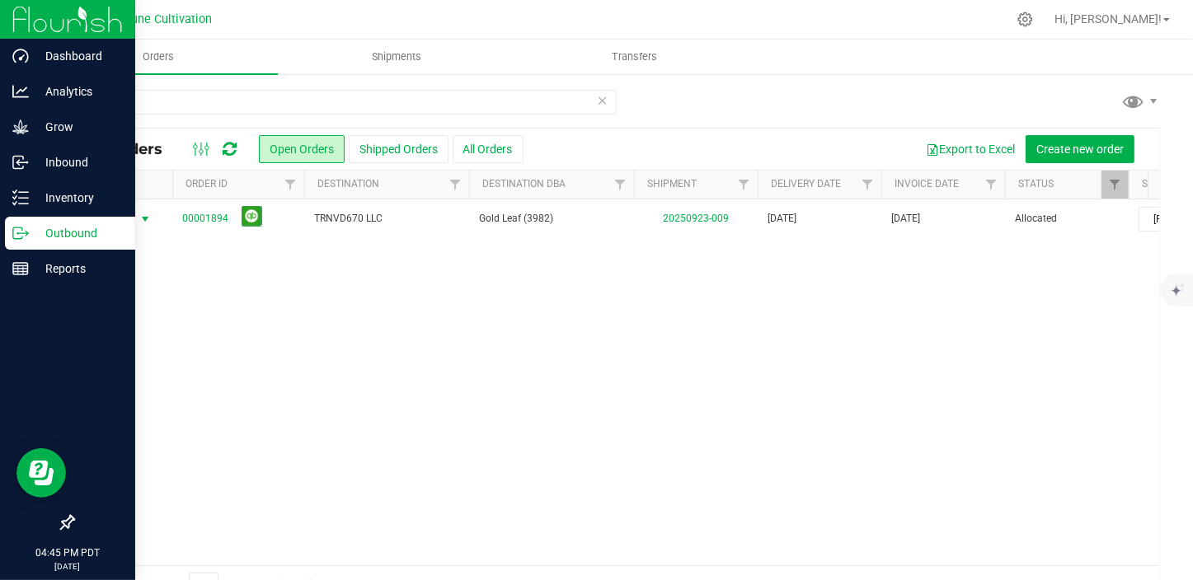
drag, startPoint x: 138, startPoint y: 214, endPoint x: 134, endPoint y: 229, distance: 15.6
click at [135, 225] on span "select" at bounding box center [145, 219] width 21 height 23
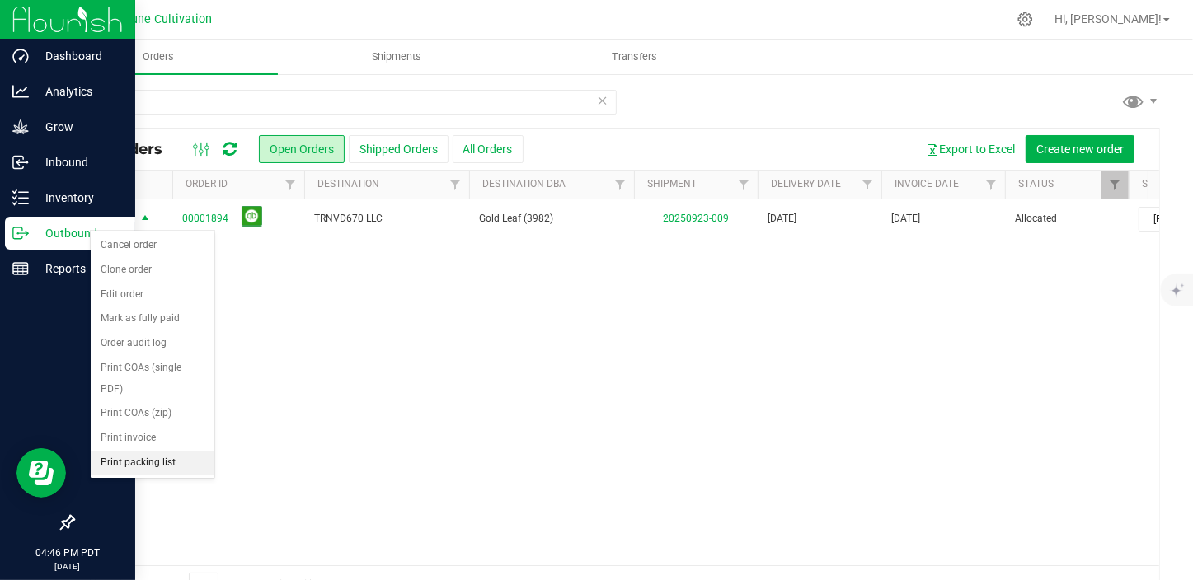
click at [147, 451] on li "Print packing list" at bounding box center [153, 463] width 124 height 25
